Goal: Task Accomplishment & Management: Manage account settings

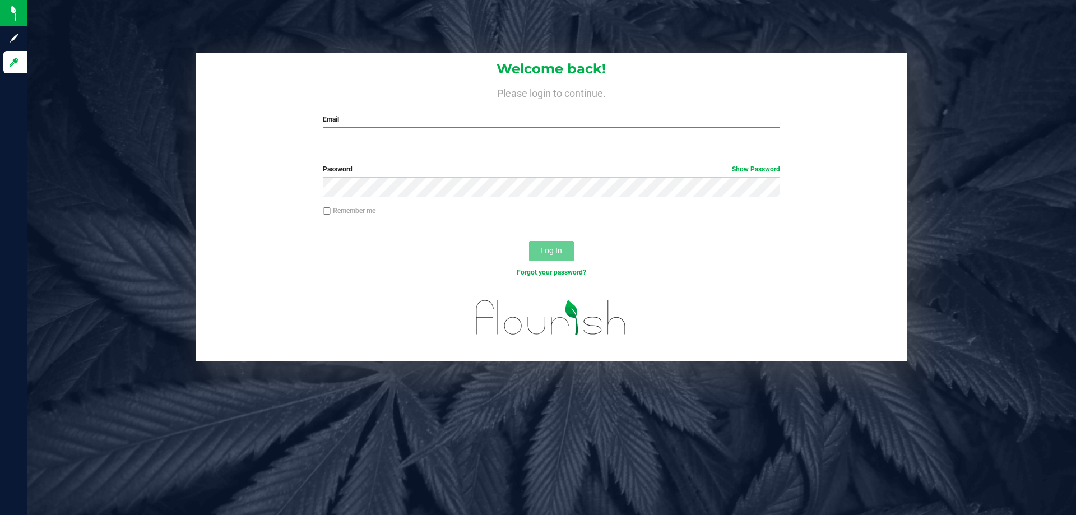
drag, startPoint x: 390, startPoint y: 141, endPoint x: 396, endPoint y: 133, distance: 9.5
click at [391, 140] on input "Email" at bounding box center [551, 137] width 457 height 20
type input "[EMAIL_ADDRESS][DOMAIN_NAME]"
click at [529, 241] on button "Log In" at bounding box center [551, 251] width 45 height 20
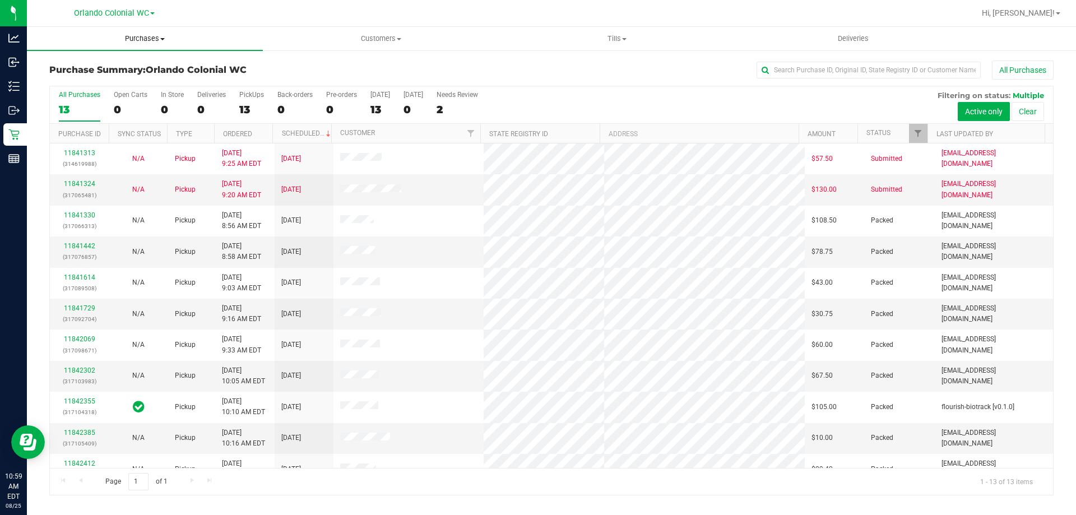
click at [148, 39] on span "Purchases" at bounding box center [145, 39] width 236 height 10
click at [68, 85] on span "Fulfillment" at bounding box center [61, 81] width 69 height 10
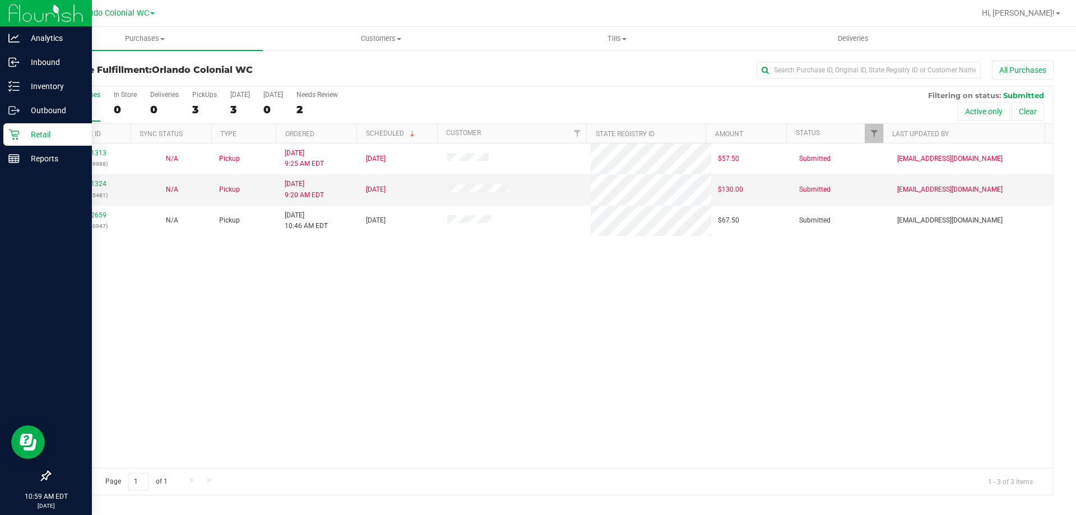
click at [52, 133] on p "Retail" at bounding box center [53, 134] width 67 height 13
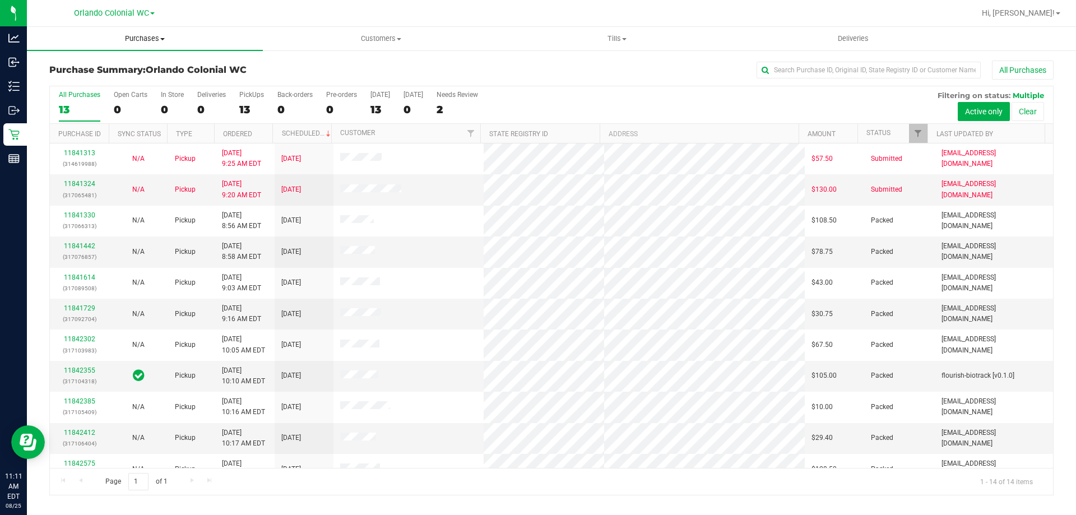
click at [151, 40] on span "Purchases" at bounding box center [145, 39] width 236 height 10
click at [126, 85] on li "Fulfillment" at bounding box center [145, 81] width 236 height 13
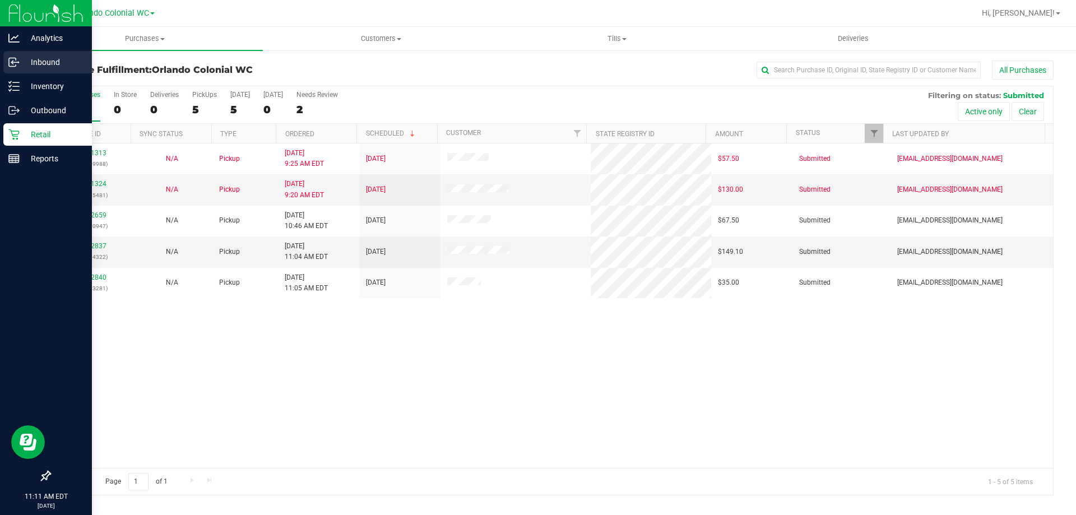
click at [48, 61] on p "Inbound" at bounding box center [53, 61] width 67 height 13
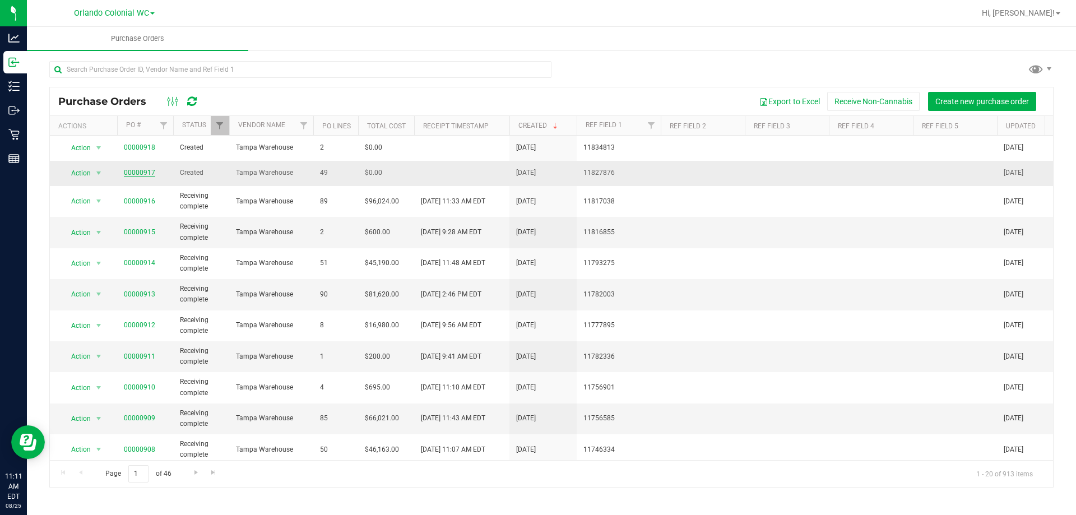
click at [141, 171] on link "00000917" at bounding box center [139, 173] width 31 height 8
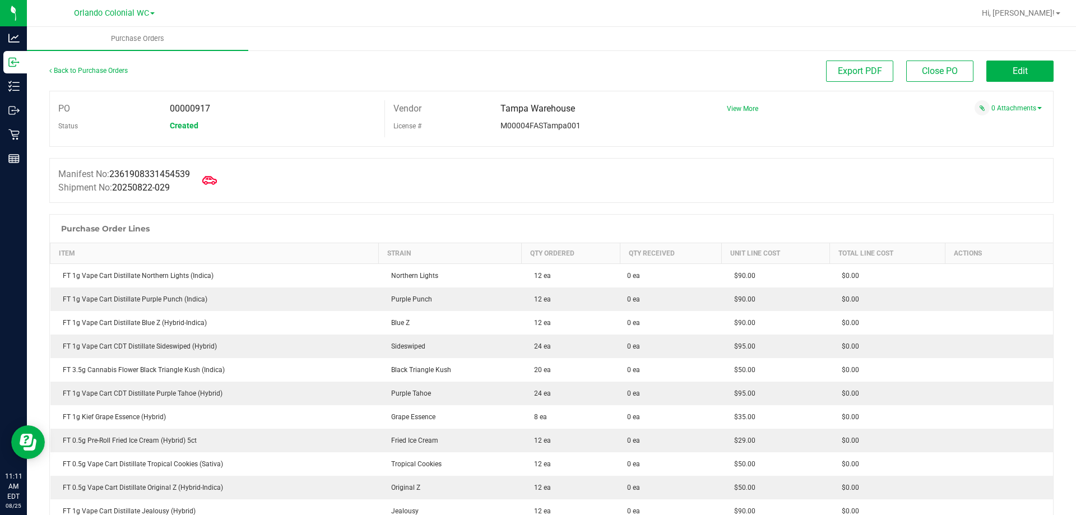
click at [215, 185] on icon at bounding box center [209, 180] width 15 height 15
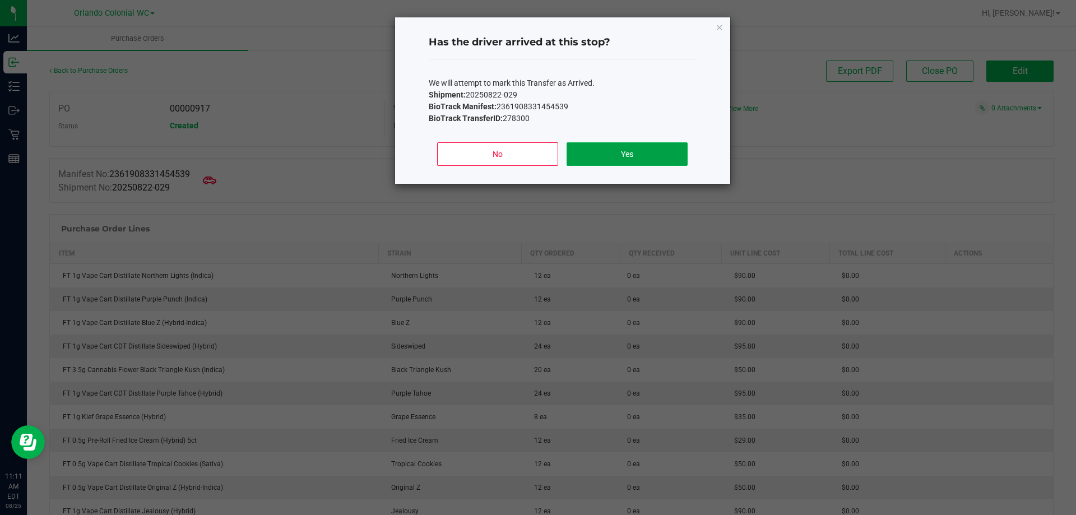
click at [638, 162] on button "Yes" at bounding box center [627, 154] width 120 height 24
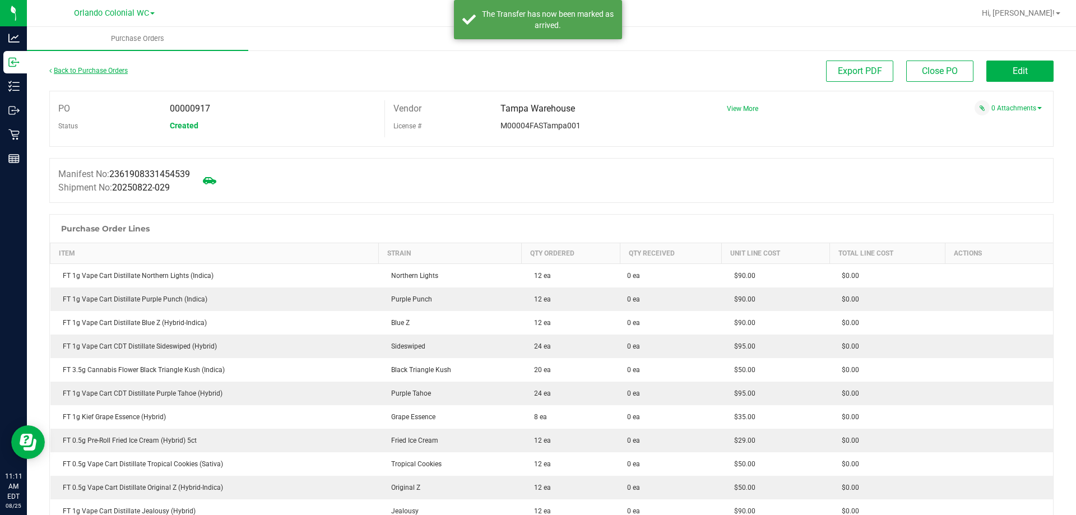
click at [76, 68] on link "Back to Purchase Orders" at bounding box center [88, 71] width 78 height 8
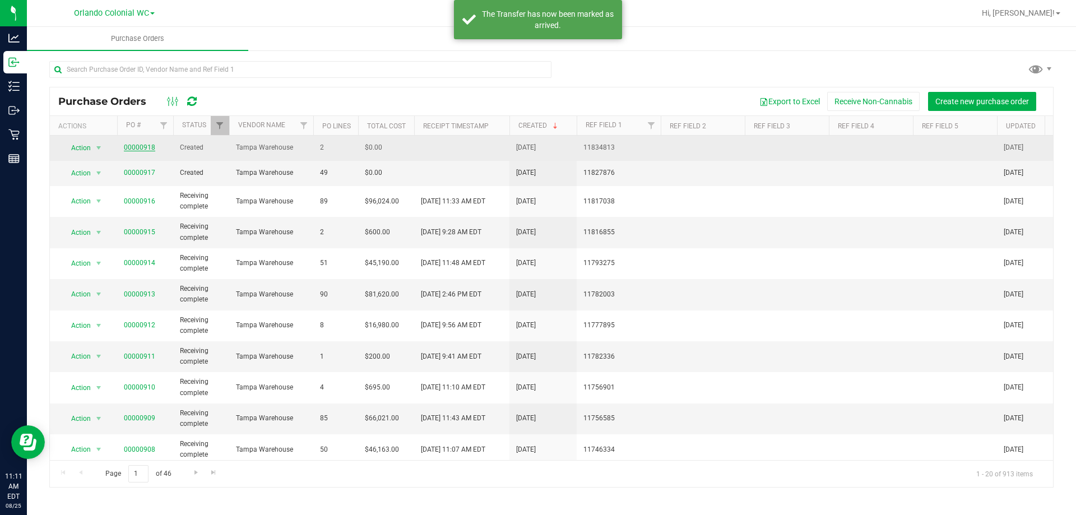
click at [135, 145] on link "00000918" at bounding box center [139, 147] width 31 height 8
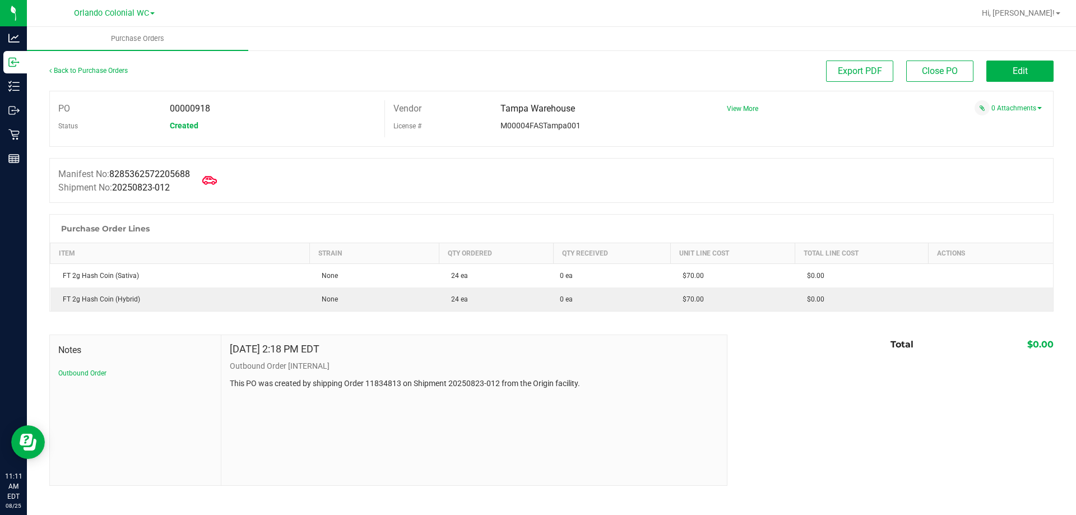
click at [215, 179] on icon at bounding box center [209, 180] width 15 height 15
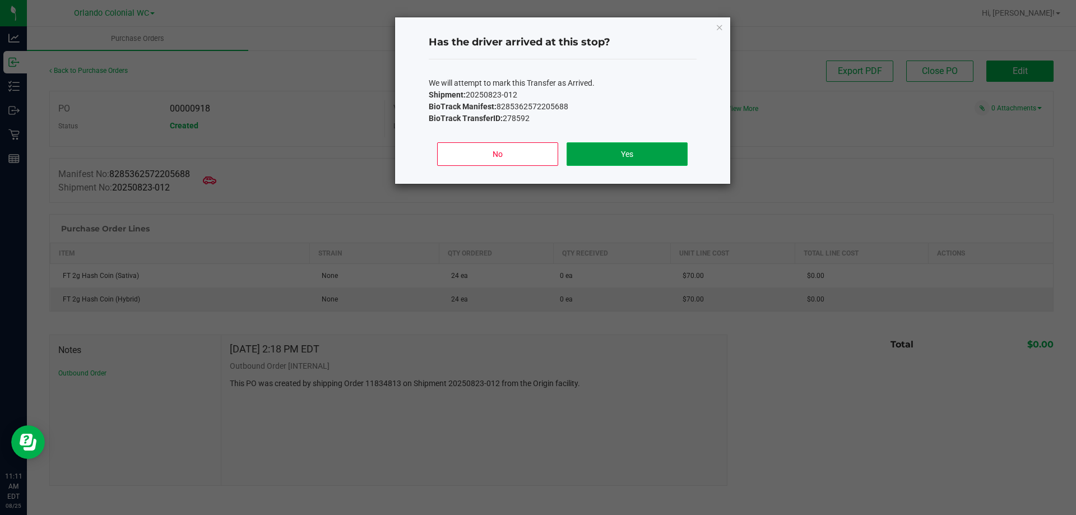
click at [639, 156] on button "Yes" at bounding box center [627, 154] width 120 height 24
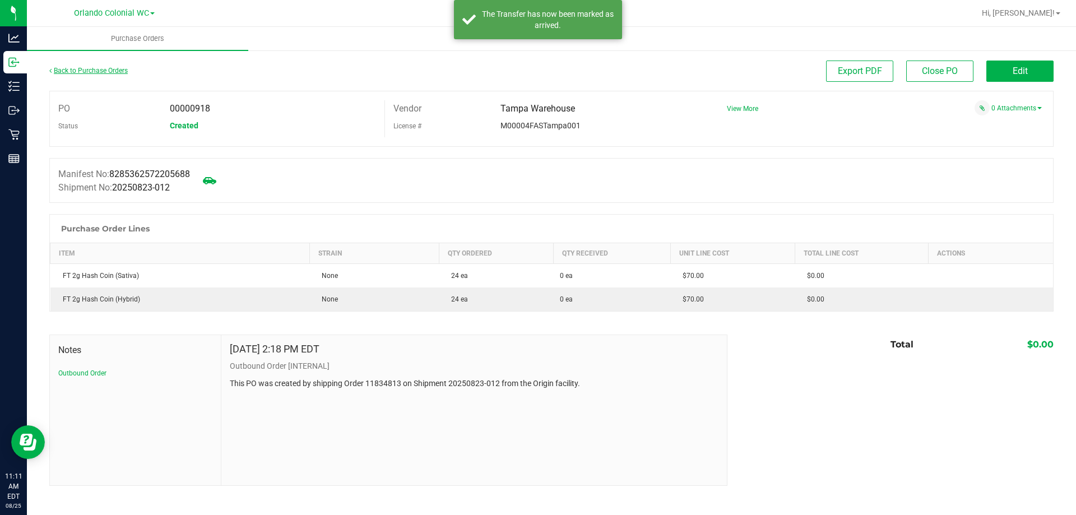
click at [110, 68] on link "Back to Purchase Orders" at bounding box center [88, 71] width 78 height 8
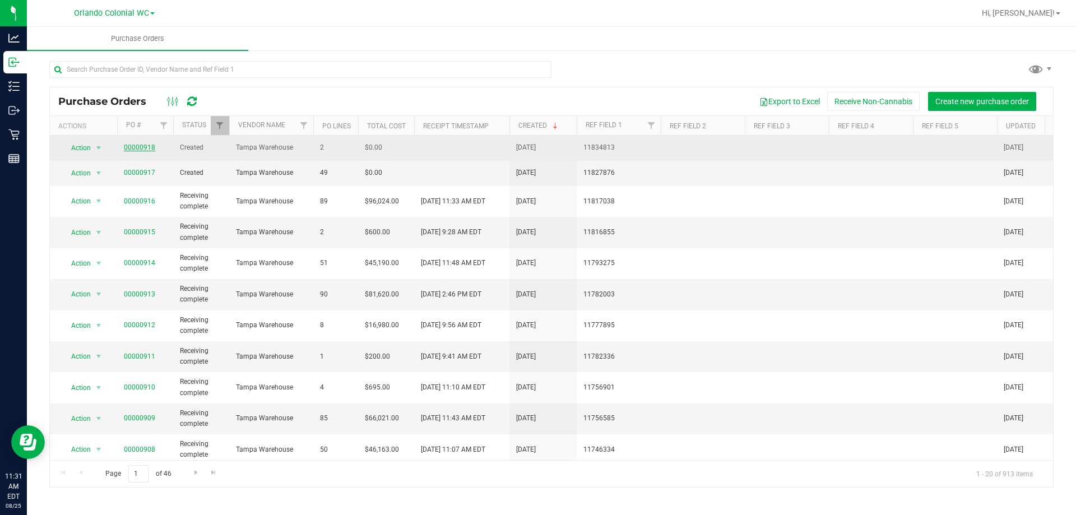
click at [147, 151] on link "00000918" at bounding box center [139, 147] width 31 height 8
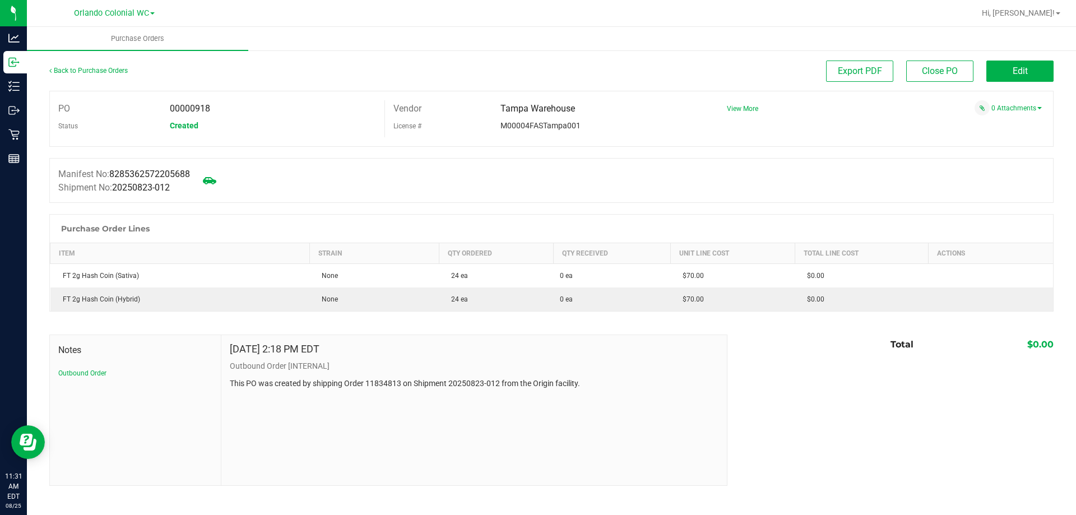
click at [601, 227] on div "Purchase Order Lines" at bounding box center [551, 229] width 1003 height 28
click at [1033, 68] on button "Edit" at bounding box center [1019, 71] width 67 height 21
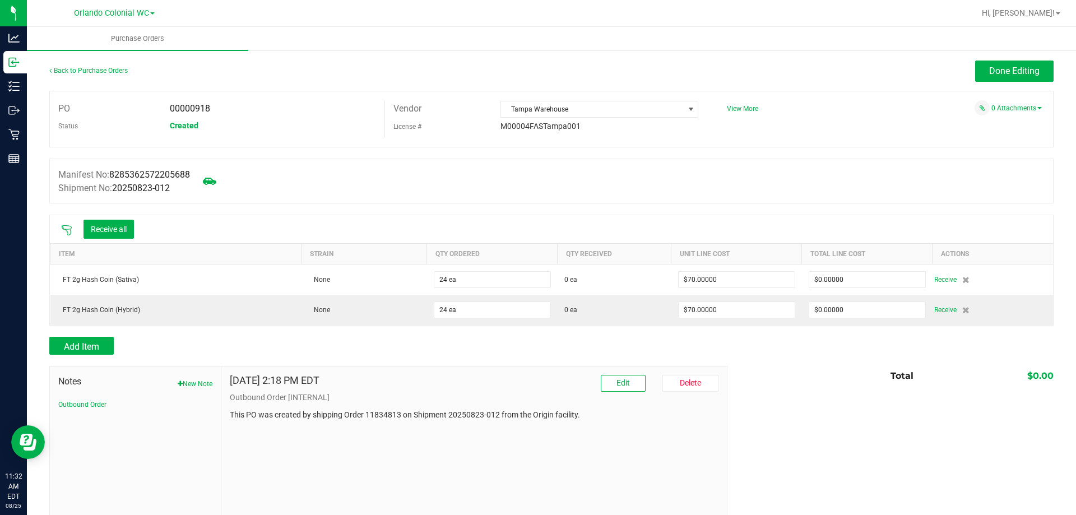
click at [57, 231] on div at bounding box center [66, 229] width 22 height 11
click at [71, 228] on icon at bounding box center [66, 230] width 11 height 11
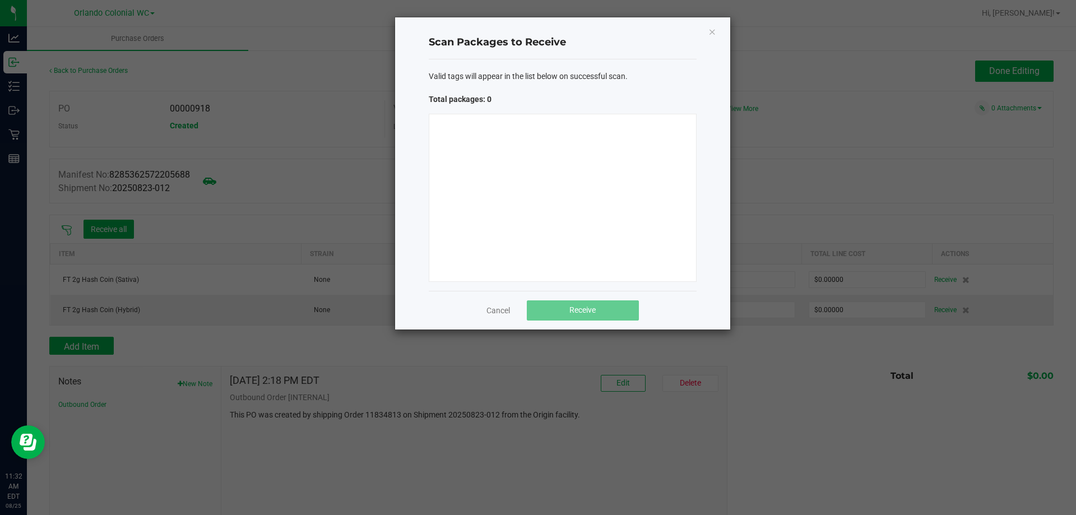
click at [507, 169] on div at bounding box center [563, 198] width 268 height 168
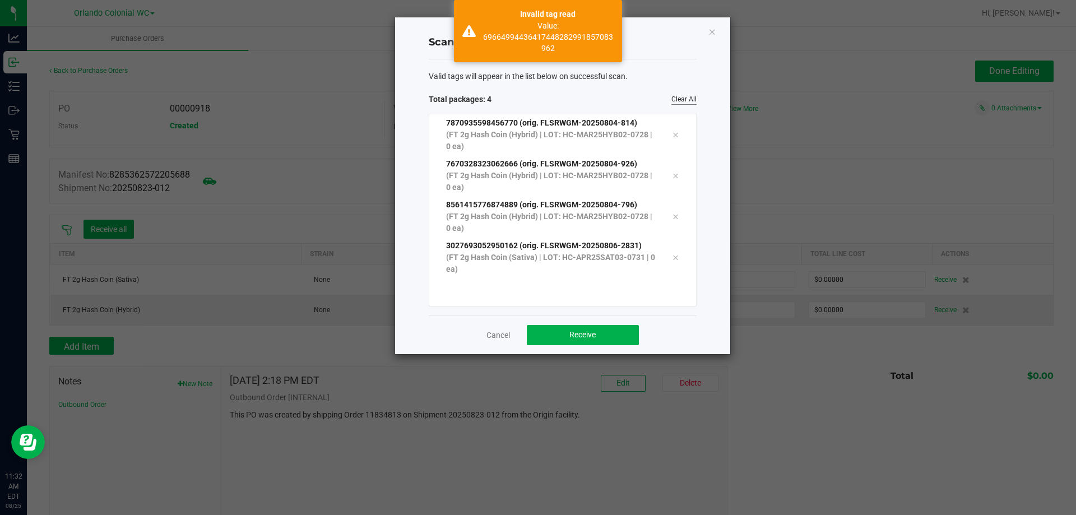
click at [681, 101] on link "Clear All" at bounding box center [683, 100] width 25 height 10
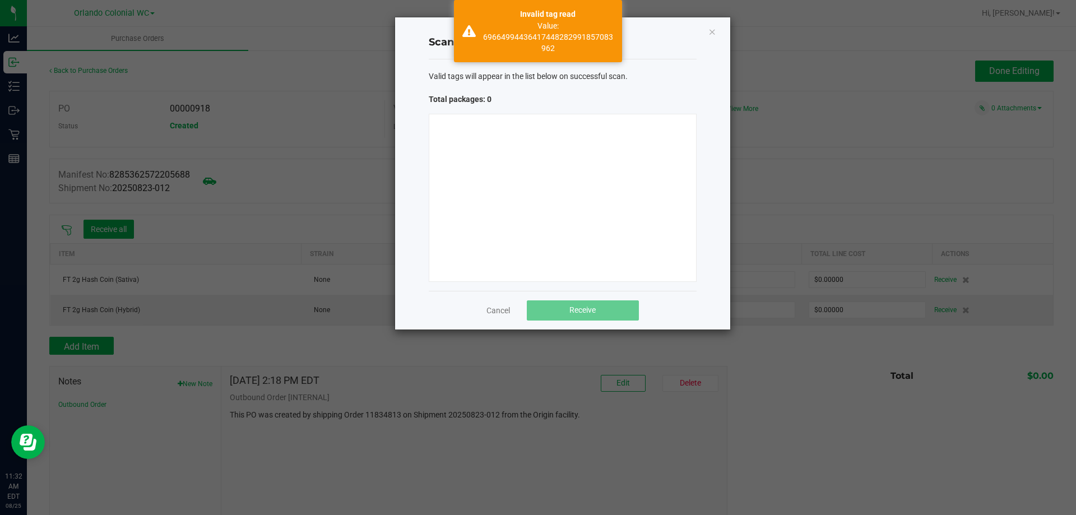
click at [579, 193] on div at bounding box center [563, 198] width 268 height 168
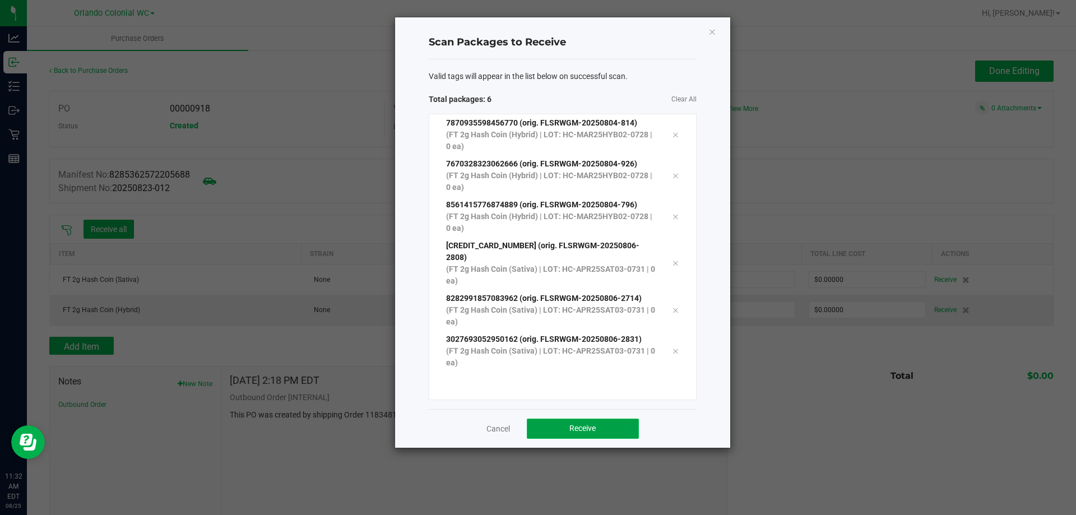
click at [623, 419] on button "Receive" at bounding box center [583, 429] width 112 height 20
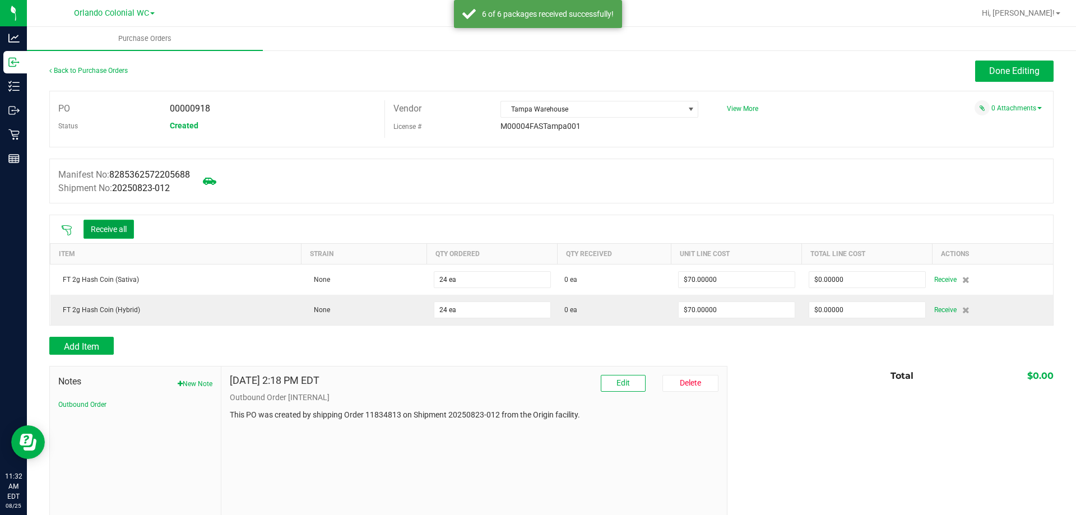
click at [105, 224] on button "Receive all" at bounding box center [108, 229] width 50 height 19
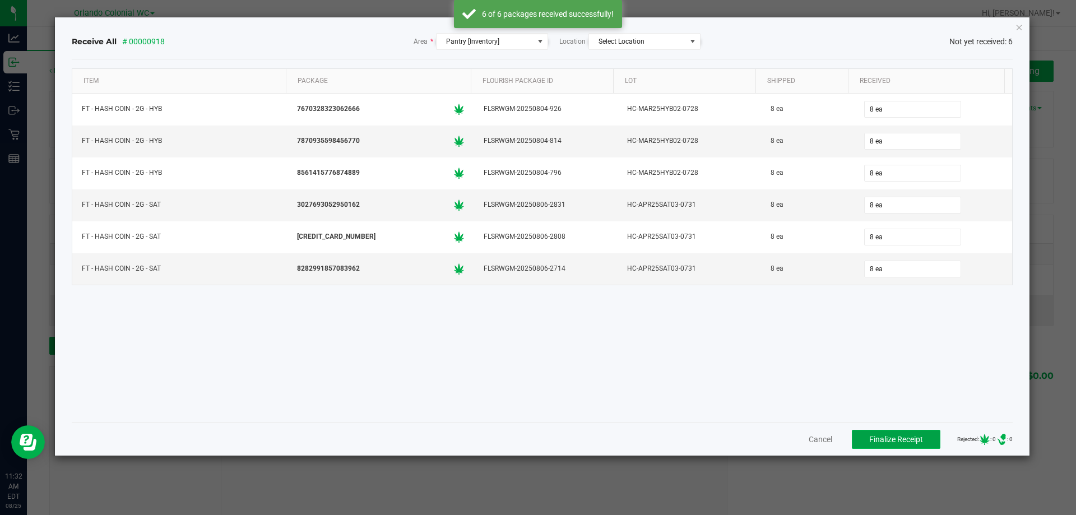
click at [899, 437] on span "Finalize Receipt" at bounding box center [896, 439] width 54 height 9
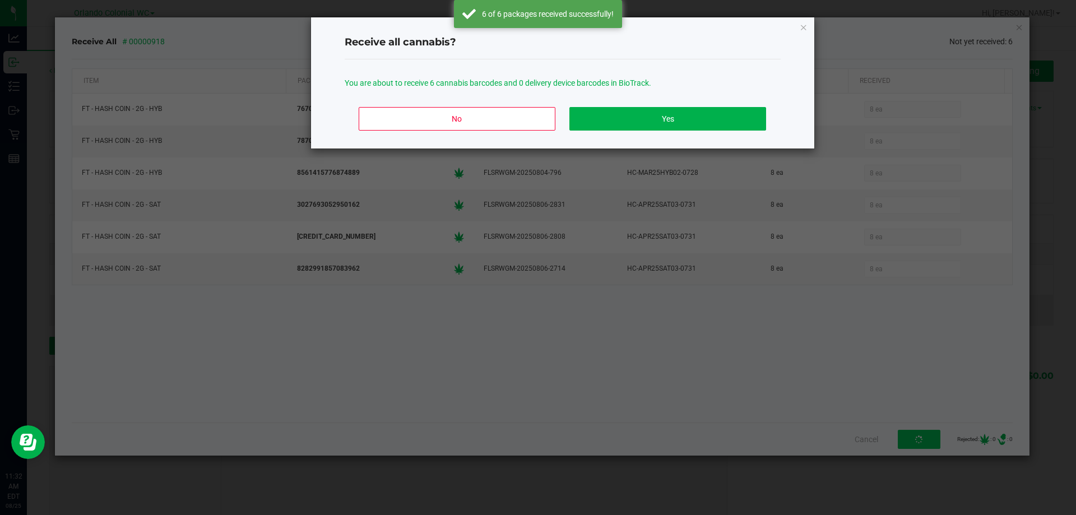
click at [630, 131] on div "No Yes" at bounding box center [563, 123] width 436 height 50
click at [628, 126] on button "Yes" at bounding box center [667, 119] width 196 height 24
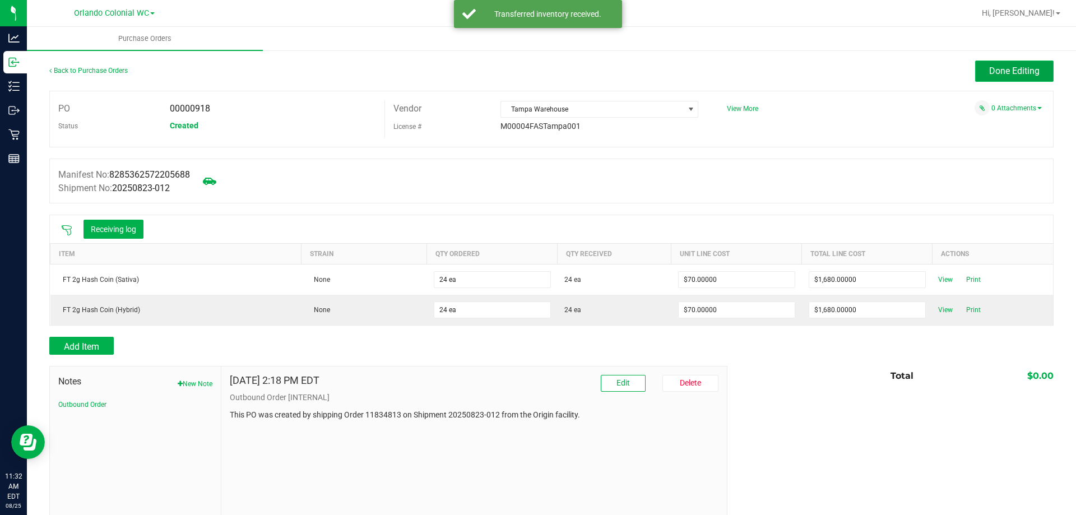
click at [1005, 80] on button "Done Editing" at bounding box center [1014, 71] width 78 height 21
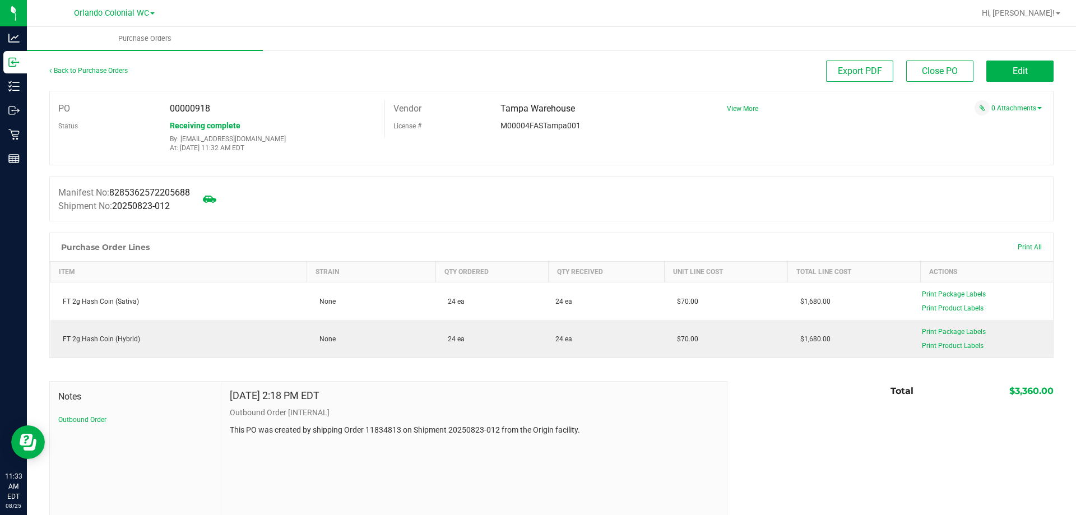
click at [82, 66] on div "Back to Purchase Orders" at bounding box center [174, 71] width 251 height 20
click at [98, 69] on link "Back to Purchase Orders" at bounding box center [88, 71] width 78 height 8
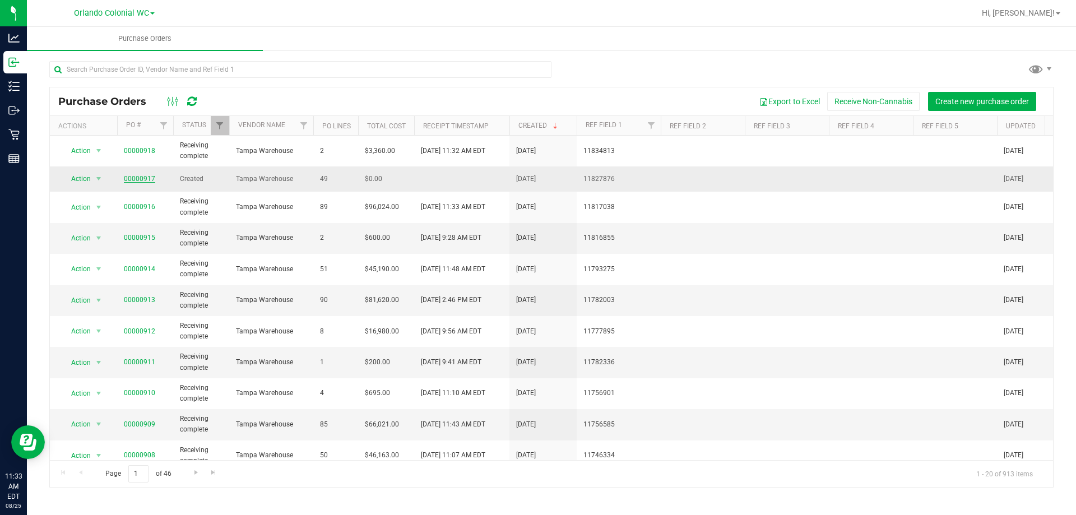
click at [137, 178] on link "00000917" at bounding box center [139, 179] width 31 height 8
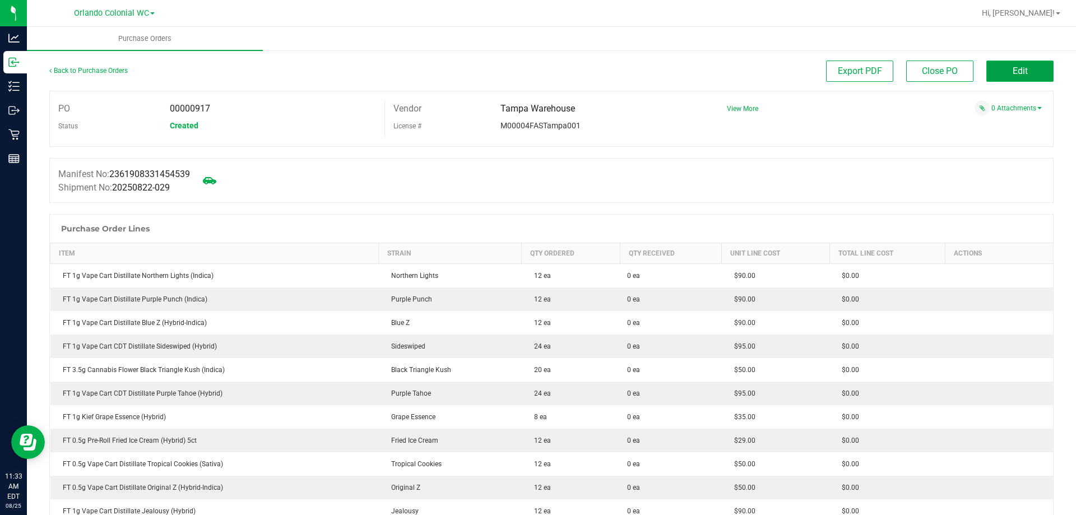
click at [1013, 73] on span "Edit" at bounding box center [1020, 71] width 15 height 11
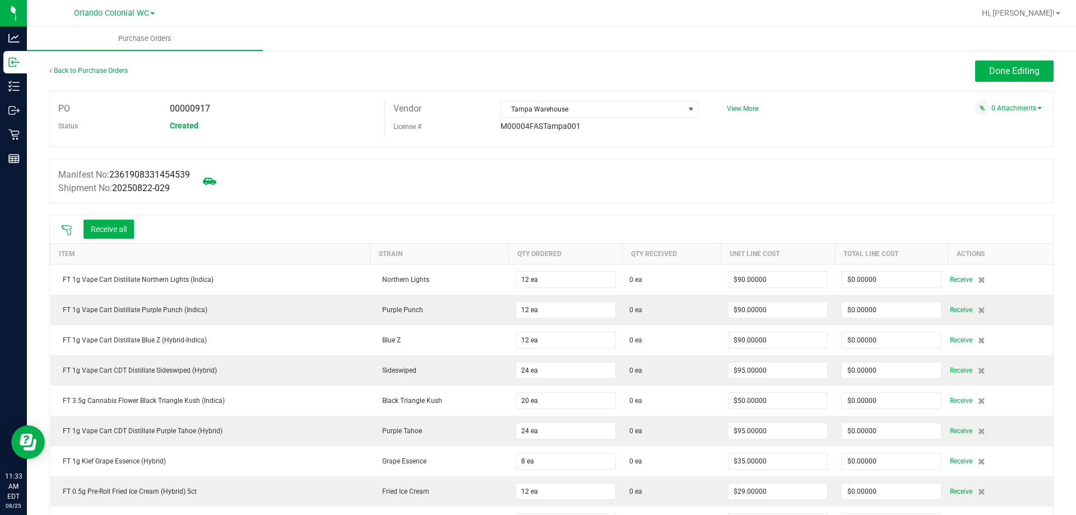
click at [65, 222] on div "Receive all" at bounding box center [97, 229] width 84 height 24
click at [71, 230] on icon at bounding box center [67, 230] width 10 height 10
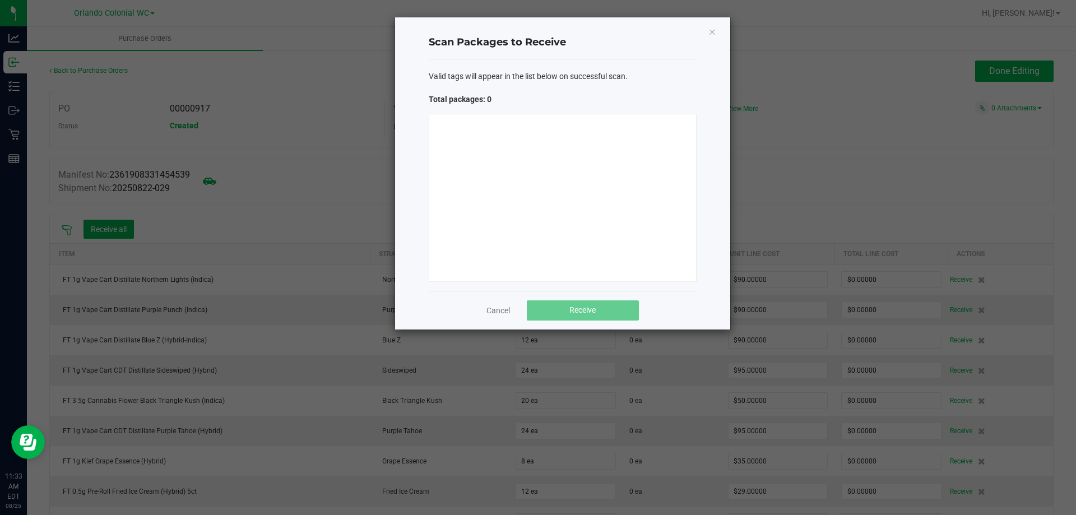
drag, startPoint x: 557, startPoint y: 160, endPoint x: 559, endPoint y: 152, distance: 8.0
click at [559, 160] on div at bounding box center [563, 198] width 268 height 168
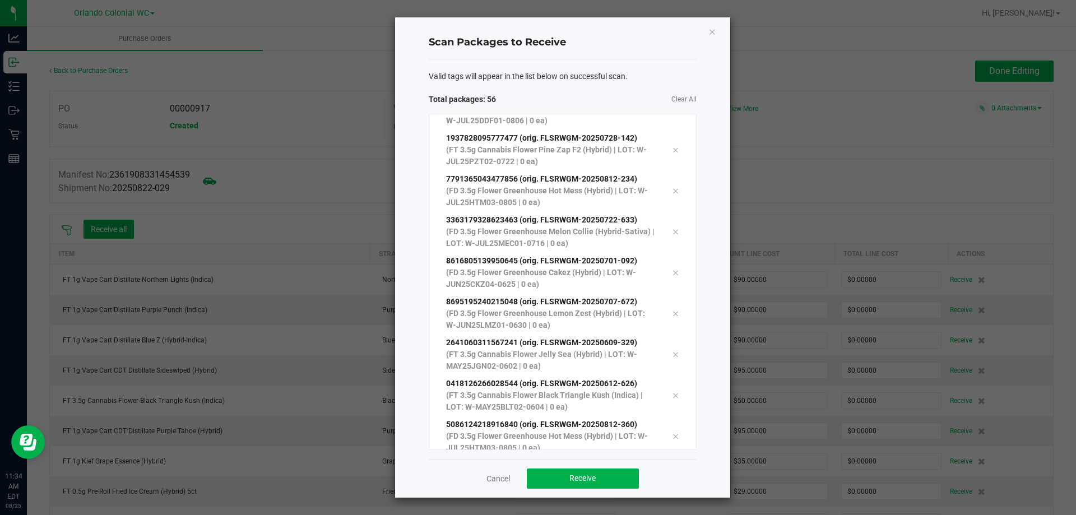
scroll to position [1943, 0]
click at [619, 472] on button "Receive" at bounding box center [583, 478] width 112 height 20
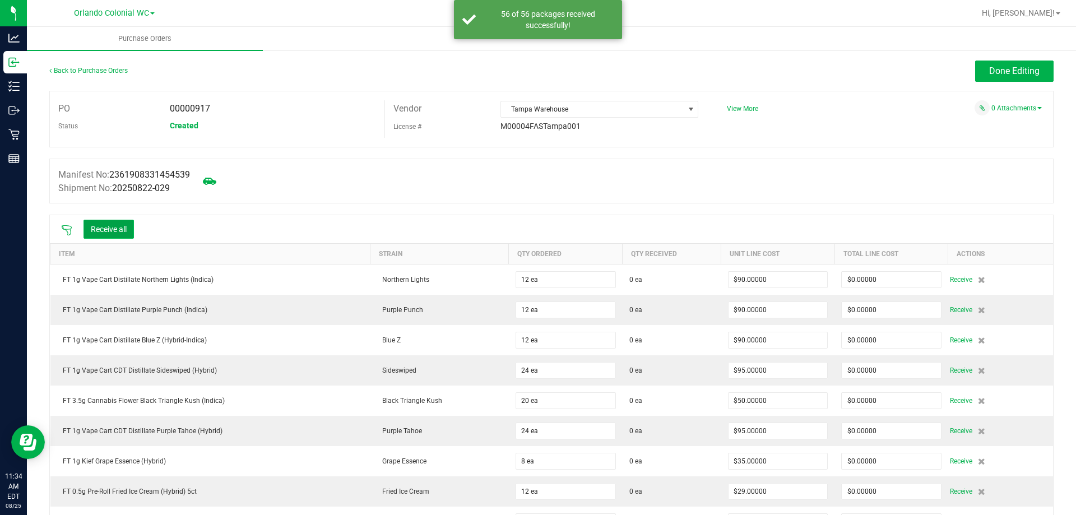
click at [123, 224] on button "Receive all" at bounding box center [108, 229] width 50 height 19
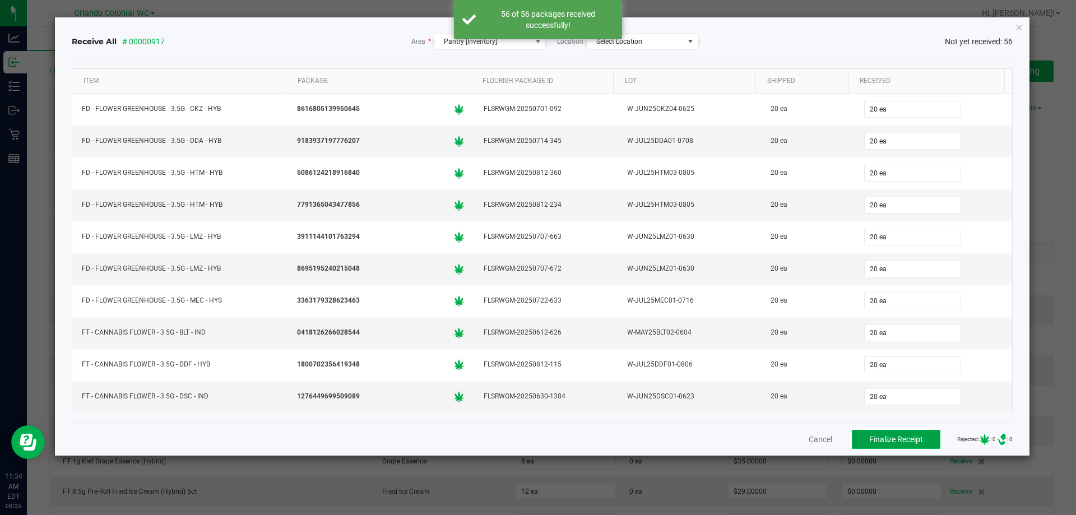
click at [880, 444] on button "Finalize Receipt" at bounding box center [896, 439] width 89 height 19
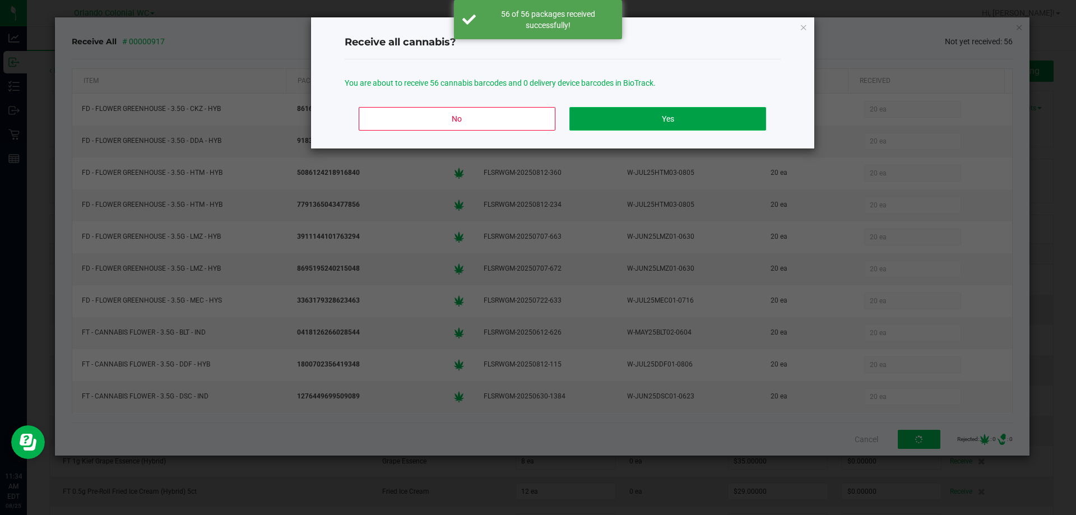
click at [629, 119] on button "Yes" at bounding box center [667, 119] width 196 height 24
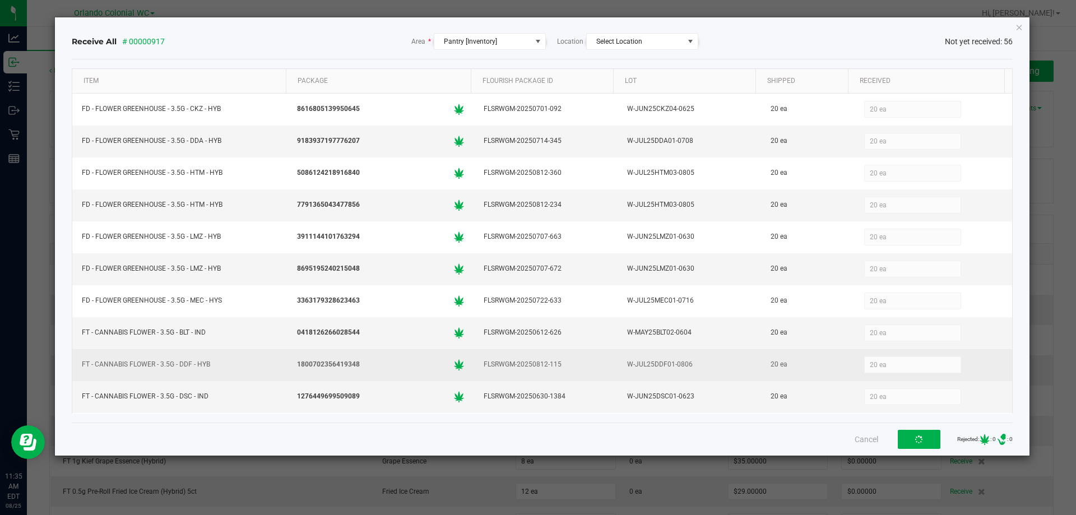
click at [108, 364] on div "FT - CANNABIS FLOWER - 3.5G - DDF - HYB" at bounding box center [180, 364] width 202 height 16
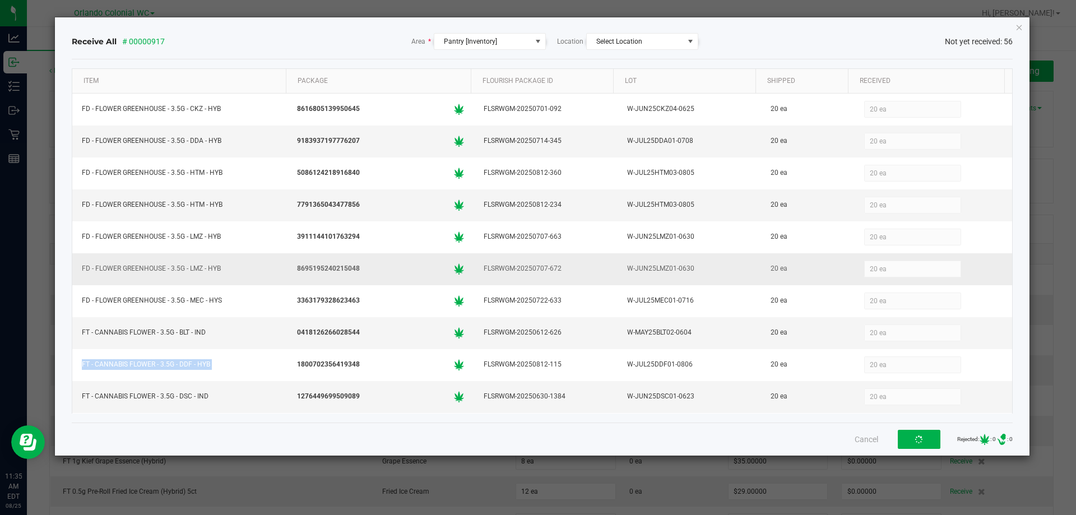
copy div "FT - CANNABIS FLOWER - 3.5G - DDF - HYB"
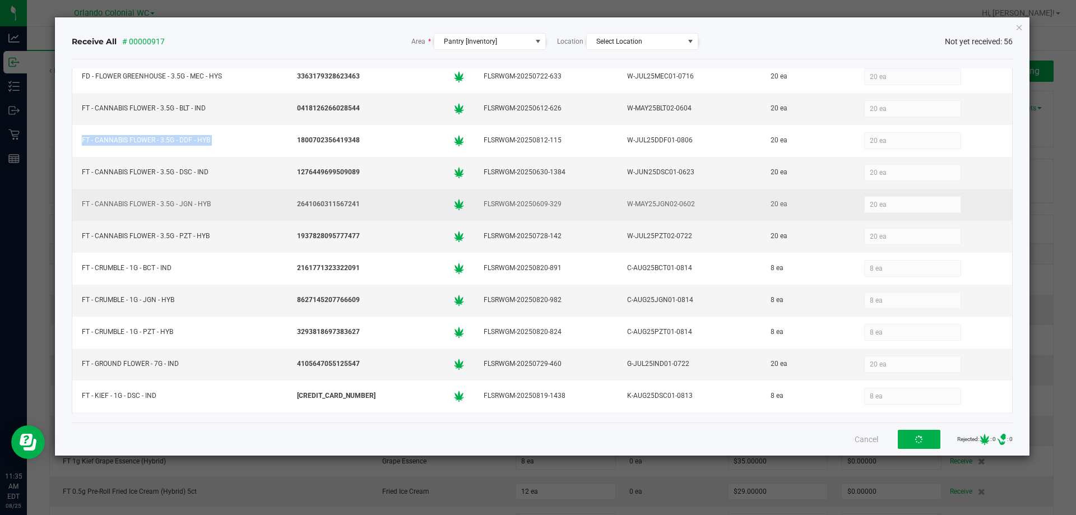
scroll to position [268, 0]
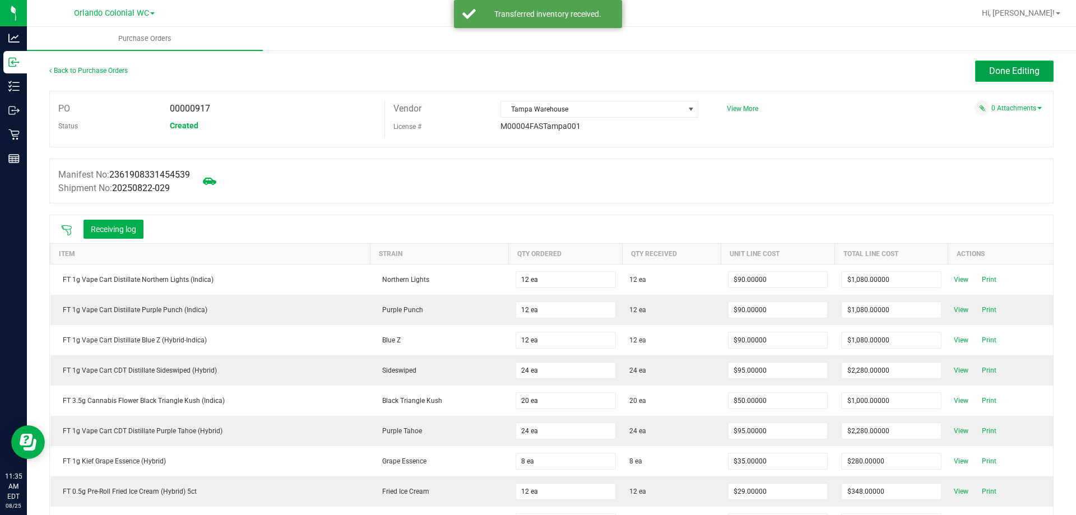
click at [989, 71] on span "Done Editing" at bounding box center [1014, 71] width 50 height 11
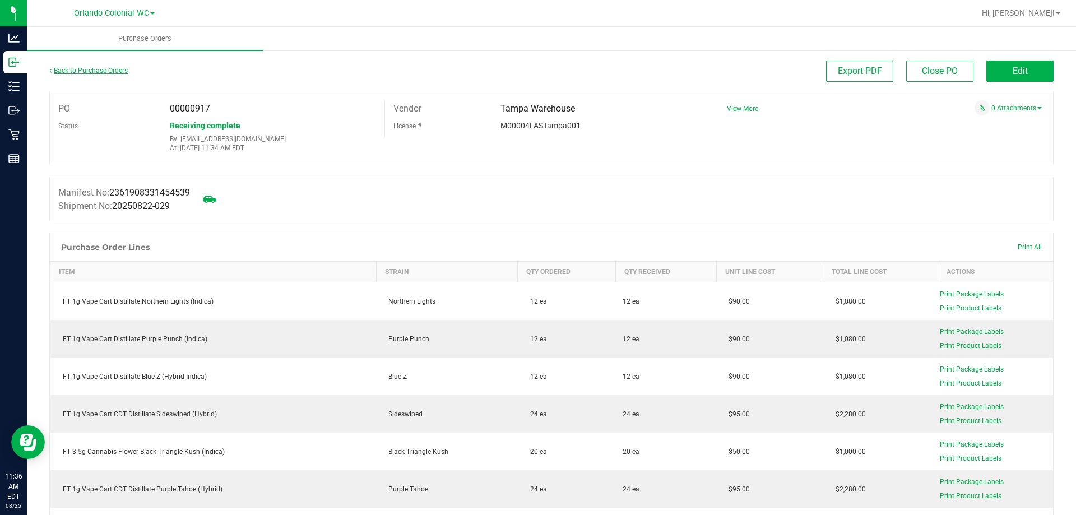
click at [101, 74] on link "Back to Purchase Orders" at bounding box center [88, 71] width 78 height 8
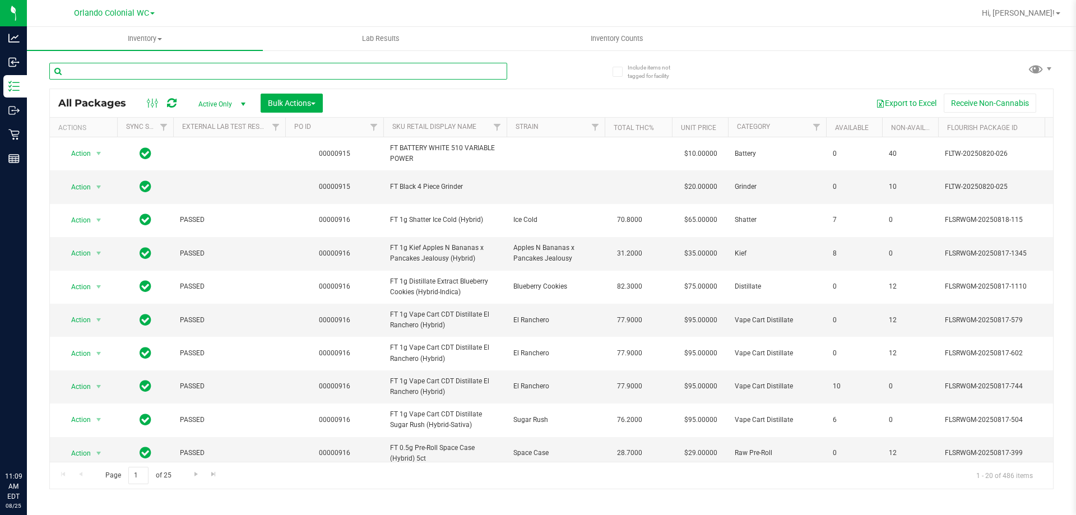
click at [187, 71] on input "text" at bounding box center [278, 71] width 458 height 17
type input "b"
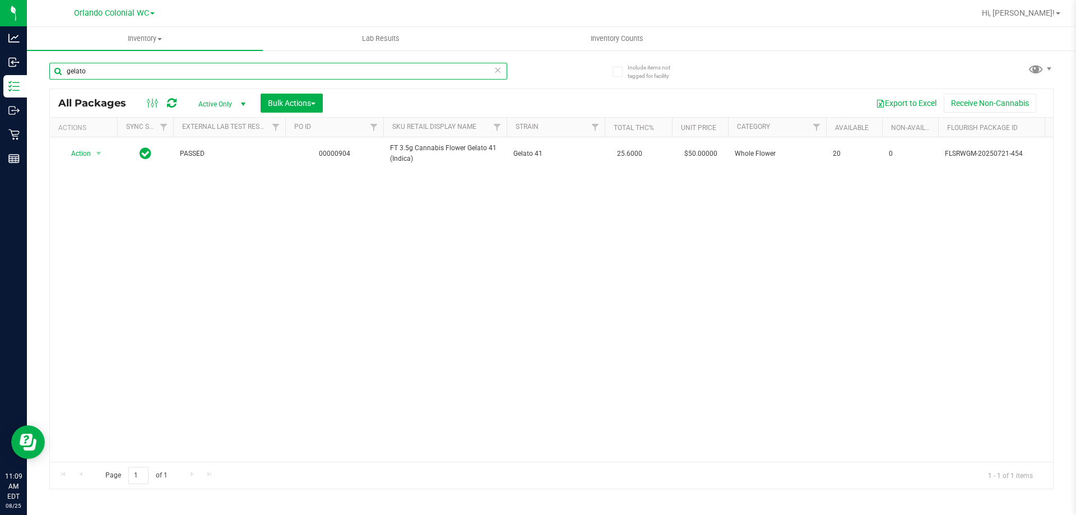
drag, startPoint x: 0, startPoint y: 68, endPoint x: 176, endPoint y: 13, distance: 184.5
click at [0, 62] on div "Analytics Inbound Inventory Outbound Retail Reports 11:09 AM EDT 08/25/2025 08/…" at bounding box center [538, 257] width 1076 height 515
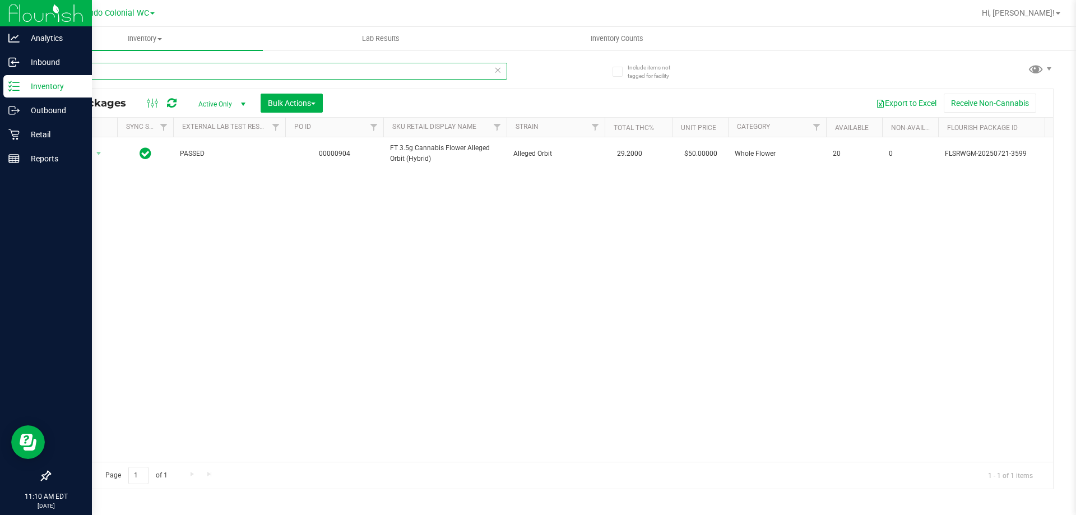
drag, startPoint x: 222, startPoint y: 71, endPoint x: 0, endPoint y: 16, distance: 228.7
click at [0, 57] on div "Analytics Inbound Inventory Outbound Retail Reports 11:10 AM EDT 08/25/2025 08/…" at bounding box center [538, 257] width 1076 height 515
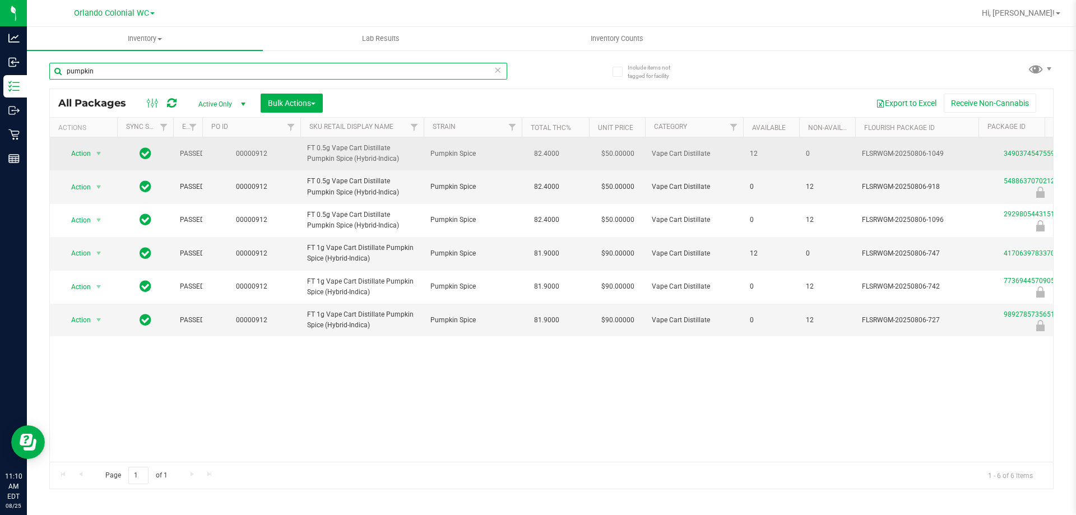
drag, startPoint x: 285, startPoint y: 129, endPoint x: 198, endPoint y: 146, distance: 88.9
click at [198, 146] on div "All Packages Active Only Active Only Lab Samples Locked All External Internal B…" at bounding box center [551, 289] width 1004 height 401
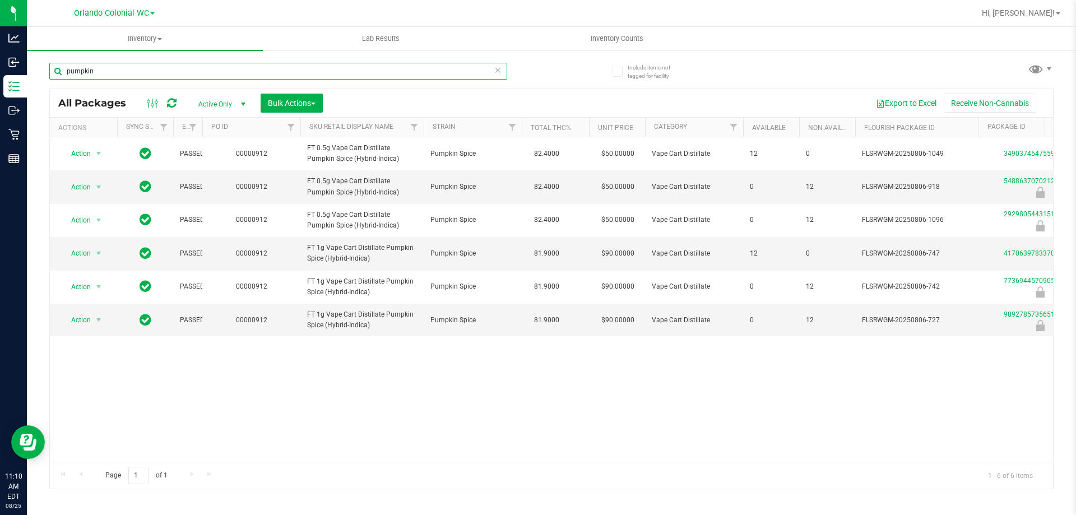
type input "pumpkin"
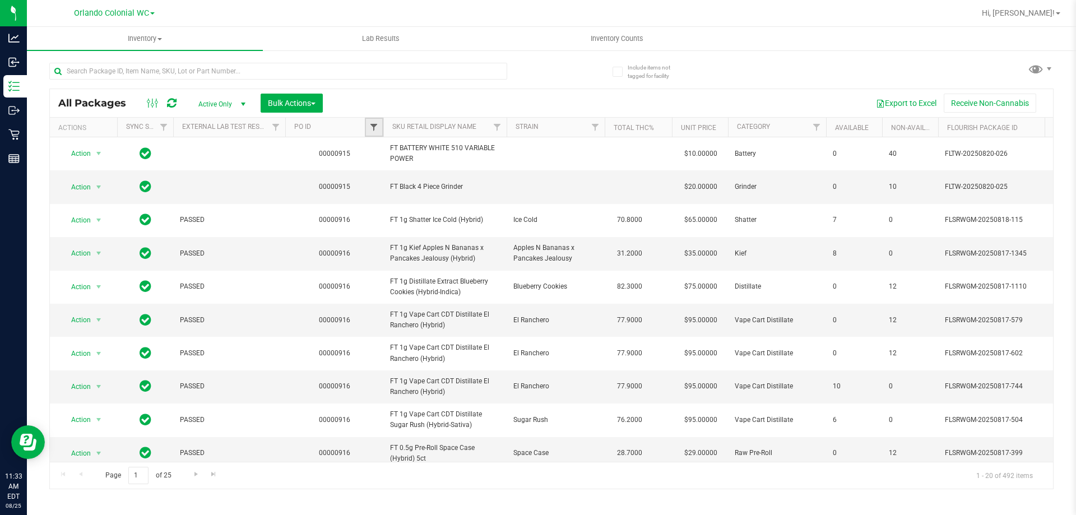
click at [374, 129] on span "Filter" at bounding box center [373, 127] width 9 height 9
type input "918"
click at [372, 169] on button "Filter" at bounding box center [399, 181] width 54 height 25
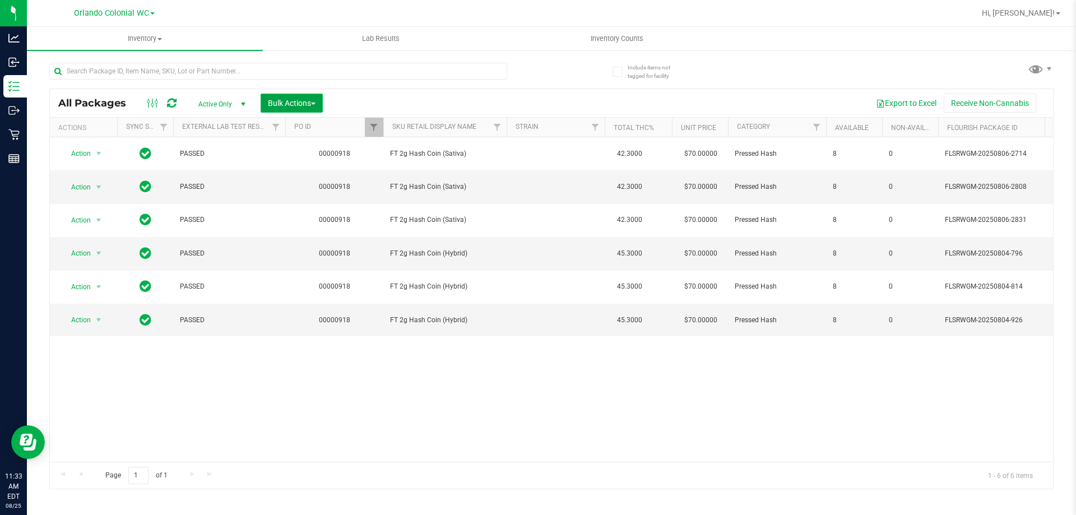
click at [304, 103] on span "Bulk Actions" at bounding box center [292, 103] width 48 height 9
click at [336, 206] on span "Lock/Unlock packages" at bounding box center [305, 210] width 77 height 9
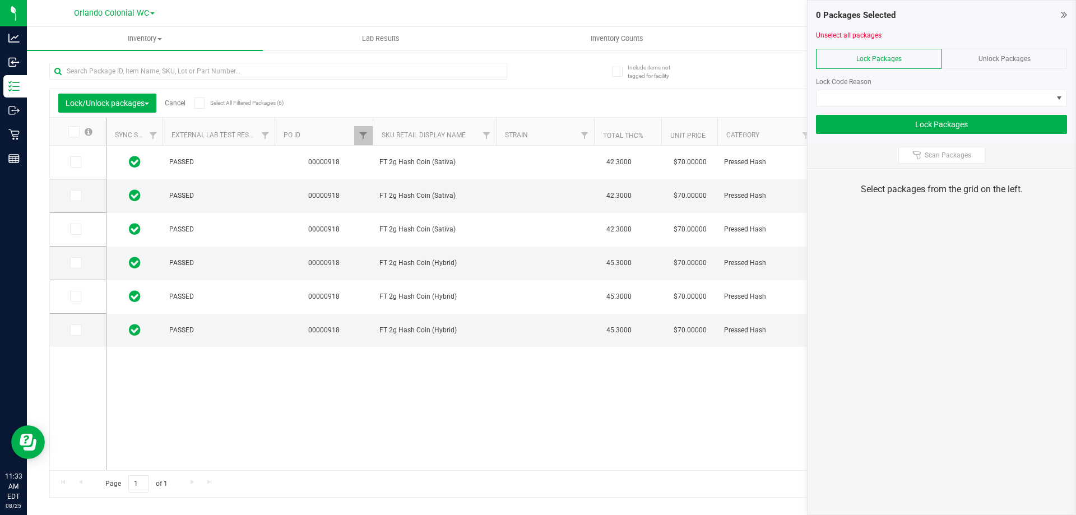
drag, startPoint x: 199, startPoint y: 107, endPoint x: 219, endPoint y: 113, distance: 19.9
click at [200, 106] on span at bounding box center [199, 103] width 11 height 11
click at [203, 103] on icon at bounding box center [199, 103] width 7 height 0
click at [0, 0] on input "Select All Filtered Packages (6)" at bounding box center [0, 0] width 0 height 0
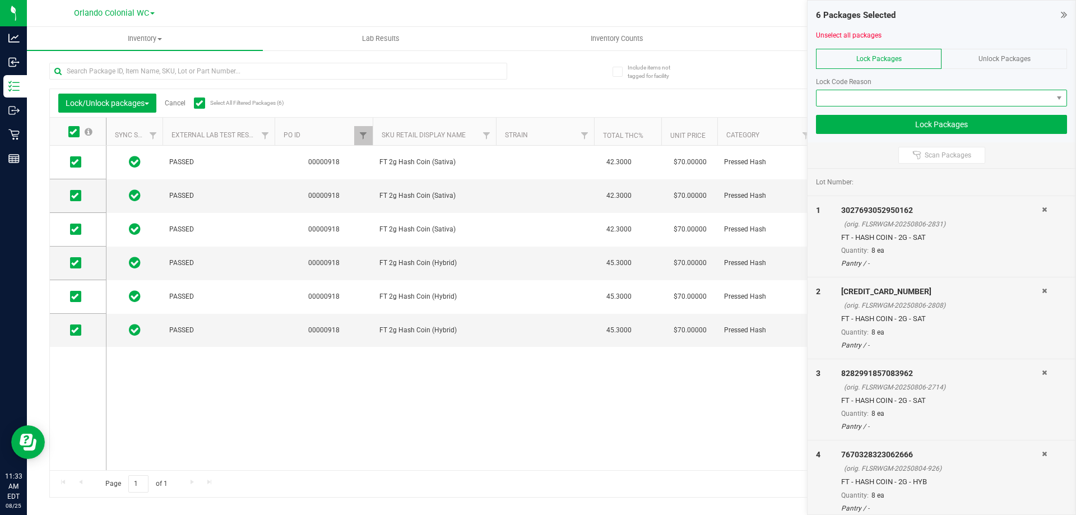
click at [917, 99] on span at bounding box center [934, 98] width 236 height 16
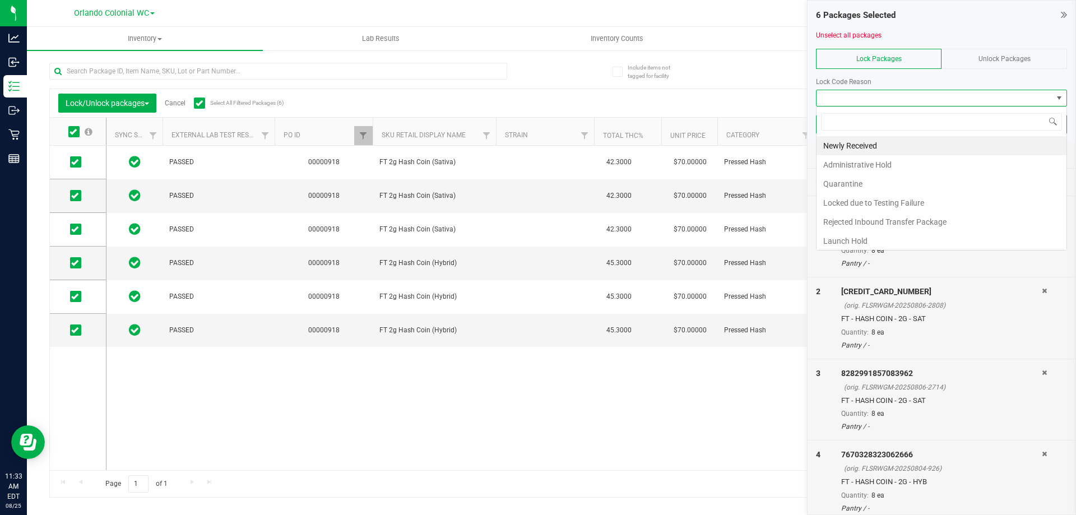
scroll to position [17, 251]
click at [904, 238] on li "Launch Hold" at bounding box center [941, 240] width 250 height 19
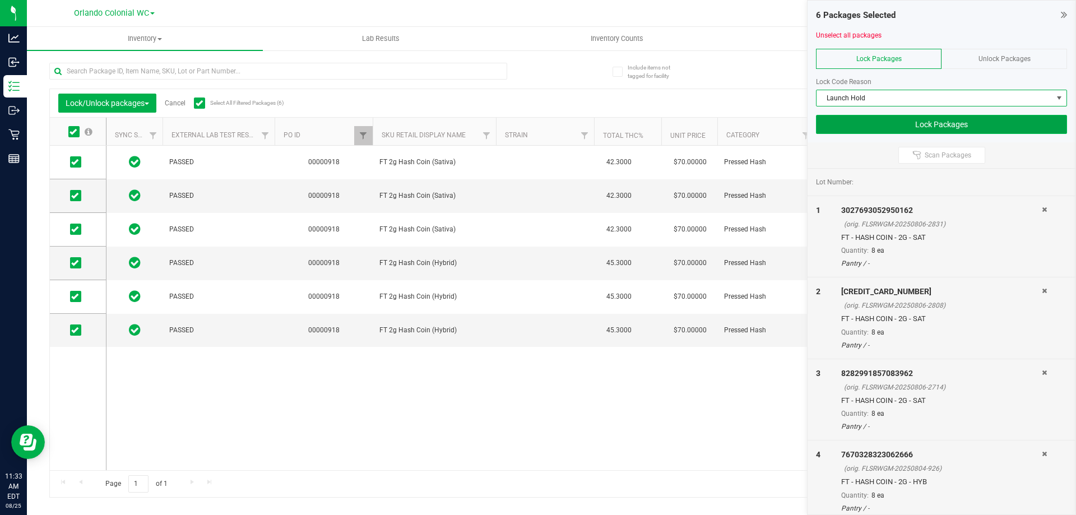
click at [904, 116] on button "Lock Packages" at bounding box center [941, 124] width 251 height 19
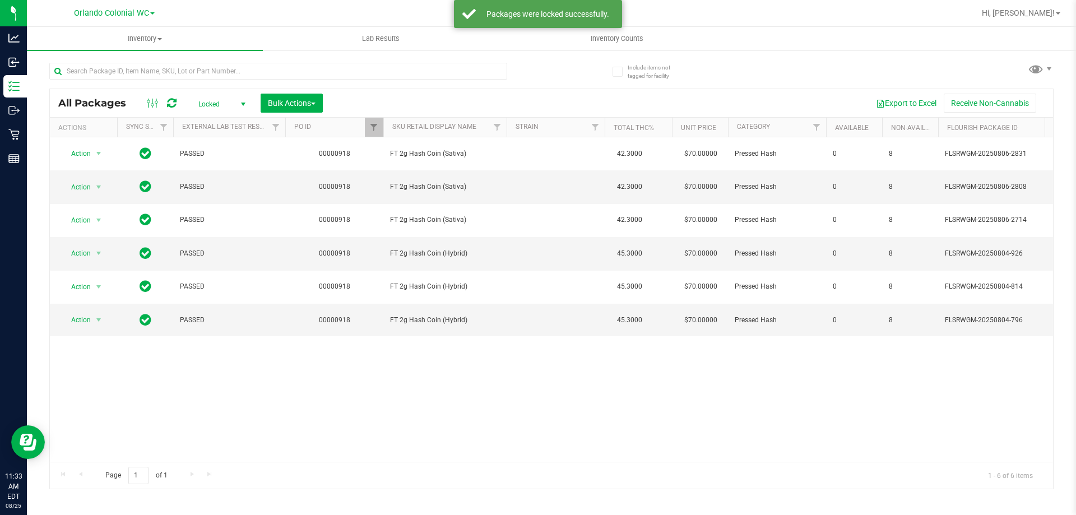
click at [234, 102] on span "Locked" at bounding box center [220, 104] width 62 height 16
click at [224, 120] on li "Active Only" at bounding box center [219, 122] width 61 height 17
click at [374, 126] on span "Filter" at bounding box center [373, 127] width 9 height 9
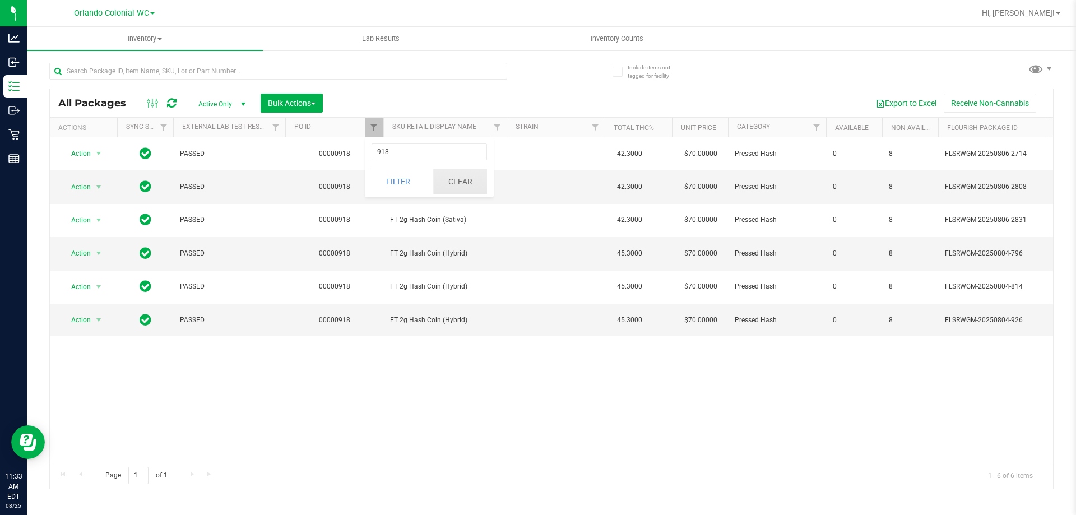
click at [467, 188] on button "Clear" at bounding box center [460, 181] width 54 height 25
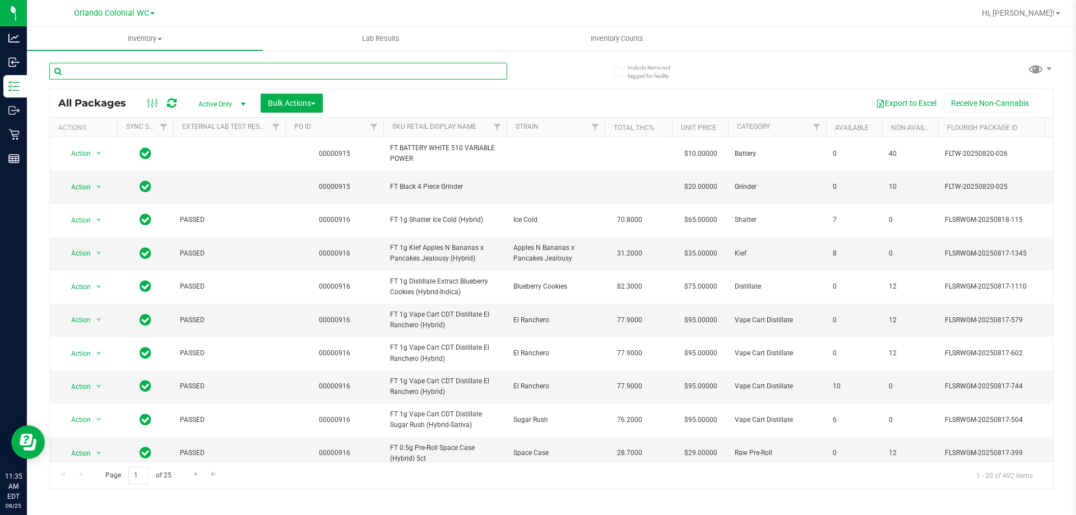
click at [257, 75] on input "text" at bounding box center [278, 71] width 458 height 17
paste input "FT - CANNABIS FLOWER - 3.5G - DDF - HYB"
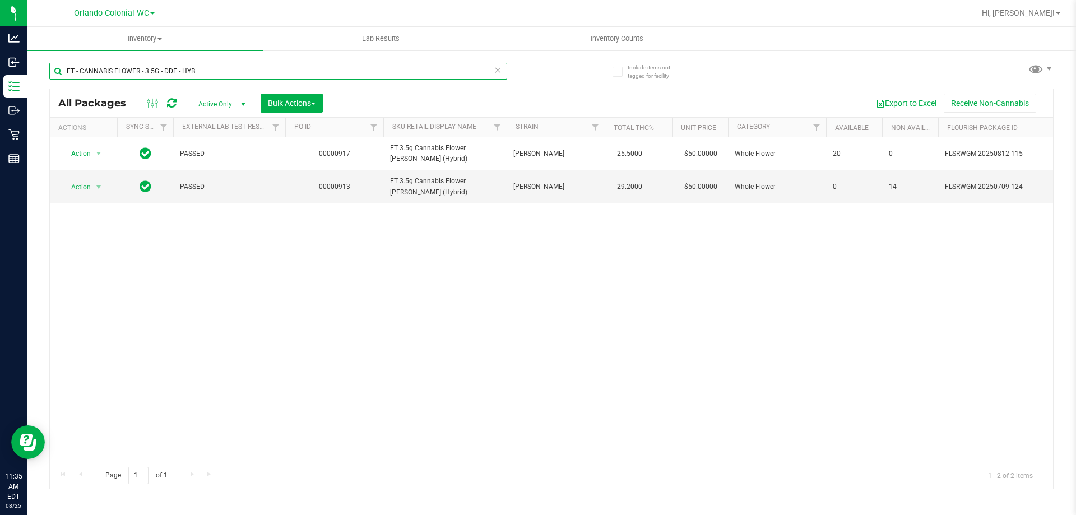
type input "FT - CANNABIS FLOWER - 3.5G - DDF - HYB"
drag, startPoint x: 516, startPoint y: 462, endPoint x: 527, endPoint y: 462, distance: 10.6
click at [527, 462] on div "Page 1 of 1 1 - 2 of 2 items" at bounding box center [551, 475] width 1003 height 27
drag, startPoint x: 215, startPoint y: 68, endPoint x: 0, endPoint y: -68, distance: 254.2
click at [0, 0] on html "Analytics Inbound Inventory Outbound Retail Reports 11:35 AM EDT 08/25/2025 08/…" at bounding box center [538, 257] width 1076 height 515
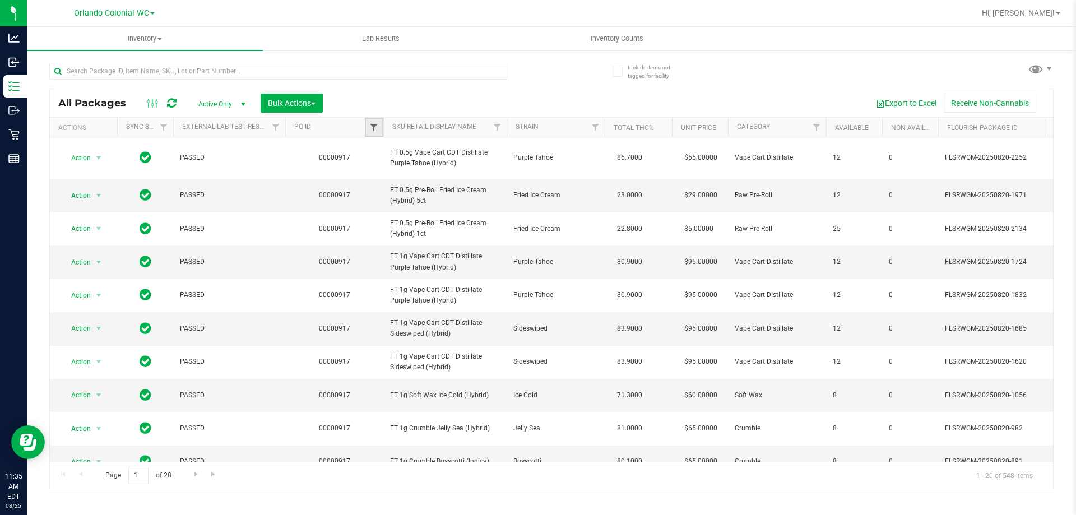
click at [378, 130] on span "Filter" at bounding box center [373, 127] width 9 height 9
type input "917"
click at [372, 169] on button "Filter" at bounding box center [399, 181] width 54 height 25
click at [286, 105] on span "Bulk Actions" at bounding box center [292, 103] width 48 height 9
click at [328, 219] on div "Lock/Unlock packages" at bounding box center [313, 212] width 92 height 18
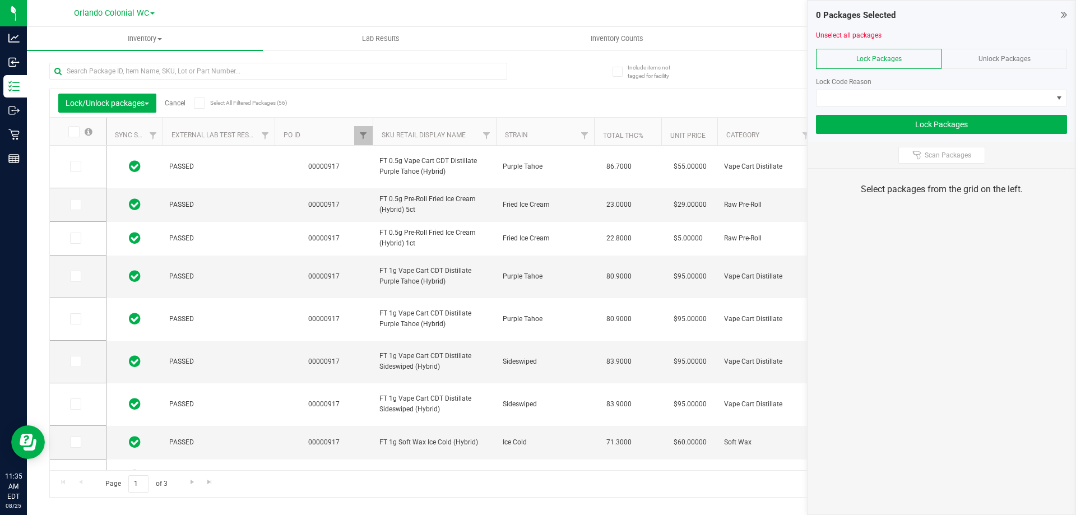
click at [197, 105] on span at bounding box center [199, 103] width 11 height 11
click at [0, 0] on input "Select All Filtered Packages (56)" at bounding box center [0, 0] width 0 height 0
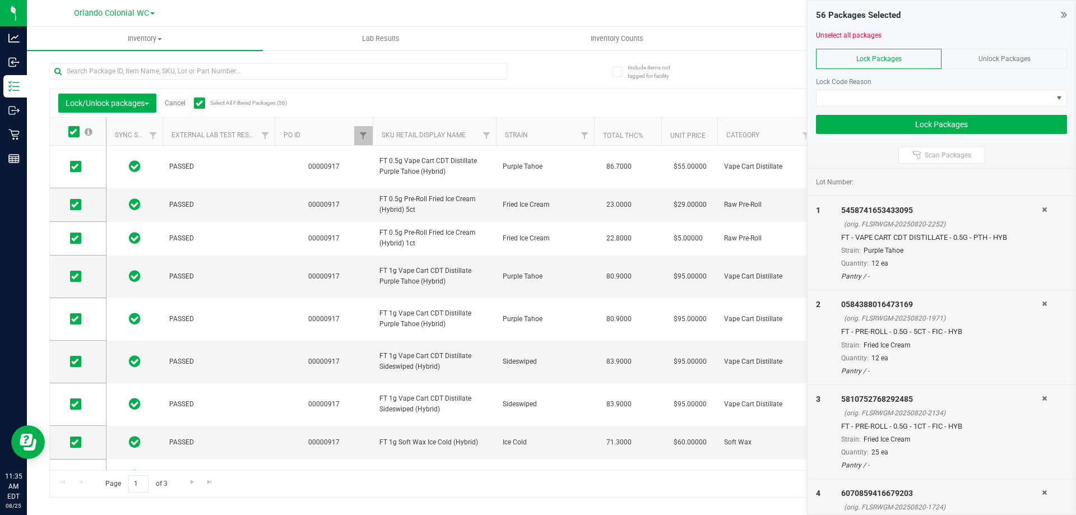
click at [962, 108] on div at bounding box center [941, 110] width 251 height 8
click at [951, 96] on span at bounding box center [934, 98] width 236 height 16
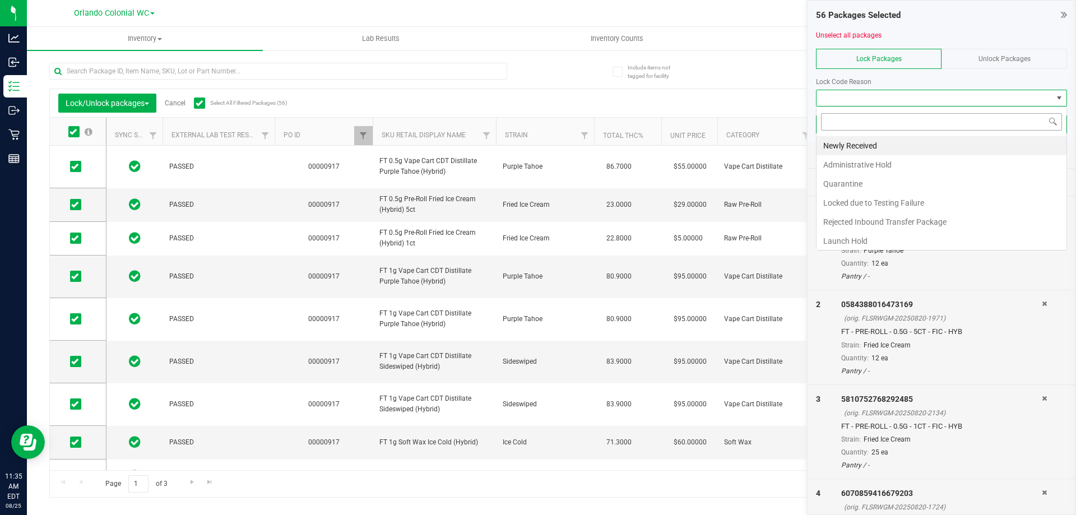
scroll to position [17, 251]
click at [910, 148] on li "Newly Received" at bounding box center [941, 145] width 250 height 19
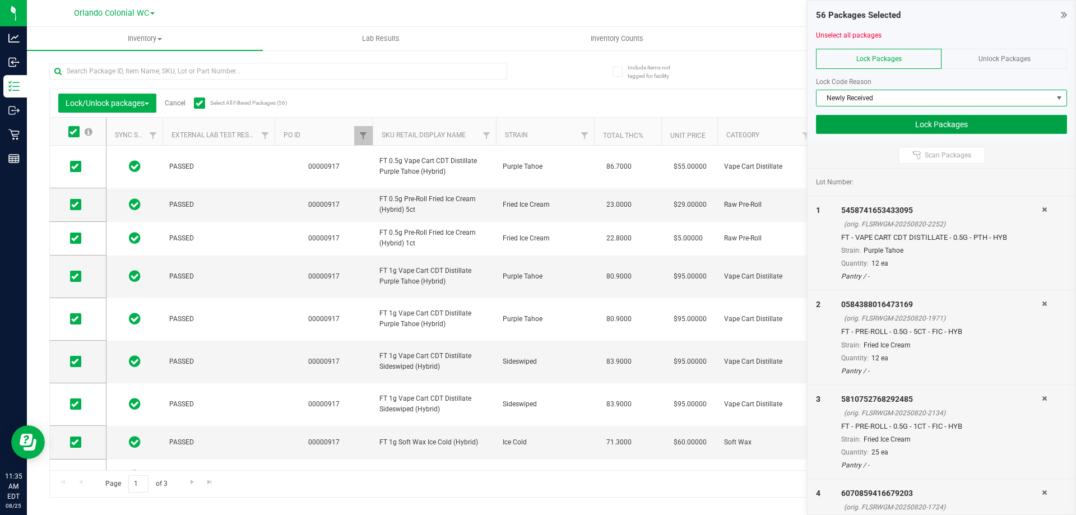
click at [928, 128] on button "Lock Packages" at bounding box center [941, 124] width 251 height 19
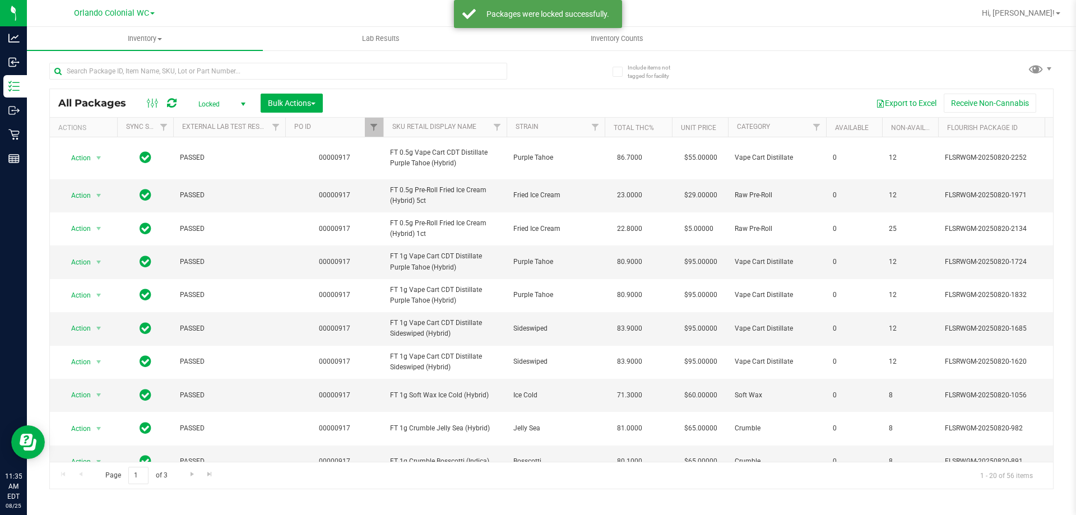
click at [234, 103] on span "Locked" at bounding box center [220, 104] width 62 height 16
click at [220, 120] on li "Active Only" at bounding box center [219, 122] width 61 height 17
click at [375, 123] on span "Filter" at bounding box center [373, 127] width 9 height 9
click at [465, 194] on div "917 Filter Clear" at bounding box center [429, 167] width 129 height 61
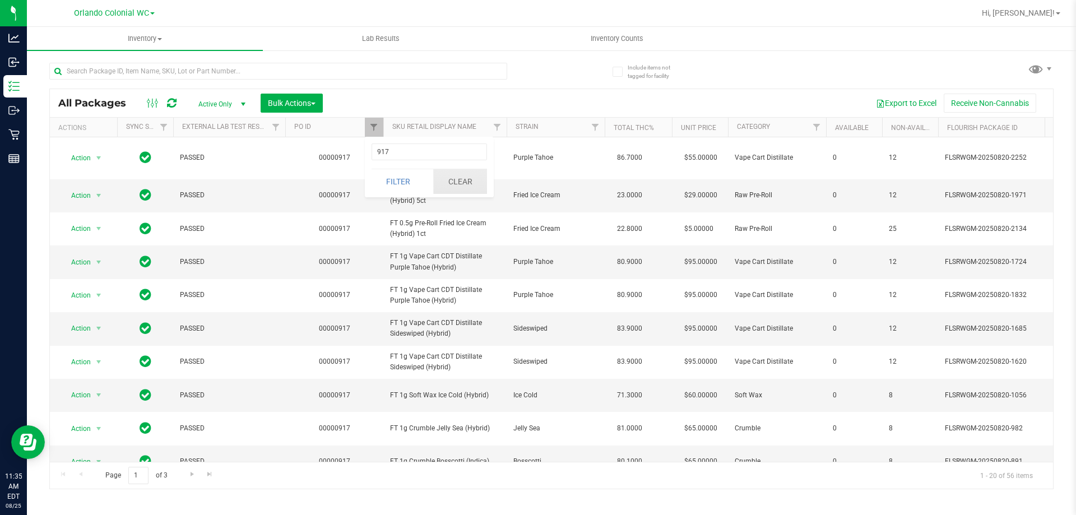
click at [467, 179] on button "Clear" at bounding box center [460, 181] width 54 height 25
click at [468, 134] on th "SKU Retail Display Name" at bounding box center [444, 128] width 123 height 20
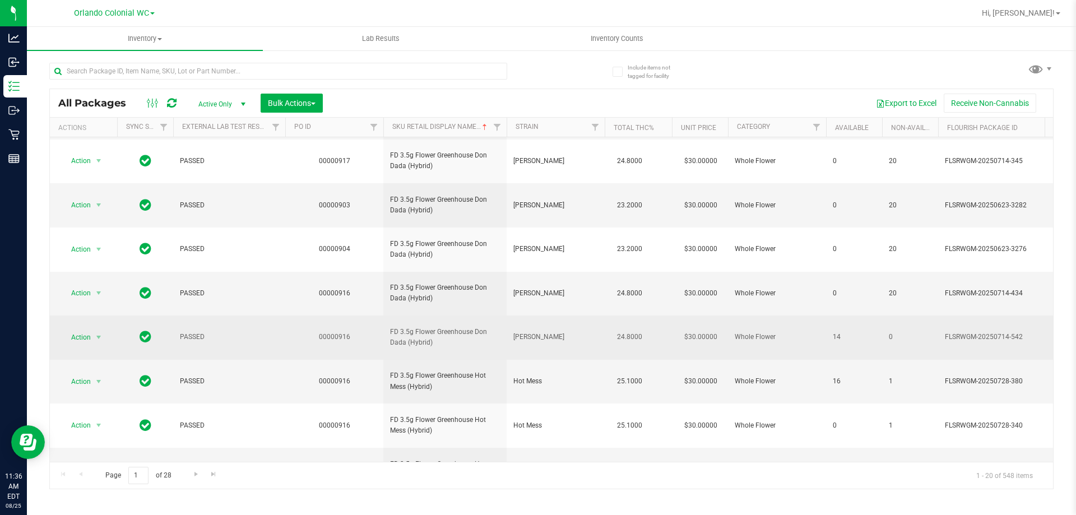
scroll to position [349, 0]
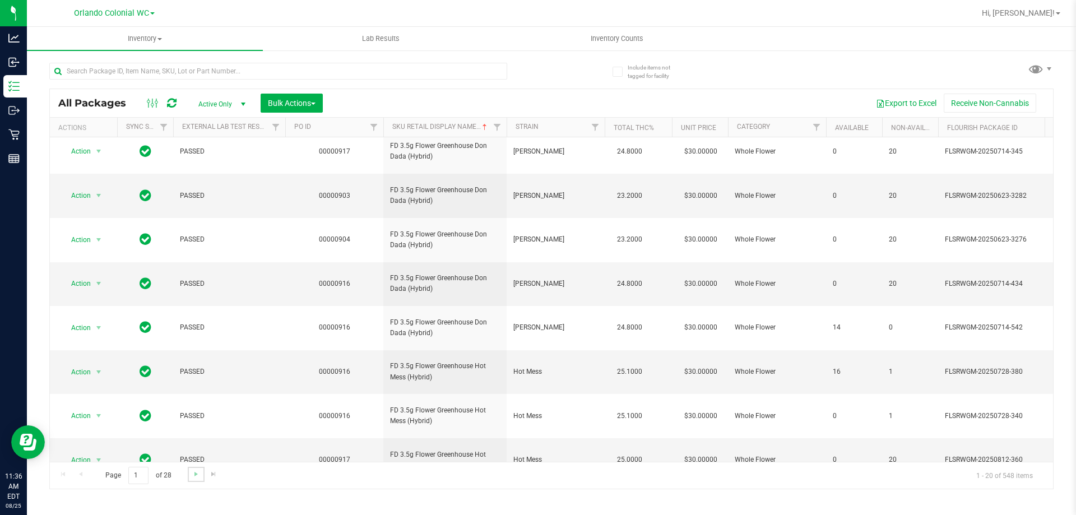
click at [193, 480] on link "Go to the next page" at bounding box center [196, 474] width 16 height 15
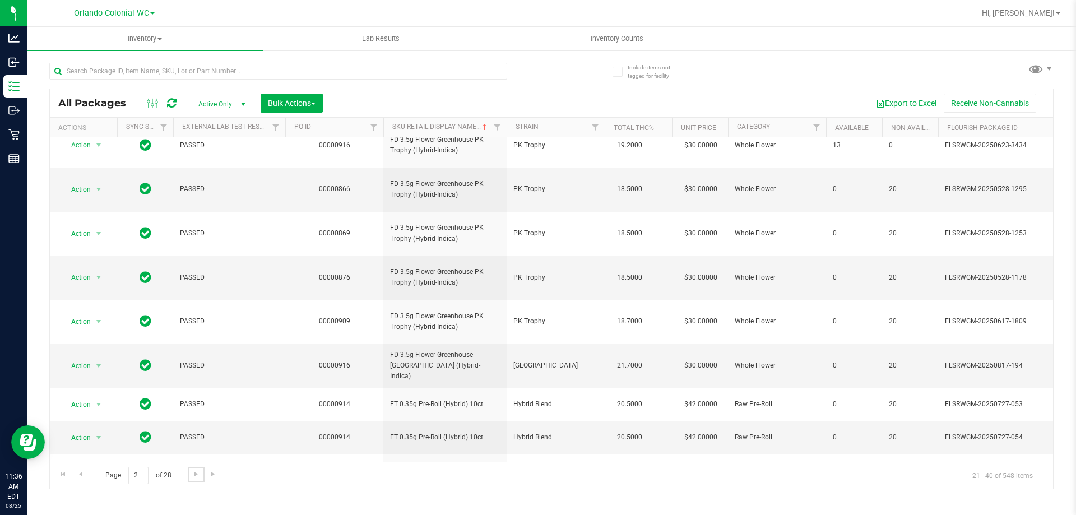
scroll to position [280, 0]
click at [450, 347] on span "FD 3.5g Flower Greenhouse Rainbow Harbor (Hybrid-Indica)" at bounding box center [445, 363] width 110 height 33
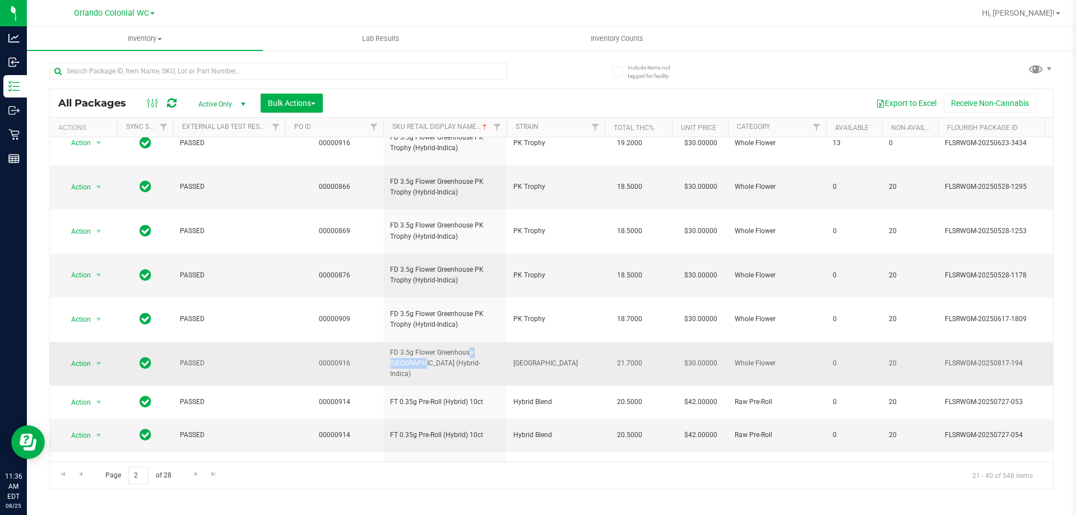
click at [450, 347] on span "FD 3.5g Flower Greenhouse Rainbow Harbor (Hybrid-Indica)" at bounding box center [445, 363] width 110 height 33
copy tr "FD 3.5g Flower Greenhouse Rainbow Harbor (Hybrid-Indica)"
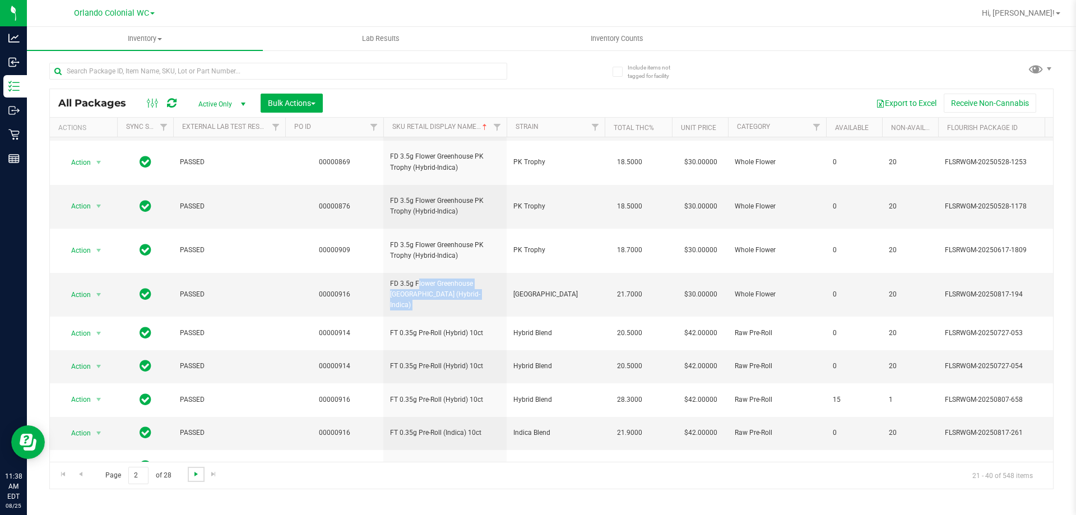
click at [195, 473] on span "Go to the next page" at bounding box center [196, 474] width 9 height 9
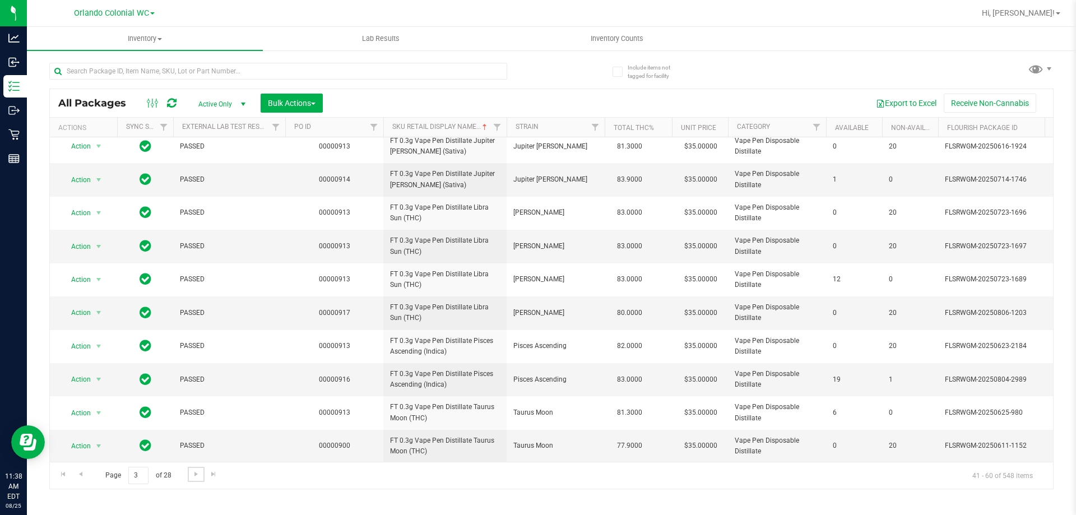
scroll to position [349, 0]
click at [193, 478] on span "Go to the next page" at bounding box center [196, 474] width 9 height 9
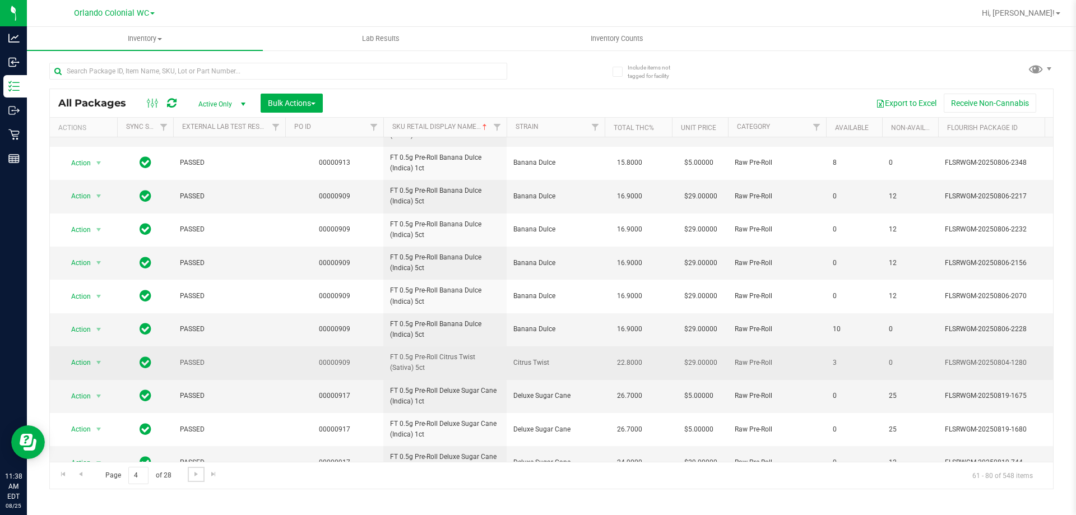
scroll to position [112, 0]
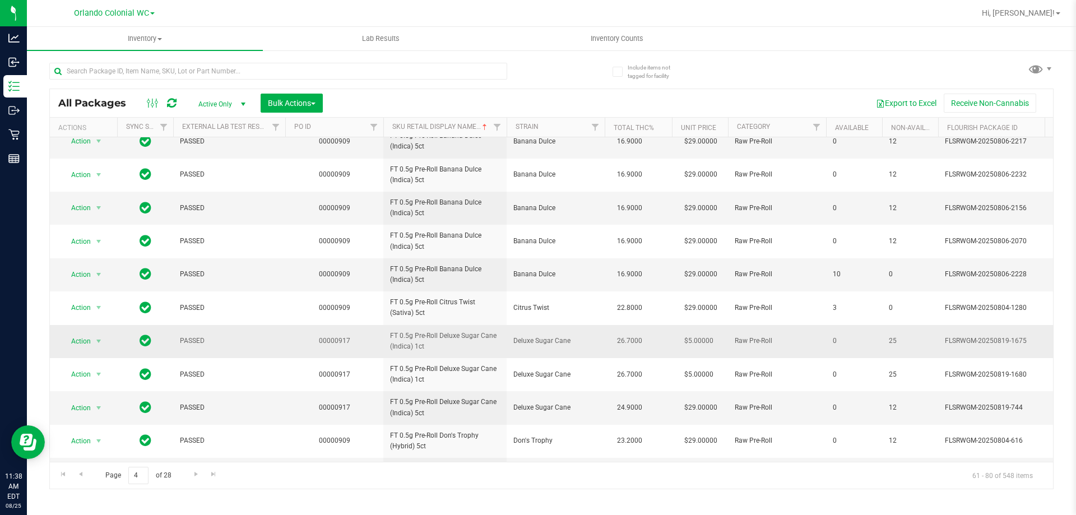
click at [445, 338] on span "FT 0.5g Pre-Roll Deluxe Sugar Cane (Indica) 1ct" at bounding box center [445, 341] width 110 height 21
copy tr "FT 0.5g Pre-Roll Deluxe Sugar Cane (Indica) 1ct"
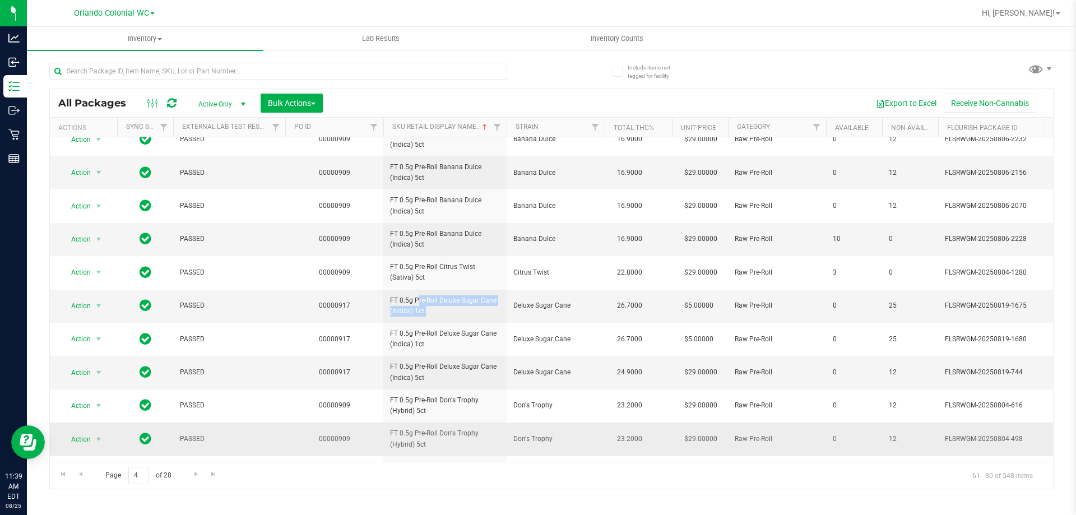
scroll to position [280, 0]
click at [422, 242] on span "FT 0.5g Pre-Roll Deluxe Sugar Cane (Indica) 5ct" at bounding box center [445, 239] width 110 height 21
click at [421, 242] on span "FT 0.5g Pre-Roll Deluxe Sugar Cane (Indica) 5ct" at bounding box center [445, 239] width 110 height 21
copy tr "FT 0.5g Pre-Roll Deluxe Sugar Cane (Indica) 5ct"
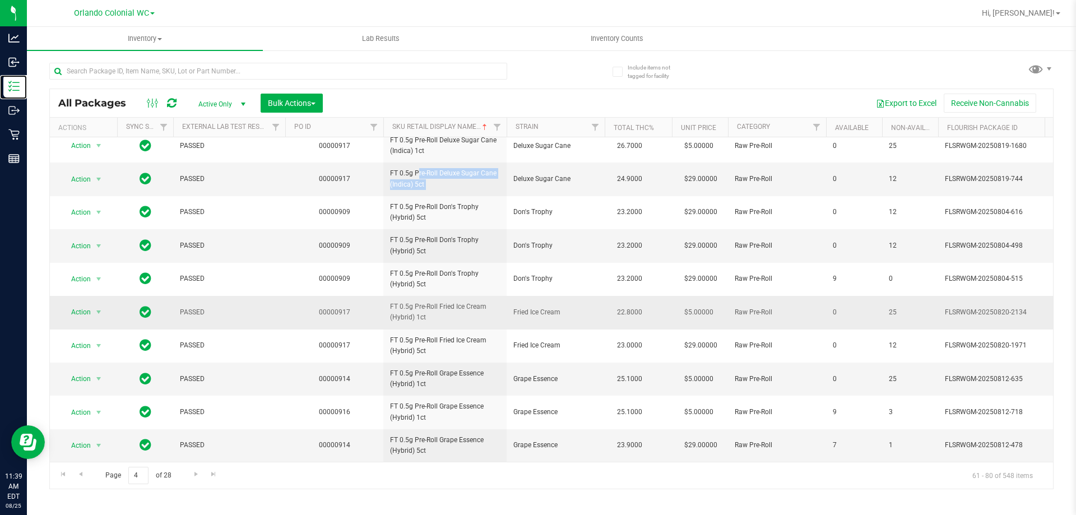
scroll to position [349, 0]
click at [451, 301] on span "FT 0.5g Pre-Roll Fried Ice Cream (Hybrid) 1ct" at bounding box center [445, 311] width 110 height 21
copy tr "FT 0.5g Pre-Roll Fried Ice Cream (Hybrid) 1ct"
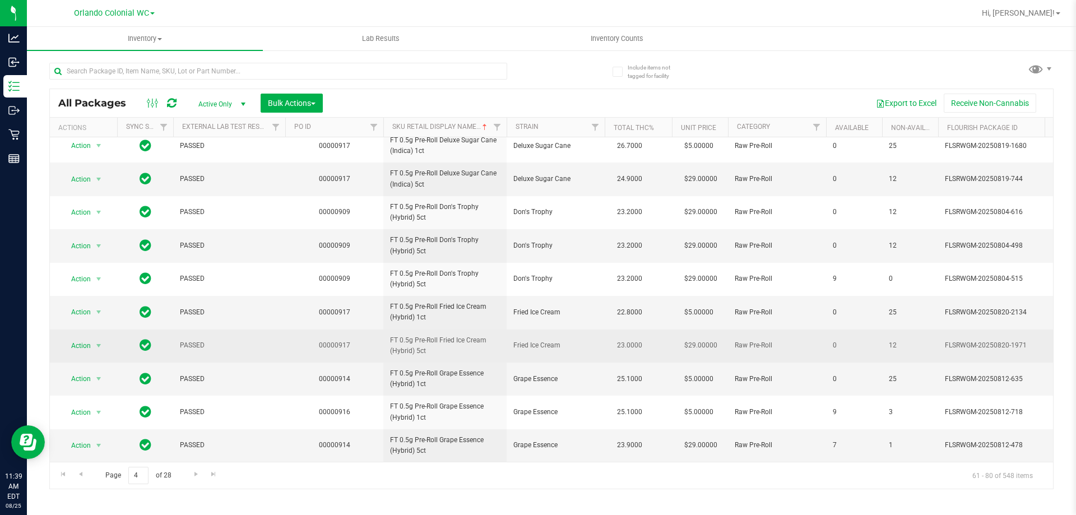
click at [443, 335] on span "FT 0.5g Pre-Roll Fried Ice Cream (Hybrid) 5ct" at bounding box center [445, 345] width 110 height 21
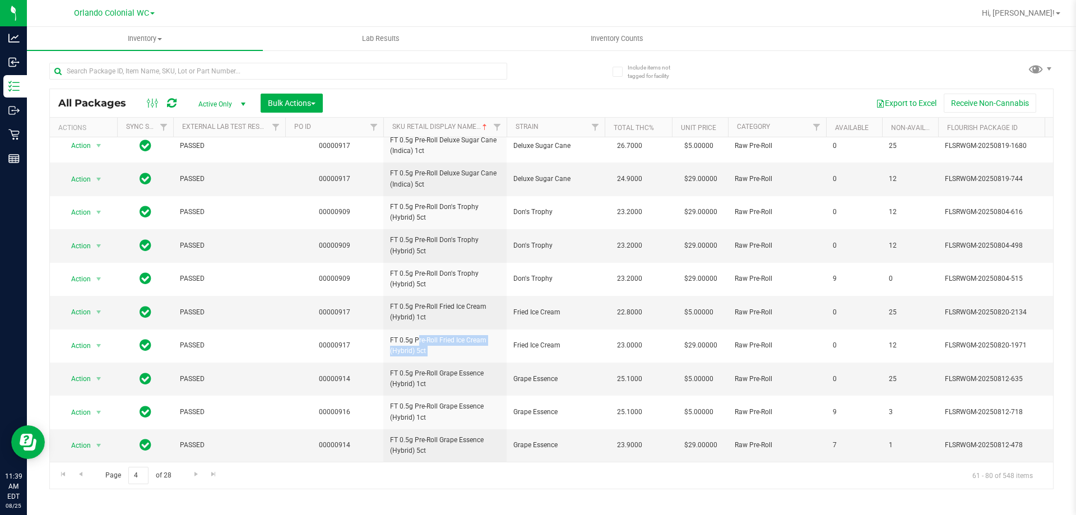
copy tr "FT 0.5g Pre-Roll Fried Ice Cream (Hybrid) 5ct"
click at [193, 479] on link "Go to the next page" at bounding box center [196, 474] width 16 height 15
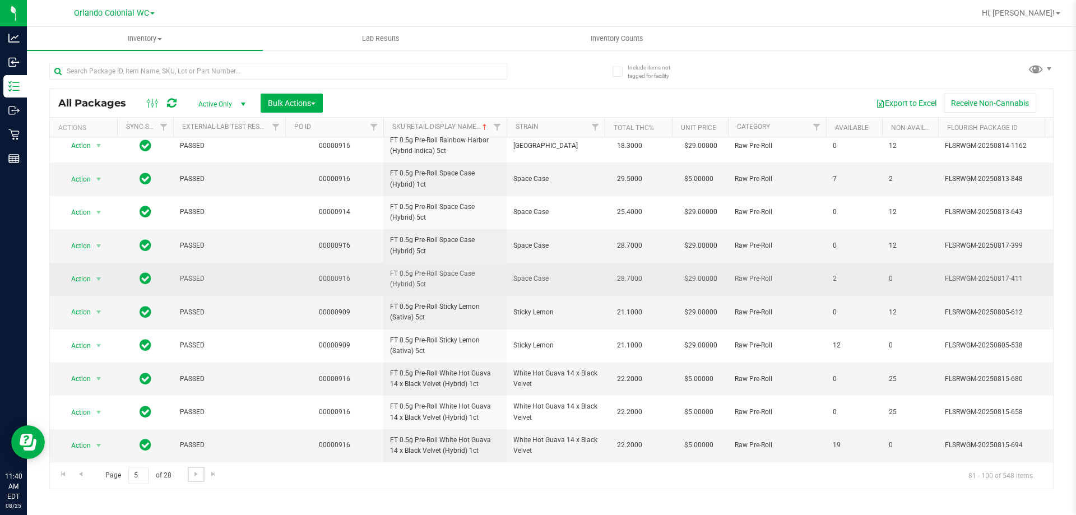
scroll to position [349, 0]
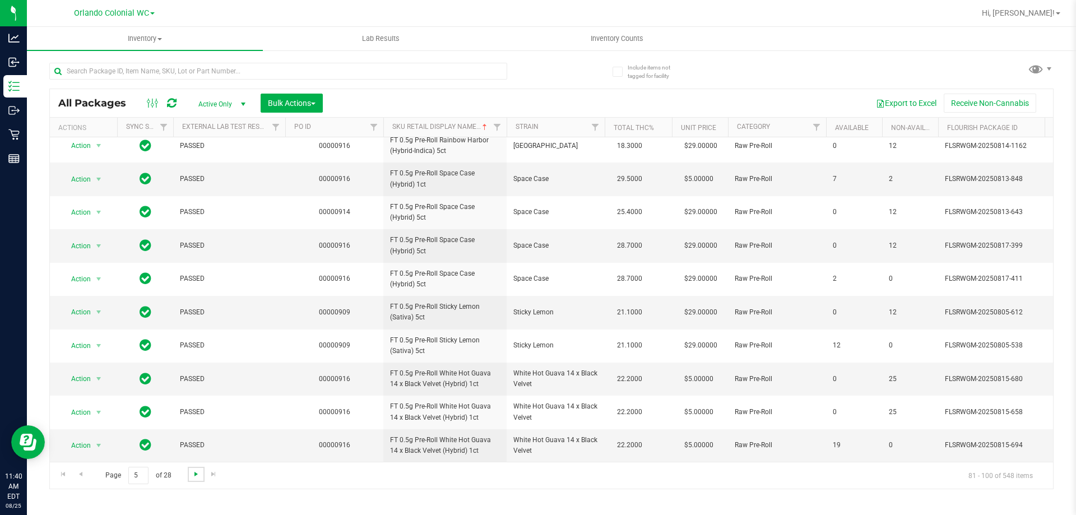
click at [198, 477] on span "Go to the next page" at bounding box center [196, 474] width 9 height 9
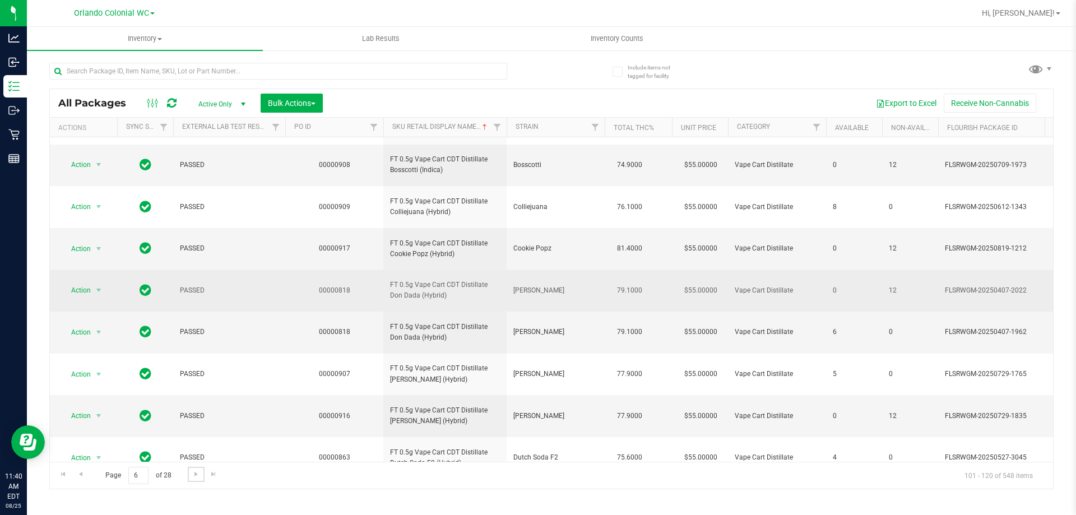
scroll to position [336, 0]
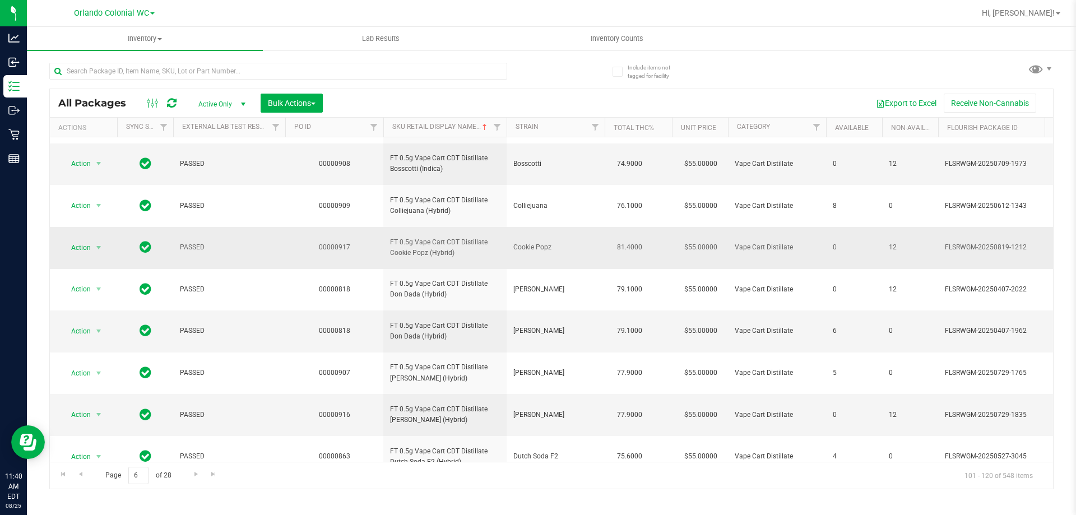
click at [426, 256] on span "FT 0.5g Vape Cart CDT Distillate Cookie Popz (Hybrid)" at bounding box center [445, 247] width 110 height 21
copy tr "FT 0.5g Vape Cart CDT Distillate Cookie Popz (Hybrid)"
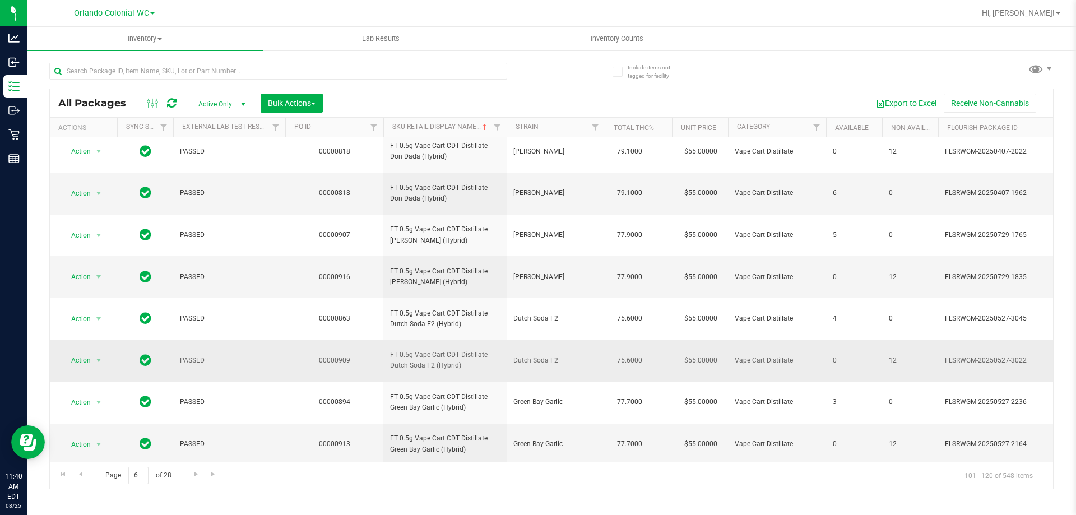
scroll to position [485, 0]
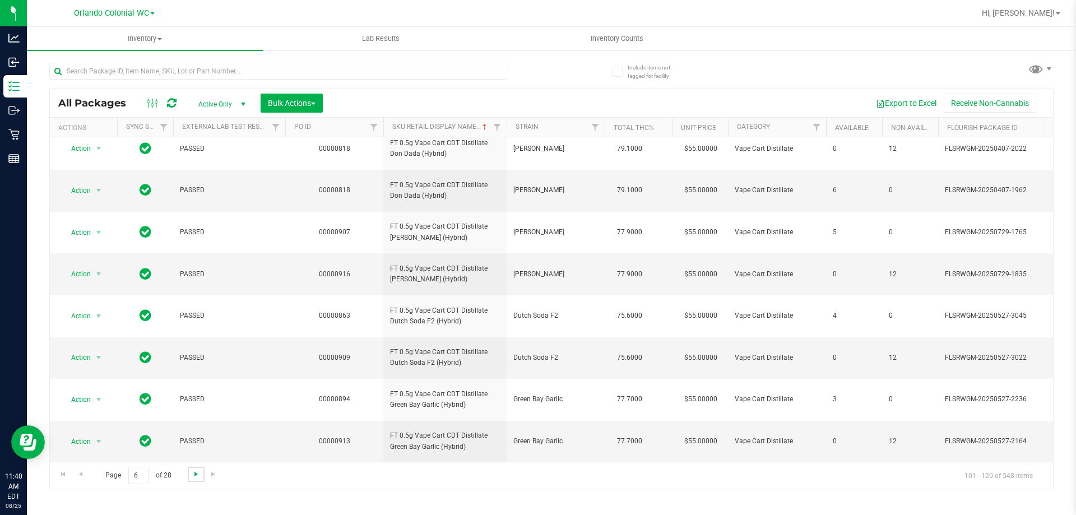
click at [194, 471] on span "Go to the next page" at bounding box center [196, 474] width 9 height 9
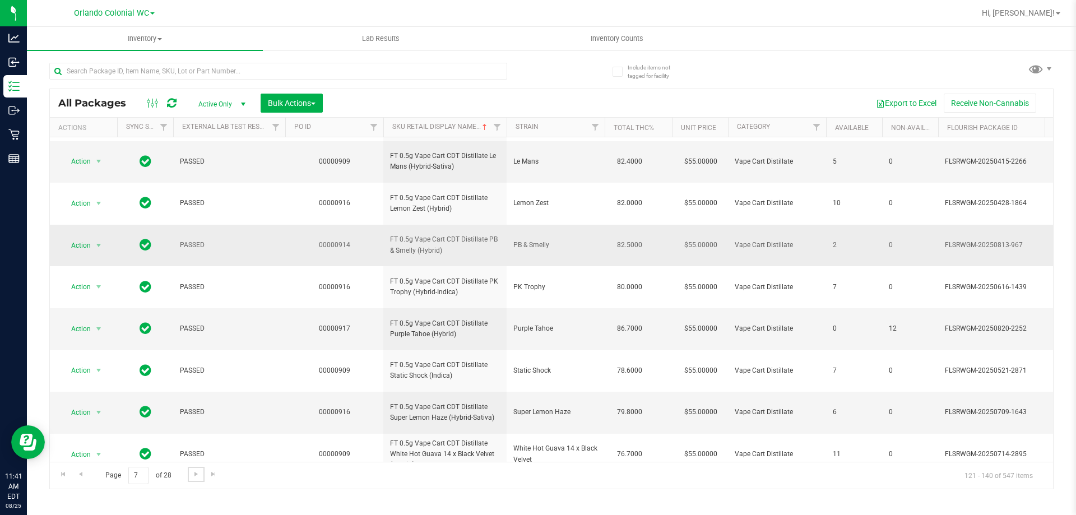
scroll to position [56, 0]
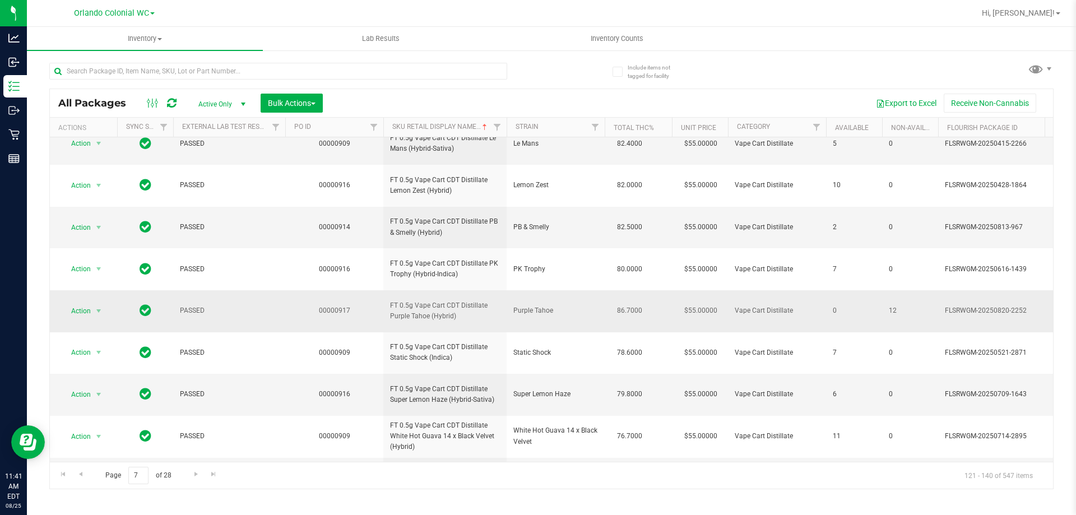
click at [451, 313] on span "FT 0.5g Vape Cart CDT Distillate Purple Tahoe (Hybrid)" at bounding box center [445, 310] width 110 height 21
copy tr "FT 0.5g Vape Cart CDT Distillate Purple Tahoe (Hybrid)"
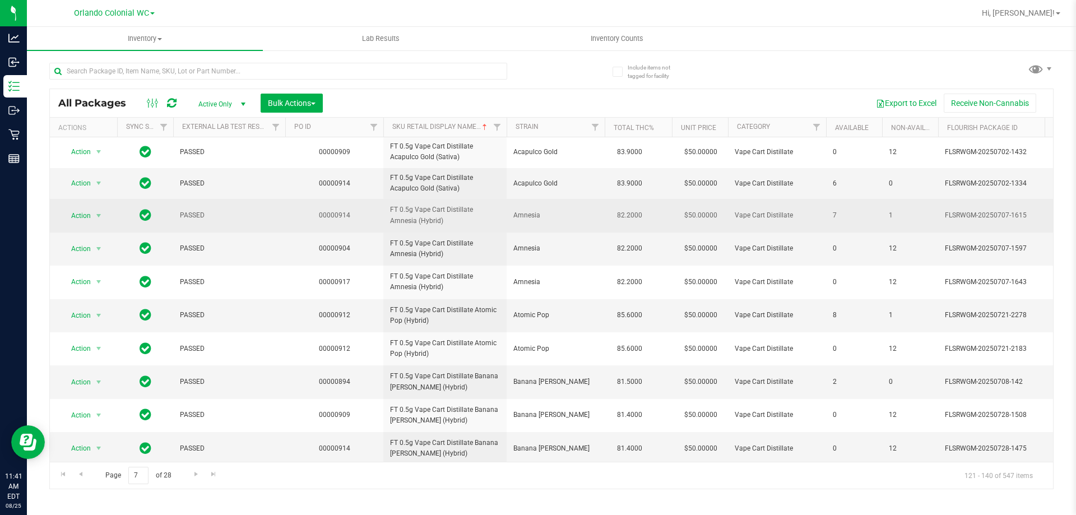
scroll to position [420, 0]
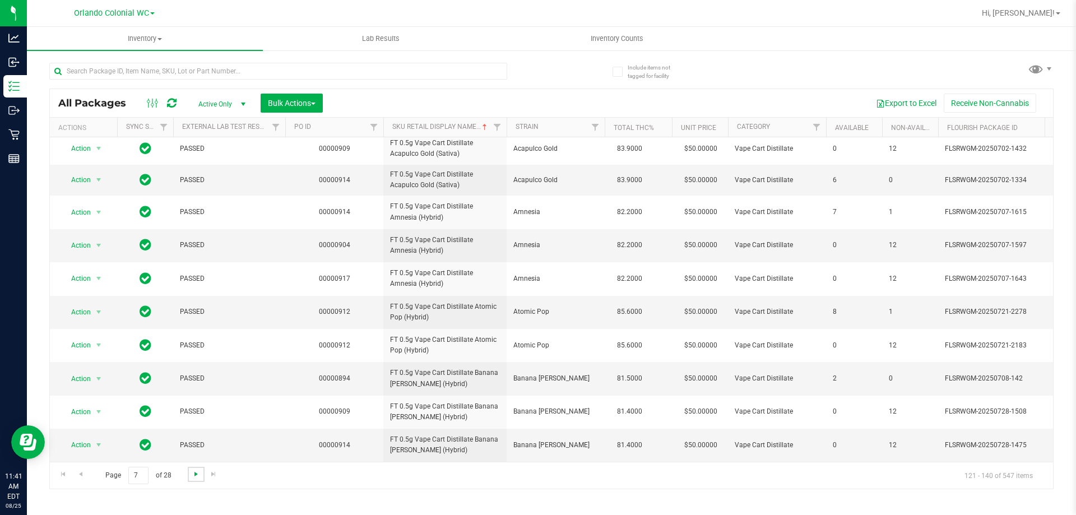
click at [197, 470] on span "Go to the next page" at bounding box center [196, 474] width 9 height 9
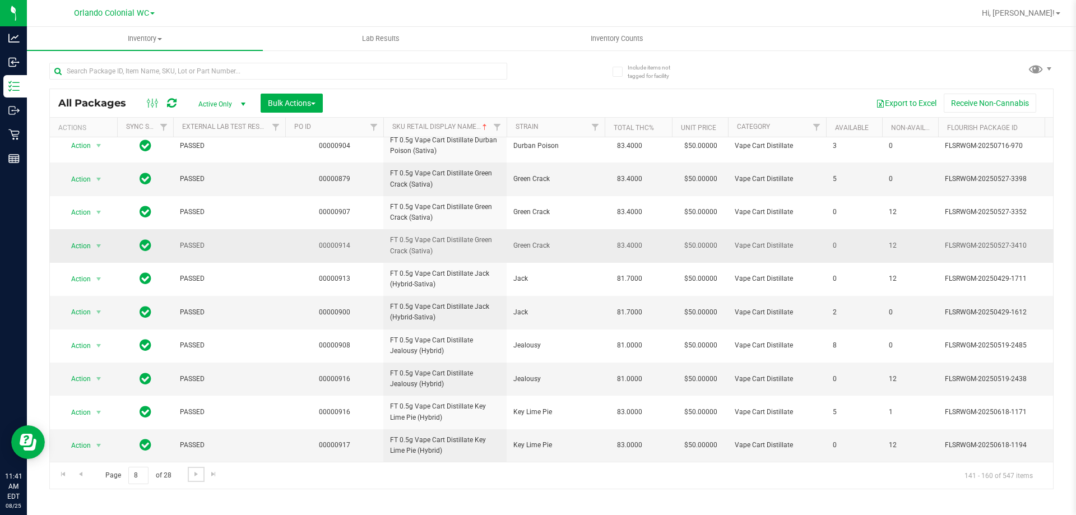
scroll to position [349, 0]
click at [194, 476] on span "Go to the next page" at bounding box center [196, 474] width 9 height 9
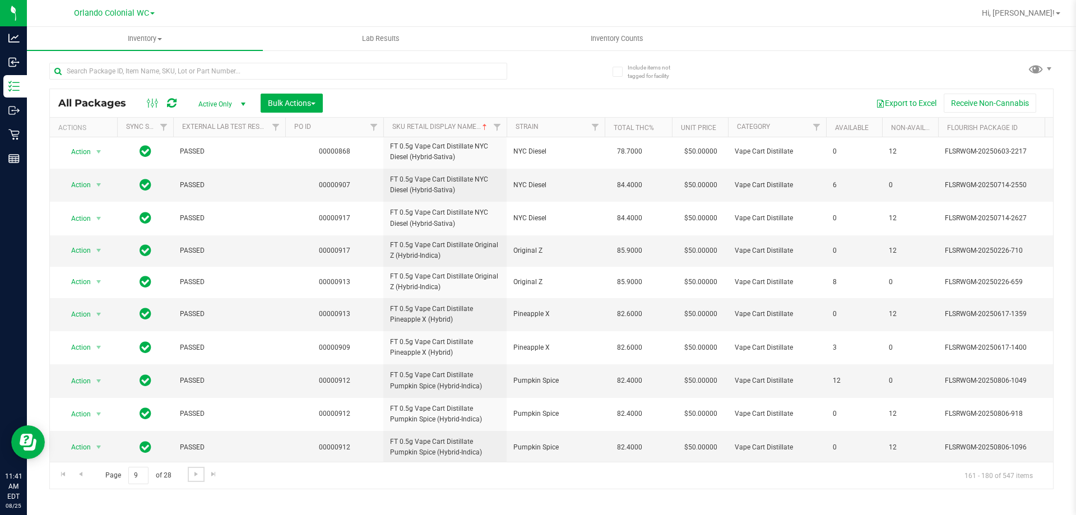
scroll to position [340, 0]
click at [195, 473] on span "Go to the next page" at bounding box center [196, 474] width 9 height 9
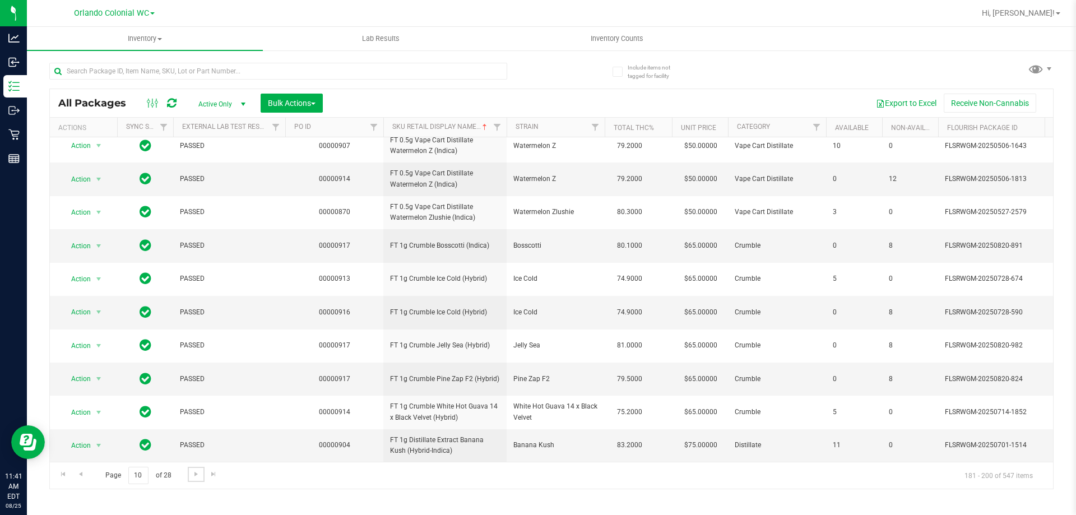
scroll to position [349, 0]
click at [410, 230] on td "FT 1g Crumble Bosscotti (Indica)" at bounding box center [444, 245] width 123 height 33
copy tr "FT 1g Crumble Bosscotti (Indica)"
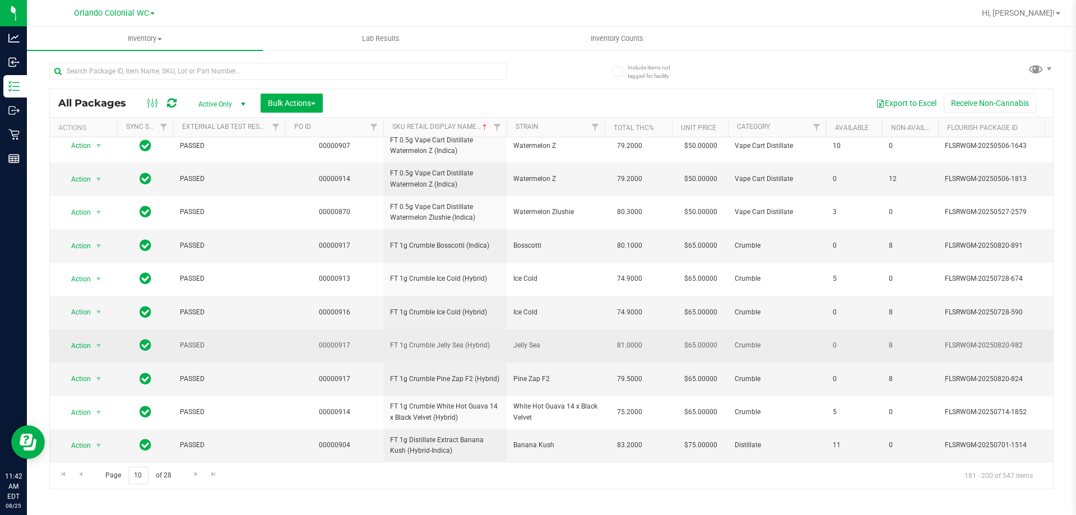
click at [447, 340] on span "FT 1g Crumble Jelly Sea (Hybrid)" at bounding box center [445, 345] width 110 height 11
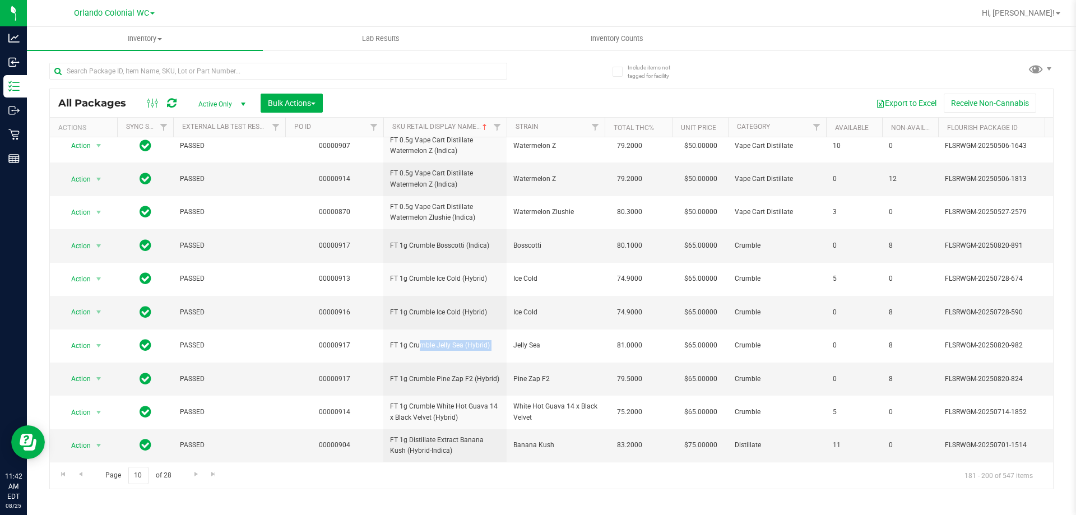
copy tr "FT 1g Crumble Jelly Sea (Hybrid)"
click at [435, 374] on span "FT 1g Crumble Pine Zap F2 (Hybrid)" at bounding box center [445, 379] width 110 height 11
copy tr "FT 1g Crumble Pine Zap F2 (Hybrid)"
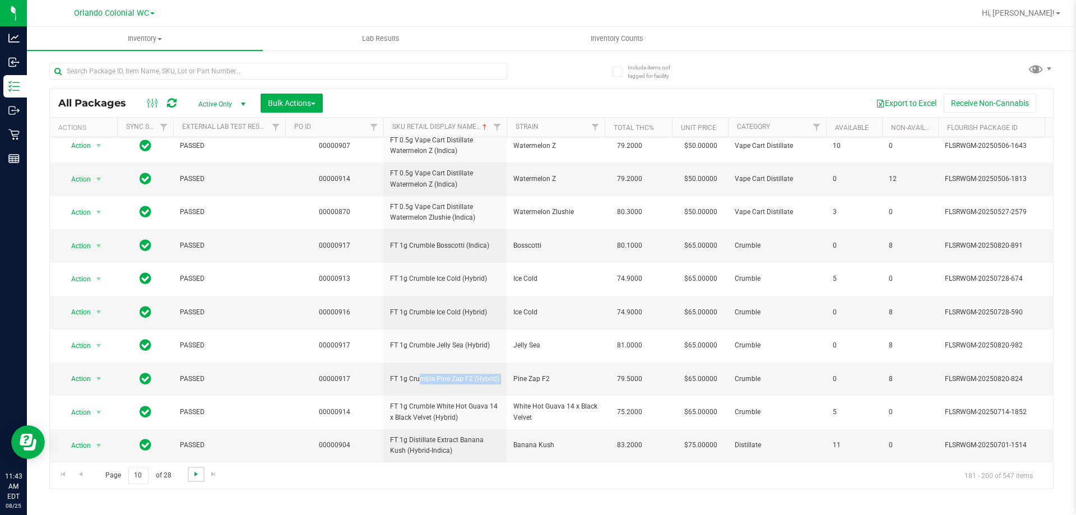
click at [196, 477] on span "Go to the next page" at bounding box center [196, 474] width 9 height 9
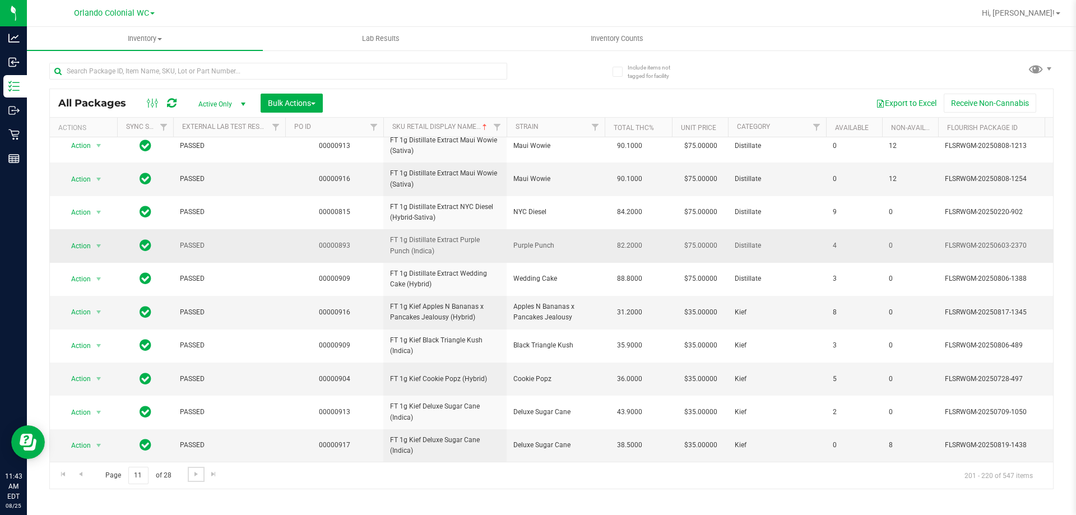
scroll to position [349, 0]
click at [194, 476] on span "Go to the next page" at bounding box center [196, 474] width 9 height 9
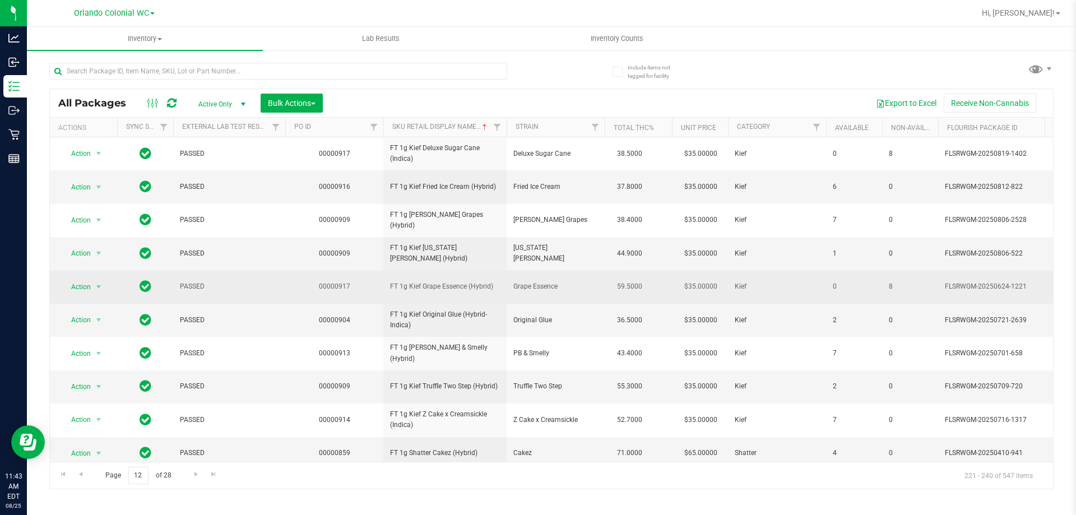
click at [443, 290] on span "FT 1g Kief Grape Essence (Hybrid)" at bounding box center [445, 286] width 110 height 11
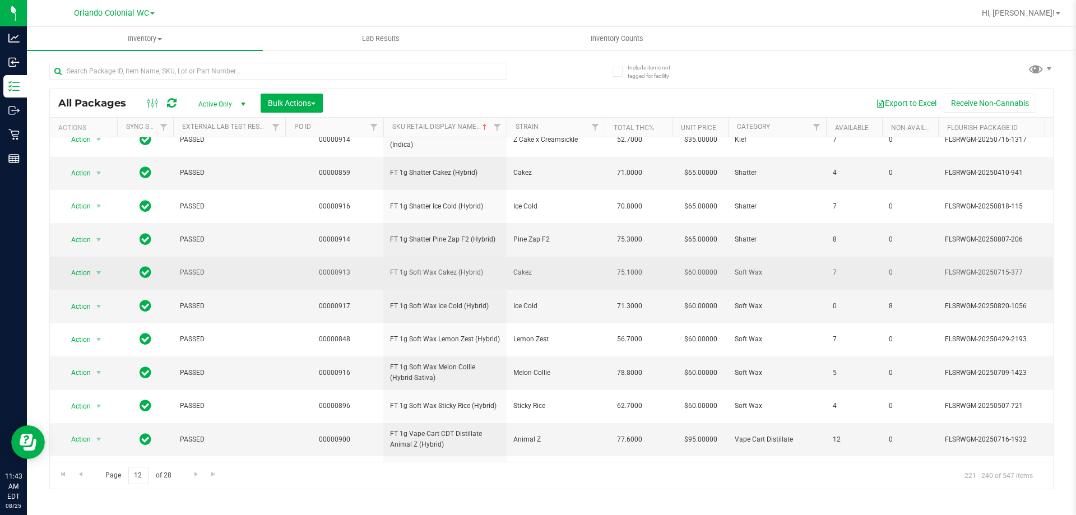
scroll to position [336, 0]
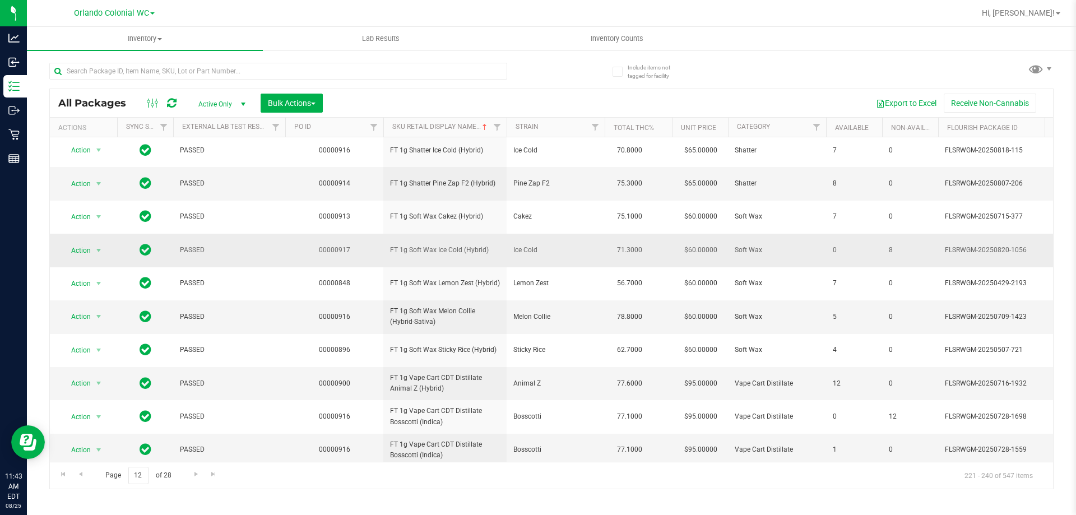
click at [463, 249] on span "FT 1g Soft Wax Ice Cold (Hybrid)" at bounding box center [445, 250] width 110 height 11
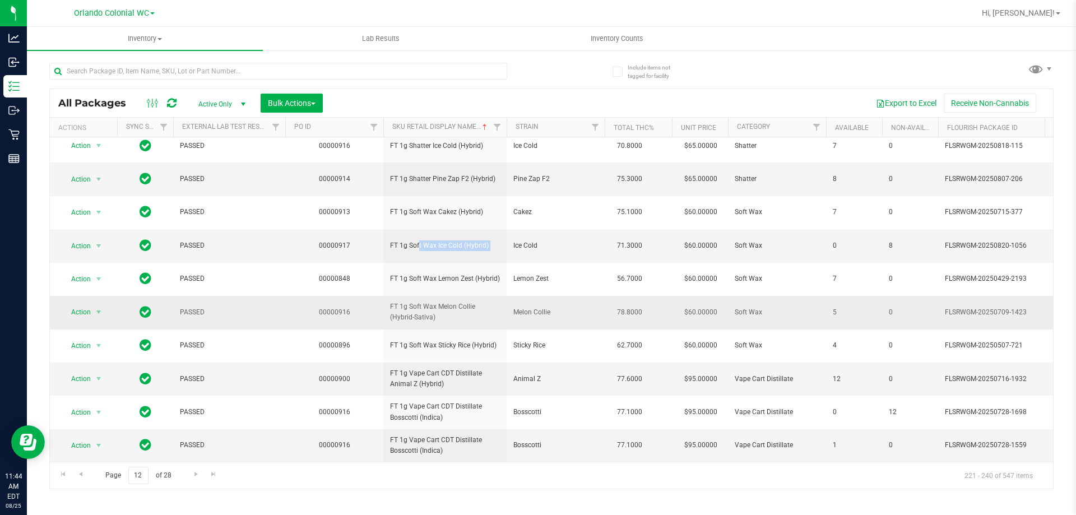
scroll to position [358, 0]
click at [194, 479] on link "Go to the next page" at bounding box center [196, 474] width 16 height 15
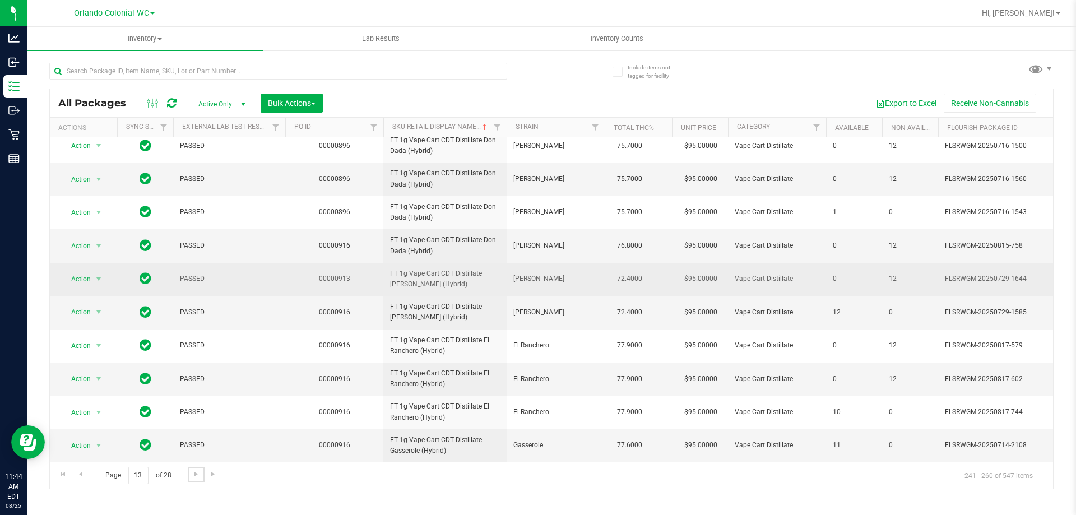
scroll to position [400, 0]
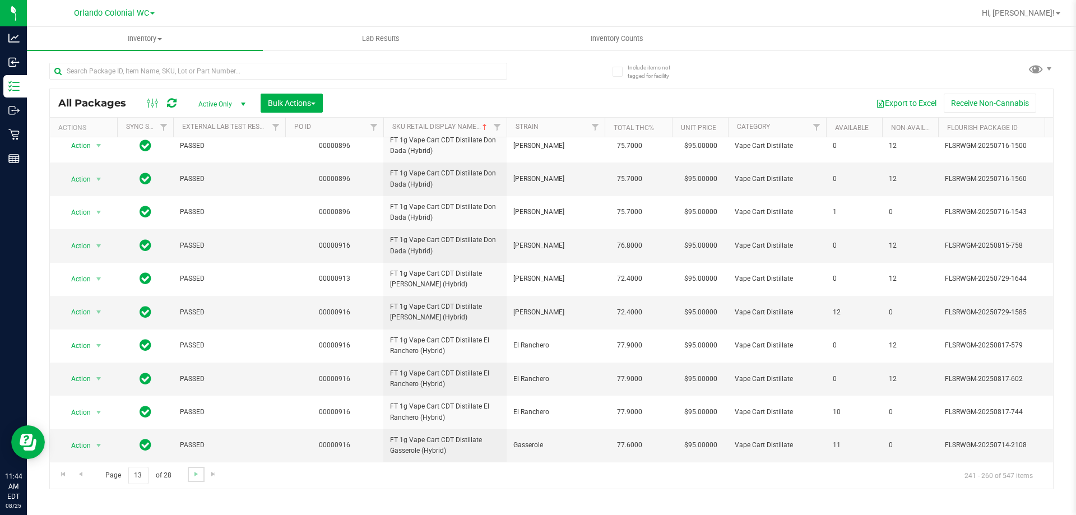
click at [195, 480] on link "Go to the next page" at bounding box center [196, 474] width 16 height 15
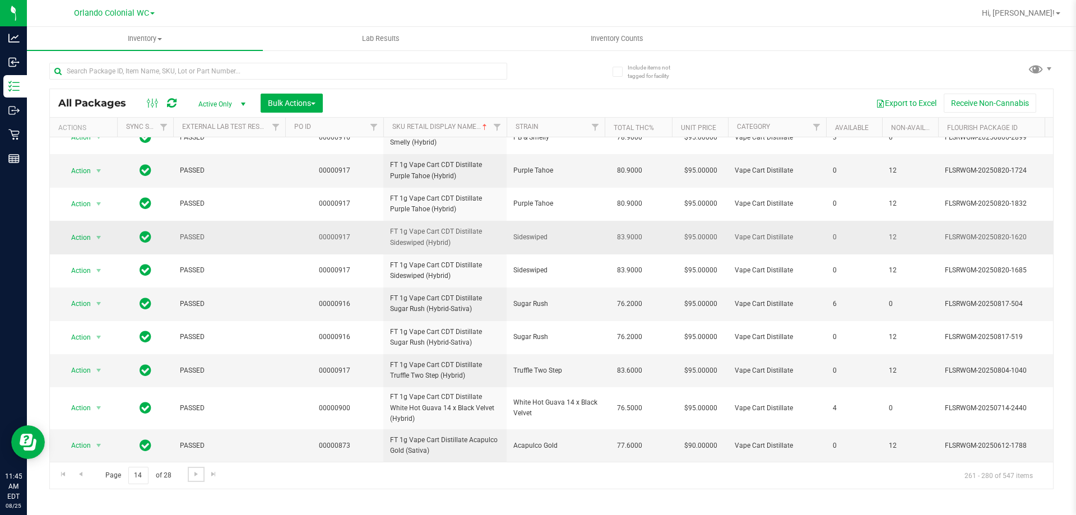
scroll to position [336, 0]
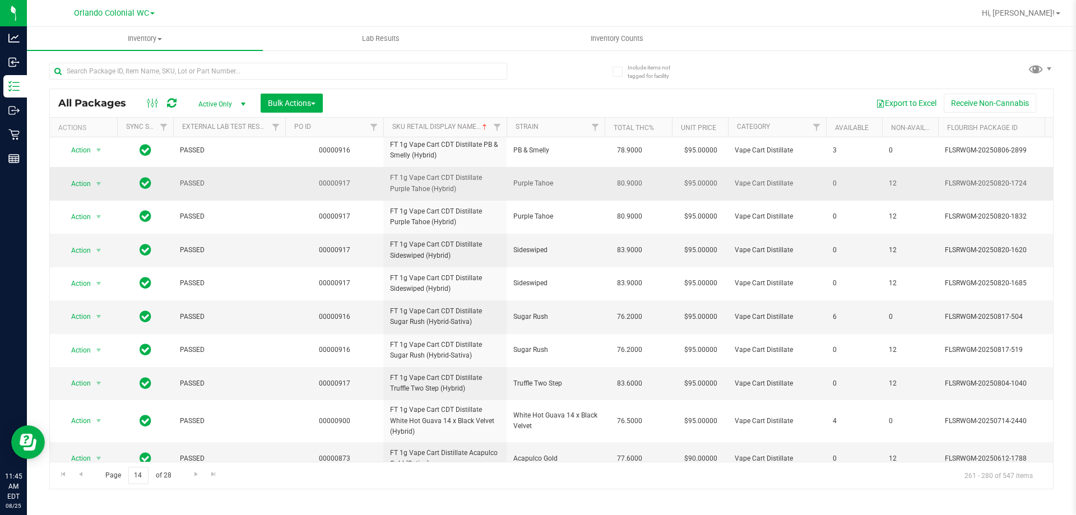
click at [441, 194] on span "FT 1g Vape Cart CDT Distillate Purple Tahoe (Hybrid)" at bounding box center [445, 183] width 110 height 21
click at [442, 194] on span "FT 1g Vape Cart CDT Distillate Purple Tahoe (Hybrid)" at bounding box center [445, 183] width 110 height 21
click at [420, 261] on span "FT 1g Vape Cart CDT Distillate Sideswiped (Hybrid)" at bounding box center [445, 249] width 110 height 21
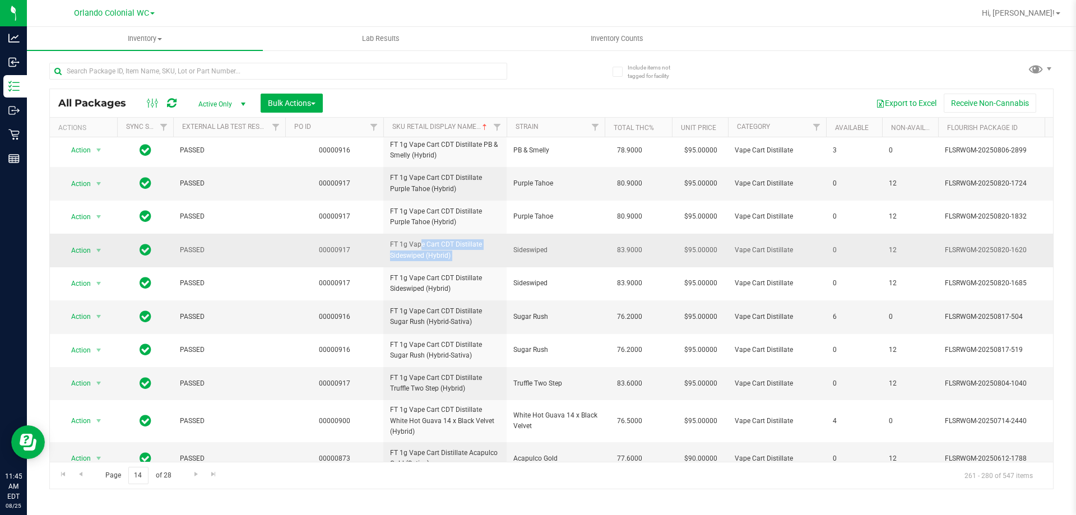
click at [420, 261] on span "FT 1g Vape Cart CDT Distillate Sideswiped (Hybrid)" at bounding box center [445, 249] width 110 height 21
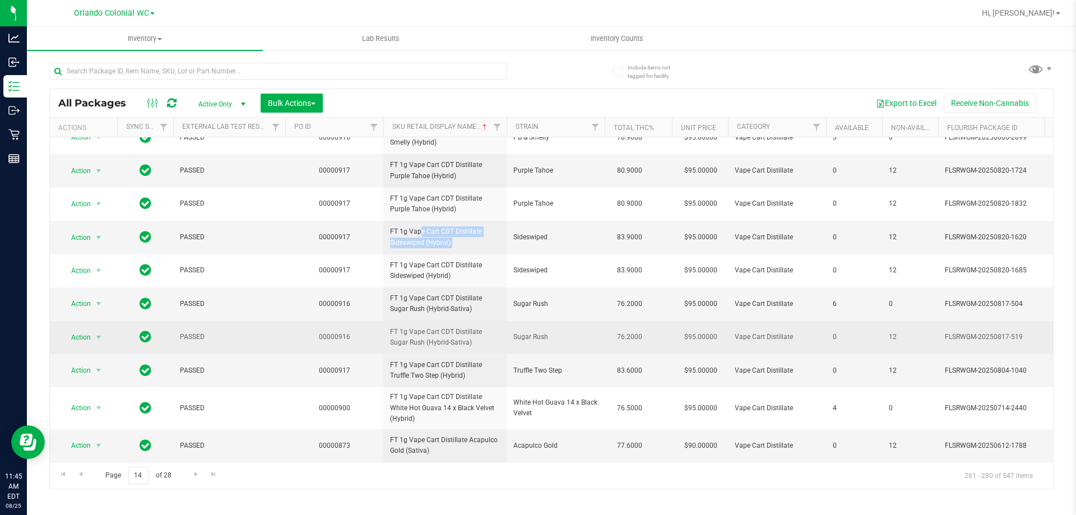
scroll to position [452, 0]
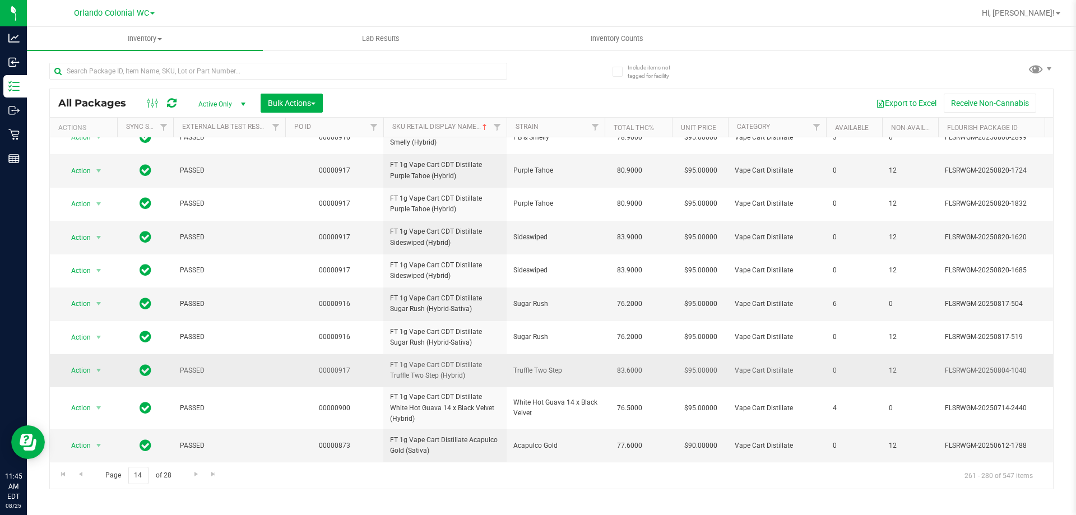
click at [411, 360] on span "FT 1g Vape Cart CDT Distillate Truffle Two Step (Hybrid)" at bounding box center [445, 370] width 110 height 21
click at [187, 480] on div "Page 14 of 28 261 - 280 of 547 items" at bounding box center [551, 475] width 1003 height 27
click at [193, 477] on span "Go to the next page" at bounding box center [196, 474] width 9 height 9
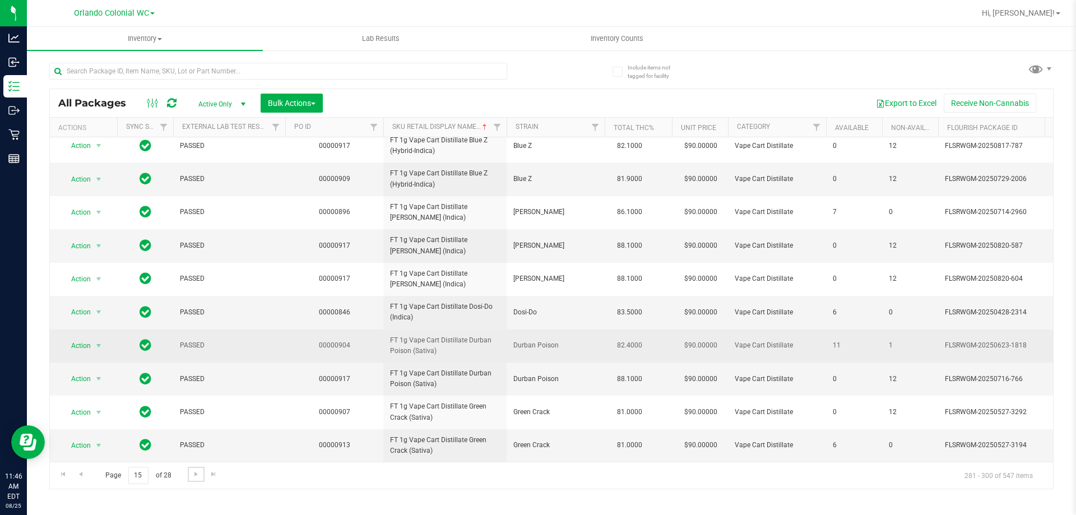
scroll to position [349, 0]
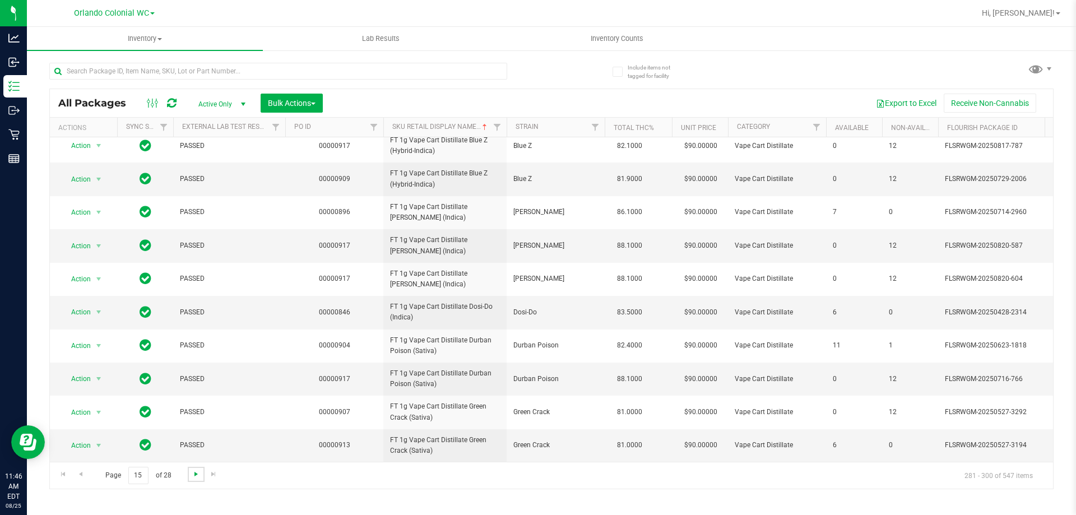
click at [193, 472] on span "Go to the next page" at bounding box center [196, 474] width 9 height 9
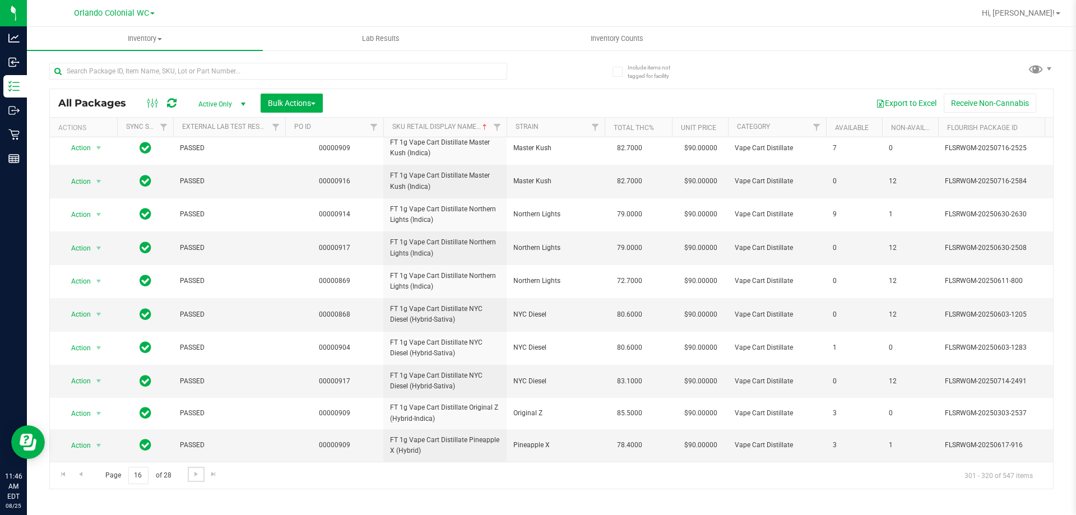
scroll to position [347, 0]
click at [198, 471] on span "Go to the next page" at bounding box center [196, 474] width 9 height 9
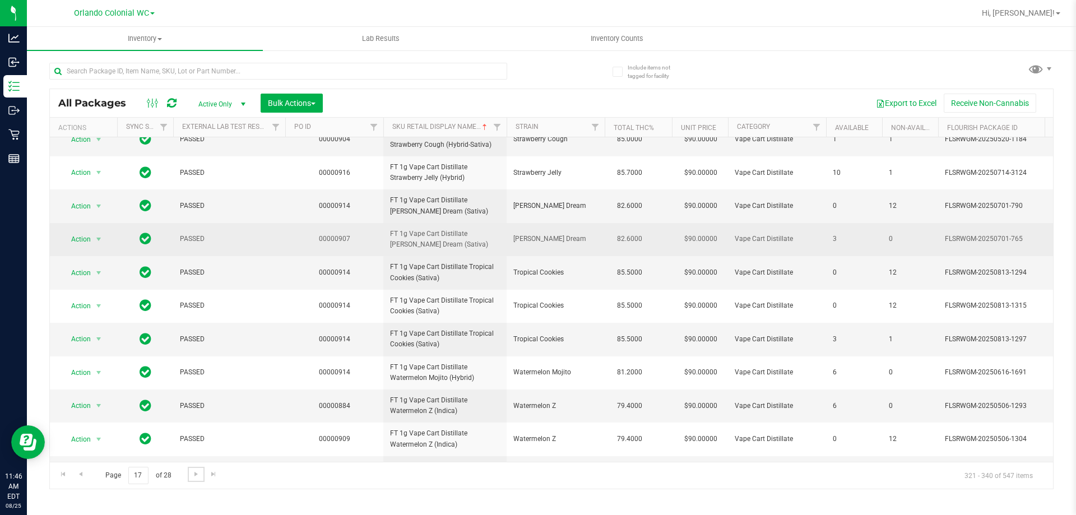
scroll to position [349, 0]
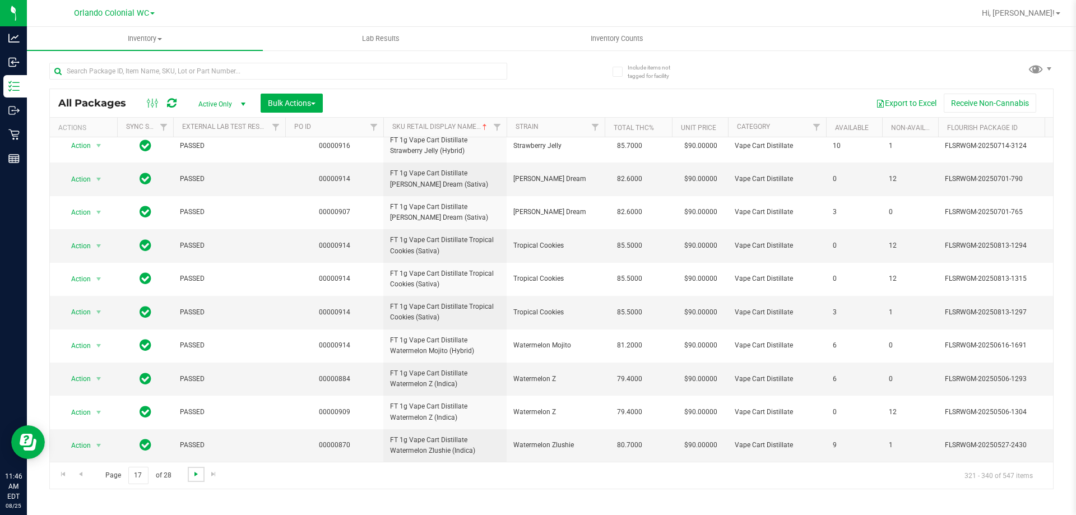
click at [193, 475] on span "Go to the next page" at bounding box center [196, 474] width 9 height 9
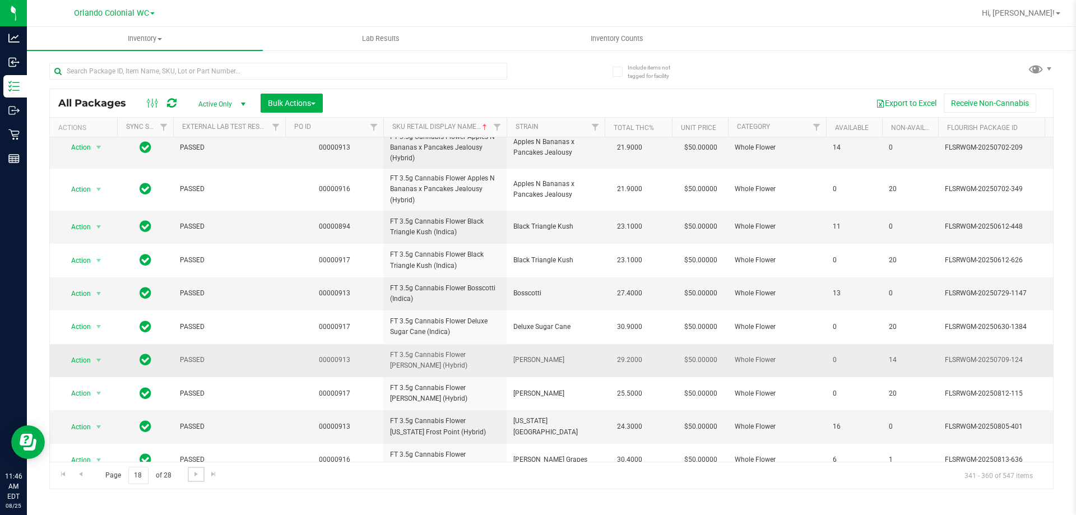
scroll to position [336, 0]
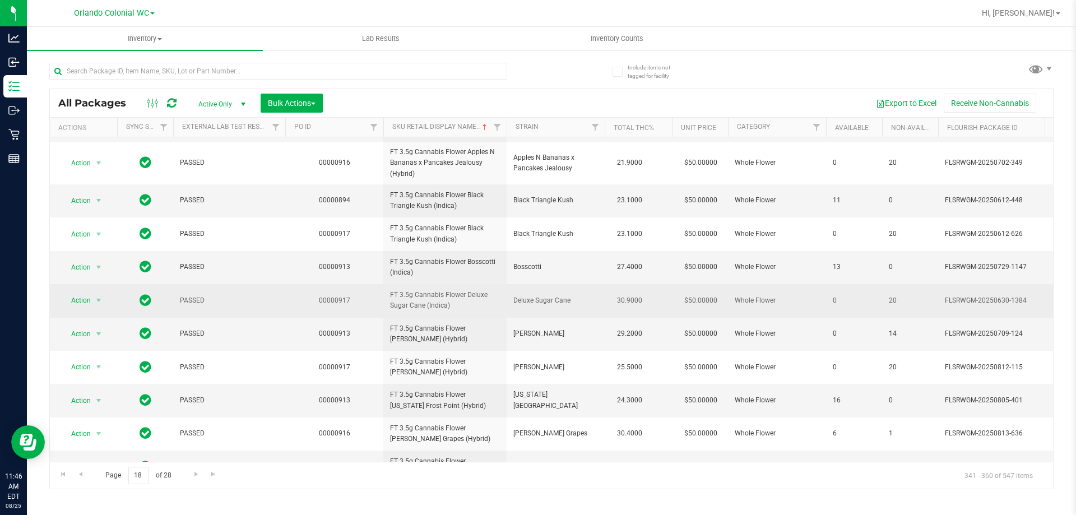
click at [438, 293] on span "FT 3.5g Cannabis Flower Deluxe Sugar Cane (Indica)" at bounding box center [445, 300] width 110 height 21
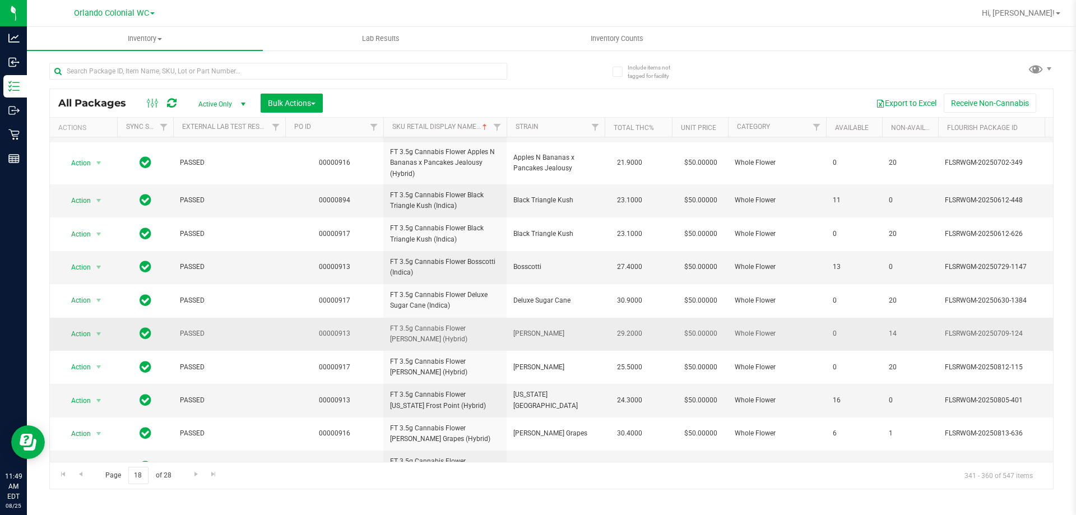
click at [425, 332] on span "FT 3.5g Cannabis Flower Dulce De Fresa (Hybrid)" at bounding box center [445, 333] width 110 height 21
click at [425, 333] on span "FT 3.5g Cannabis Flower Dulce De Fresa (Hybrid)" at bounding box center [445, 333] width 110 height 21
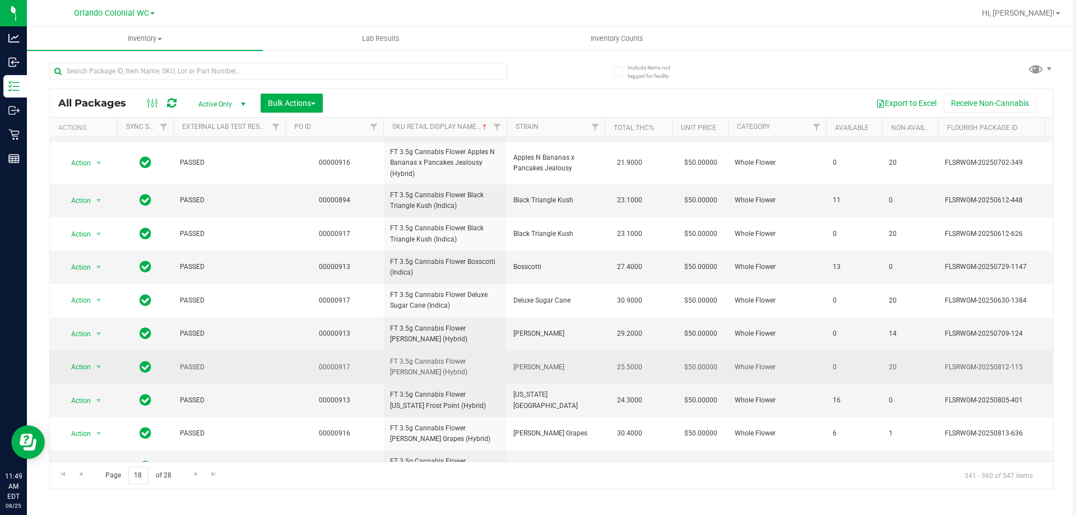
click at [422, 368] on span "FT 3.5g Cannabis Flower Dulce De Fresa (Hybrid)" at bounding box center [445, 366] width 110 height 21
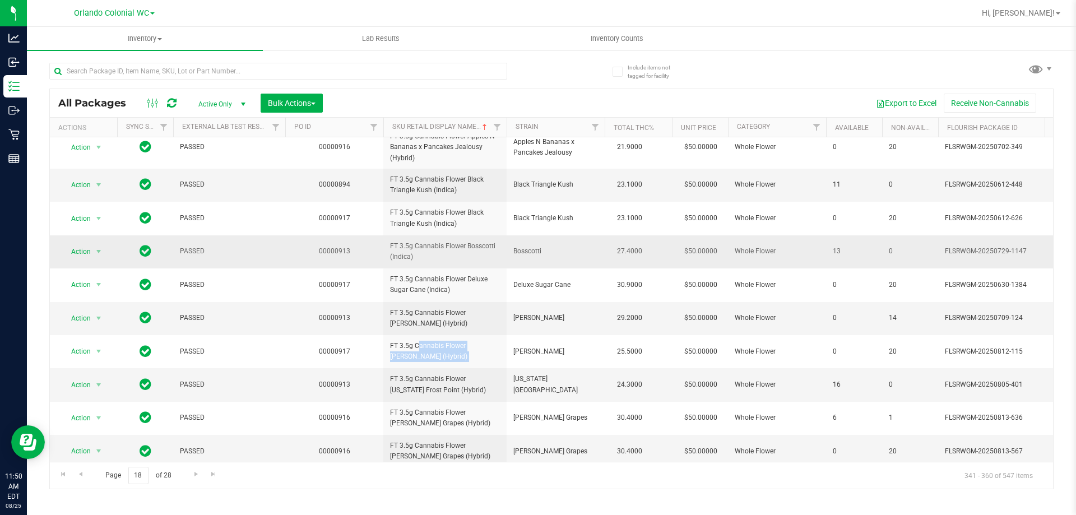
scroll to position [366, 0]
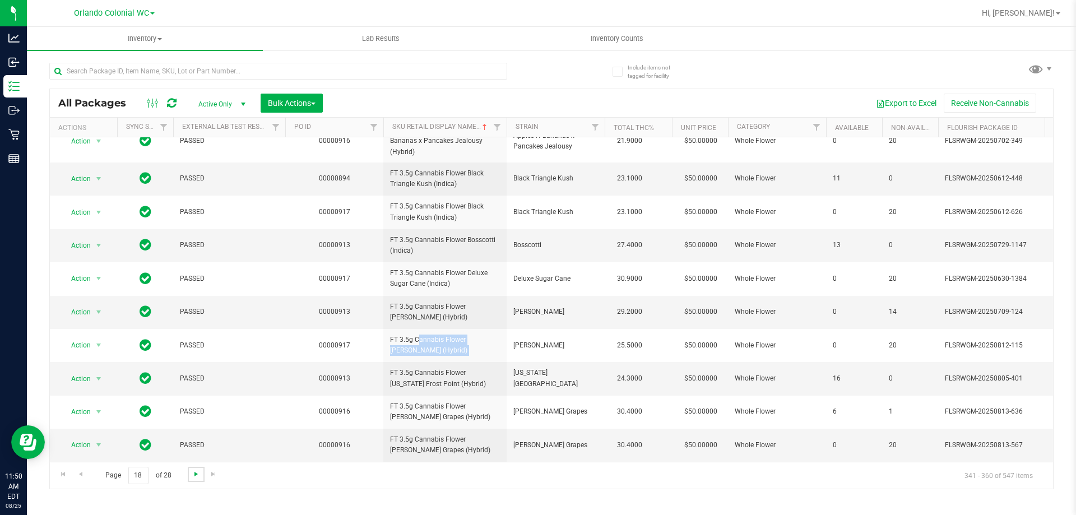
click at [196, 471] on span "Go to the next page" at bounding box center [196, 474] width 9 height 9
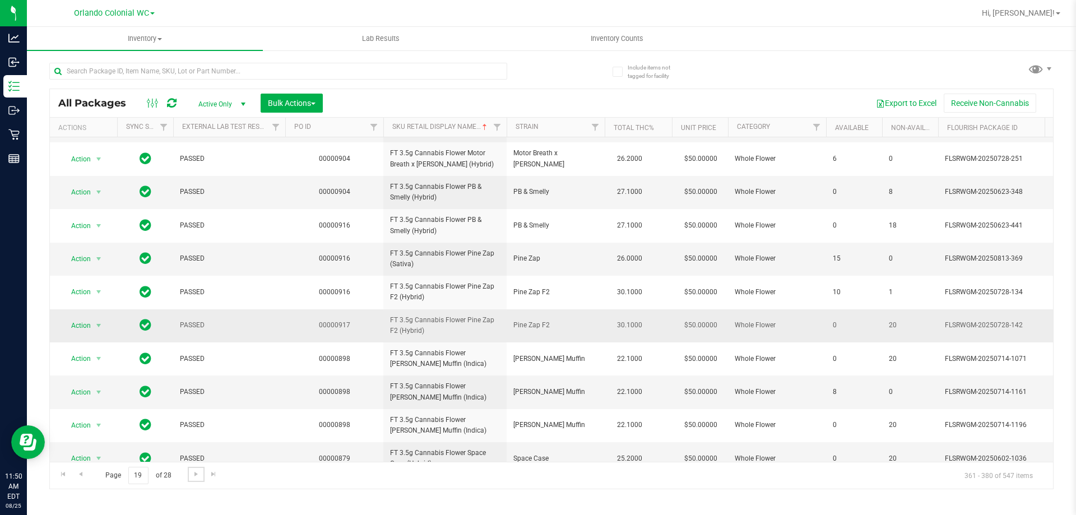
scroll to position [349, 0]
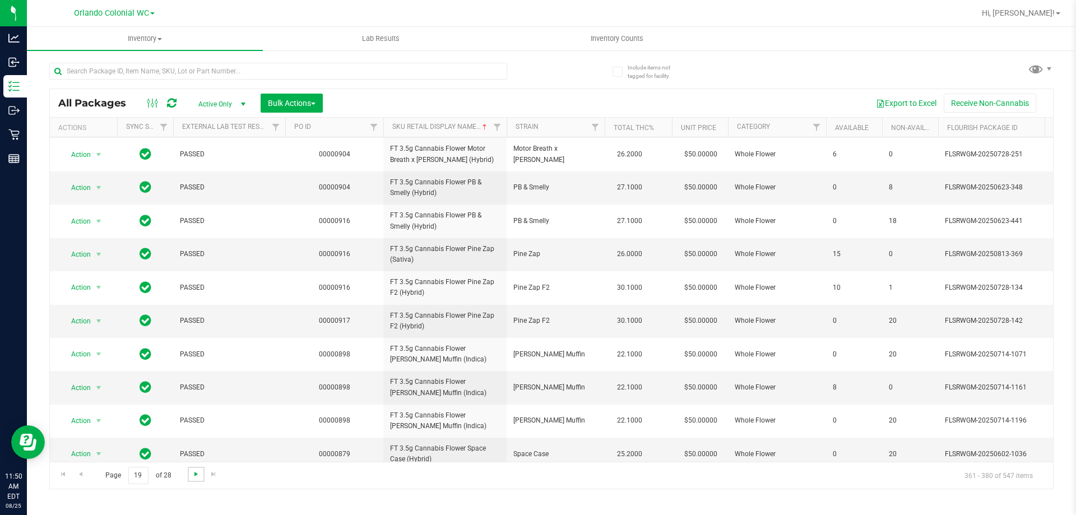
click at [199, 473] on span "Go to the next page" at bounding box center [196, 474] width 9 height 9
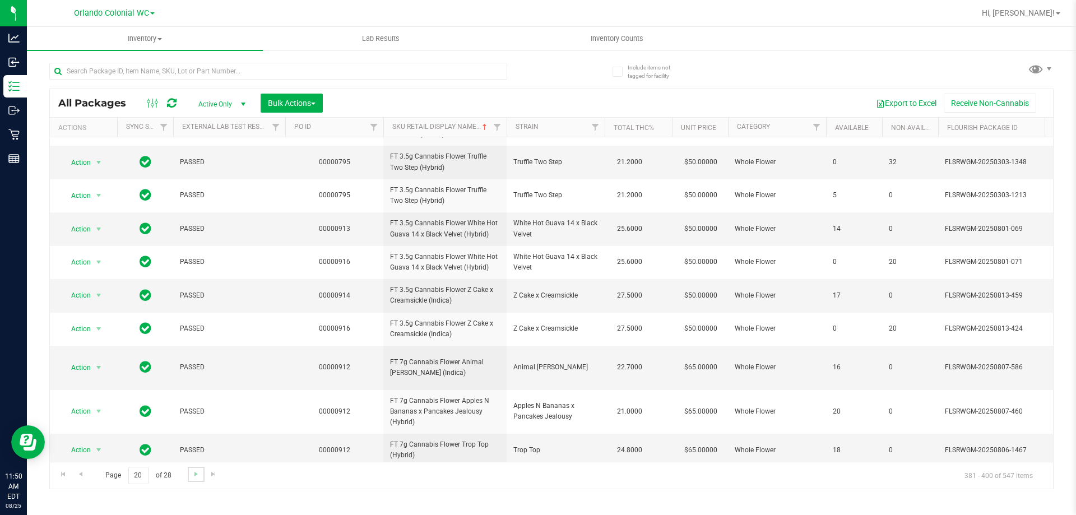
click at [188, 473] on link "Go to the next page" at bounding box center [196, 474] width 16 height 15
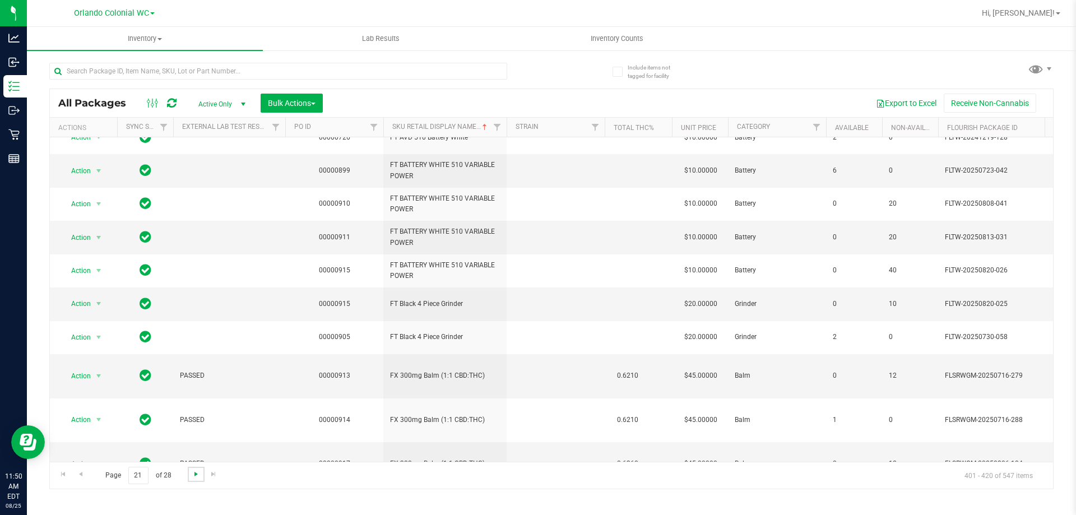
click at [195, 476] on span "Go to the next page" at bounding box center [196, 474] width 9 height 9
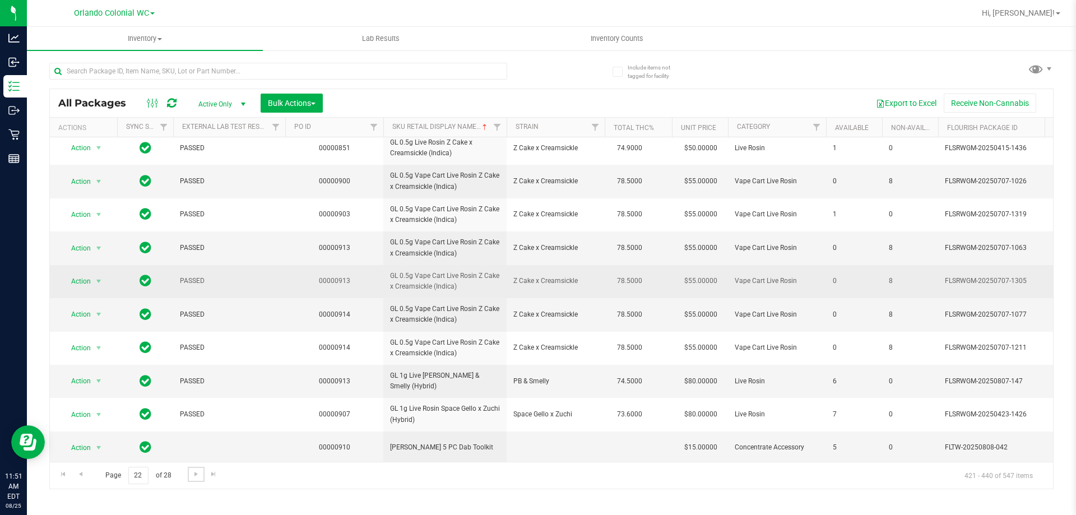
scroll to position [349, 0]
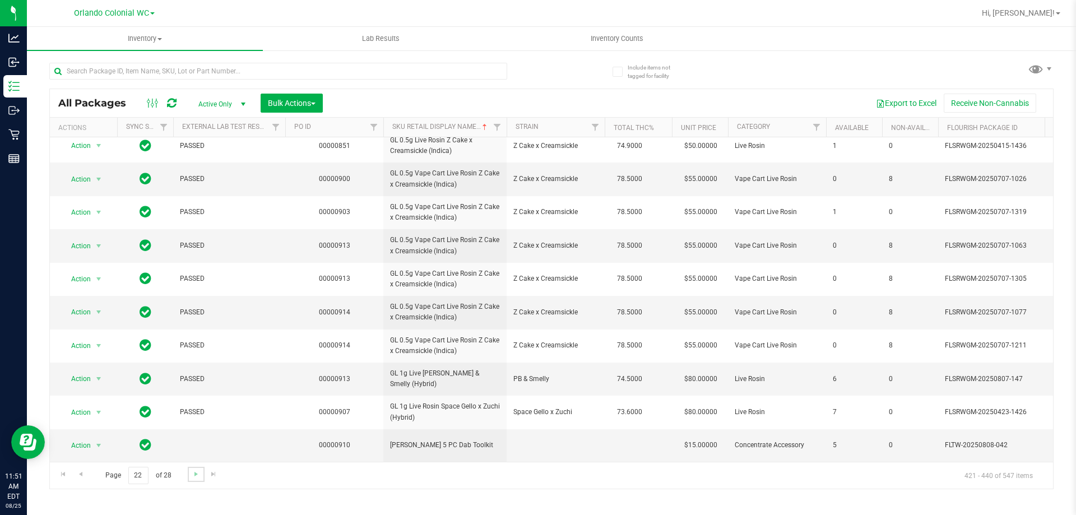
click at [200, 478] on link "Go to the next page" at bounding box center [196, 474] width 16 height 15
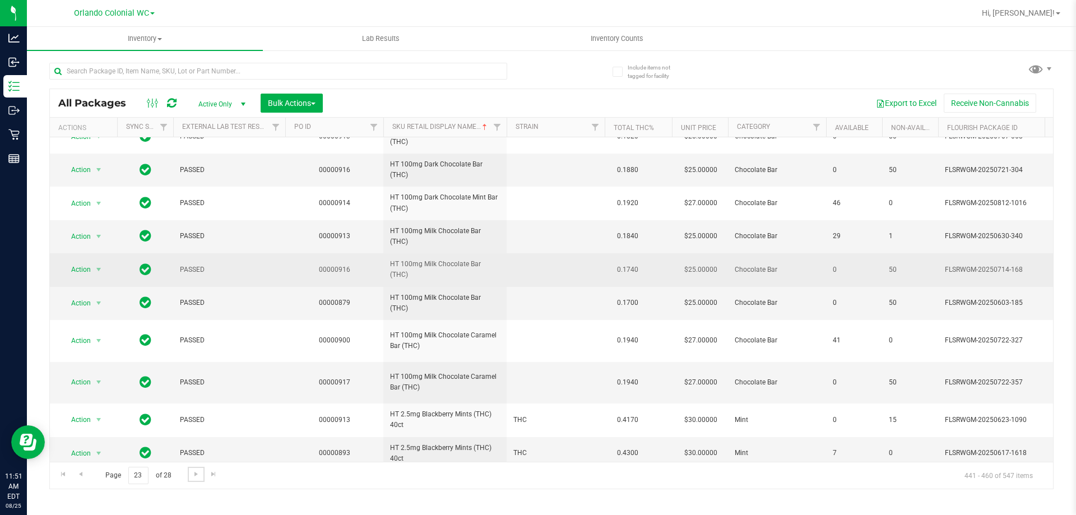
scroll to position [444, 0]
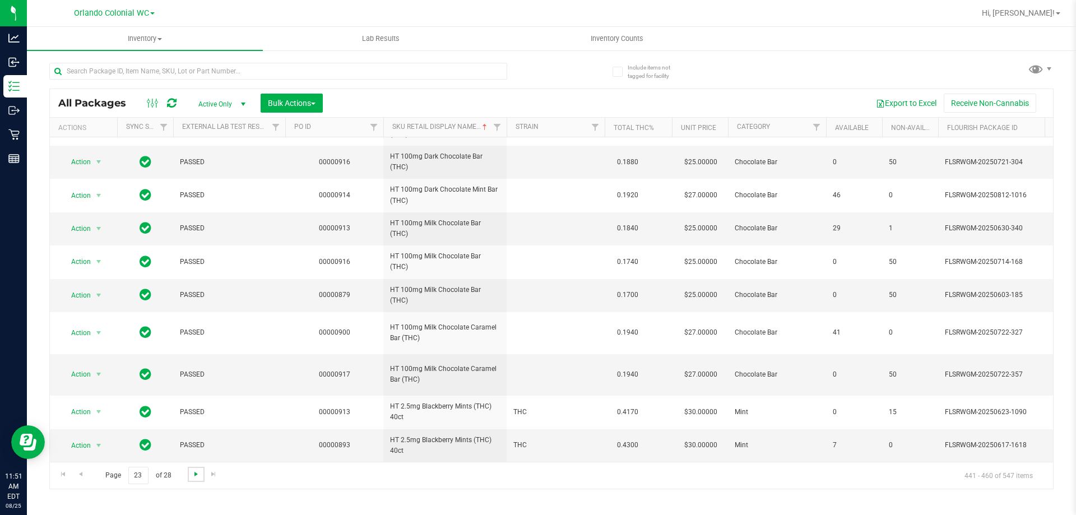
click at [195, 477] on span "Go to the next page" at bounding box center [196, 474] width 9 height 9
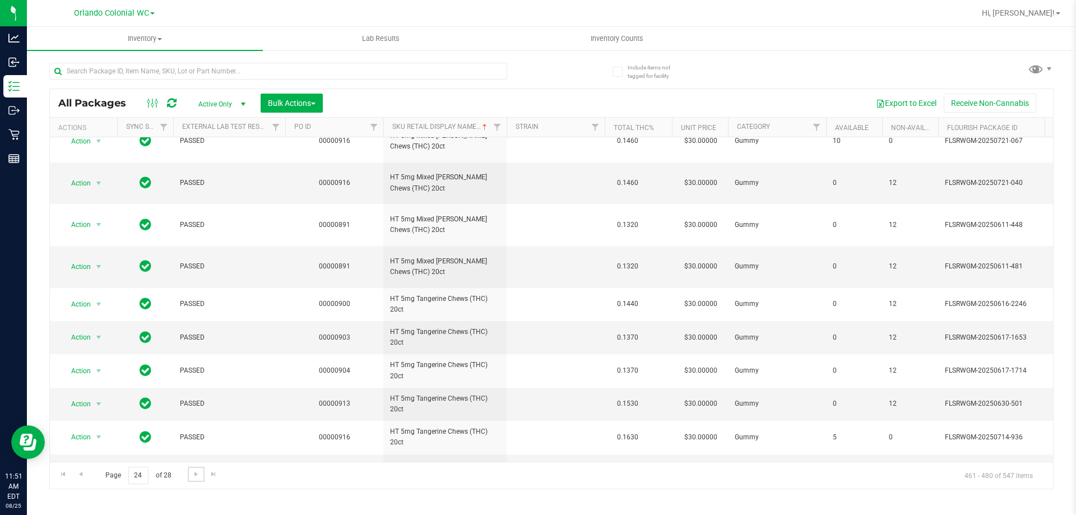
scroll to position [394, 0]
click at [199, 472] on span "Go to the next page" at bounding box center [196, 474] width 9 height 9
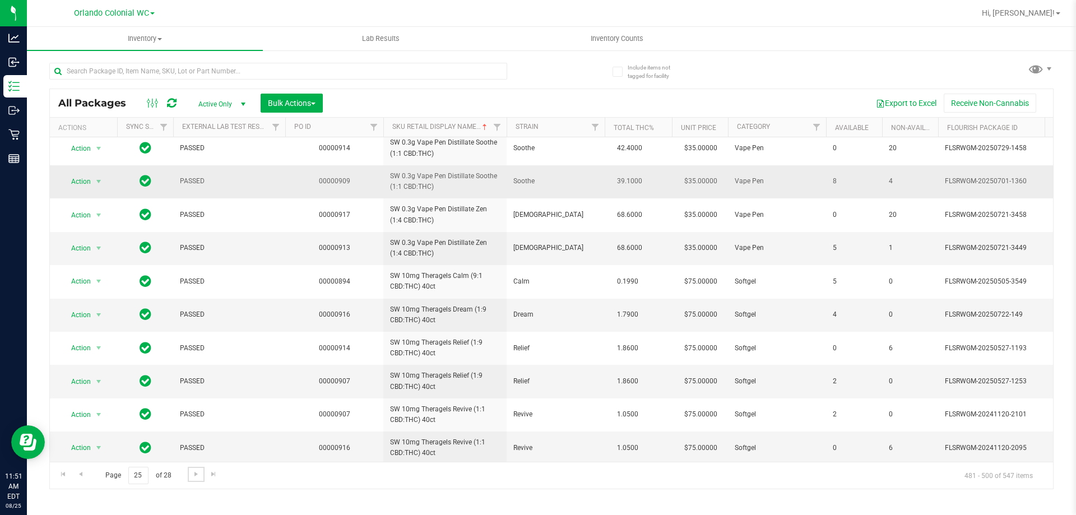
scroll to position [371, 0]
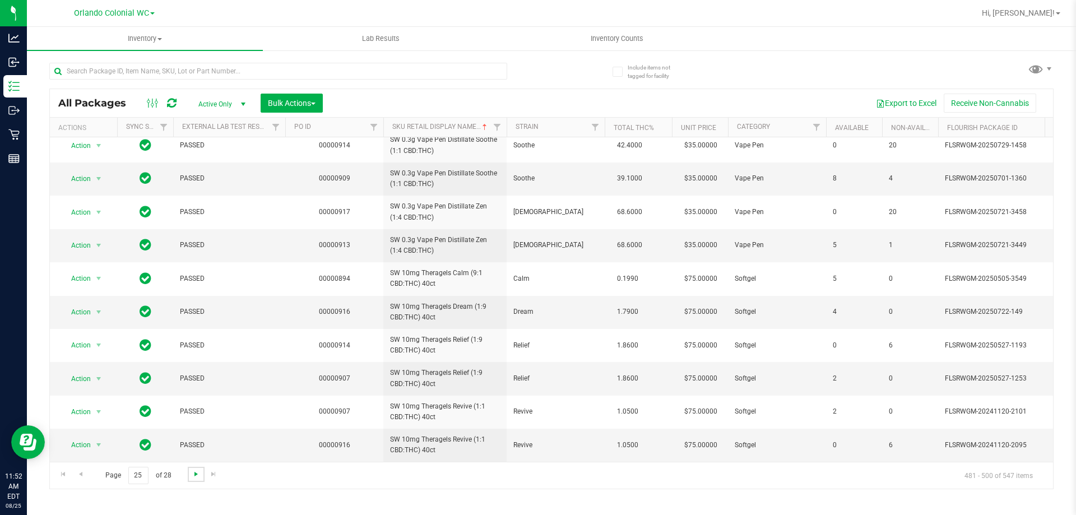
click at [196, 474] on span "Go to the next page" at bounding box center [196, 474] width 9 height 9
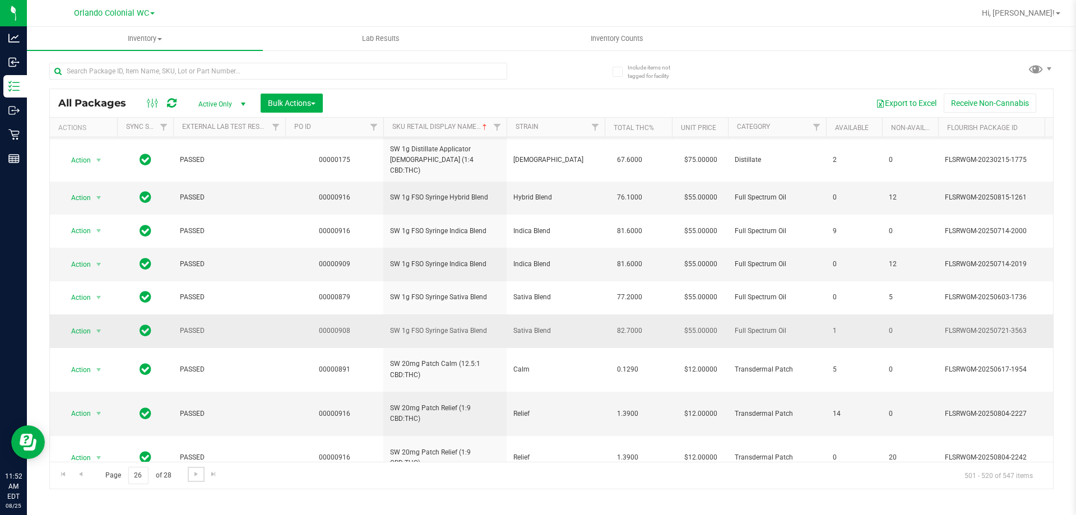
scroll to position [224, 0]
click at [438, 191] on span "SW 1g FSO Syringe Hybrid Blend" at bounding box center [445, 196] width 110 height 11
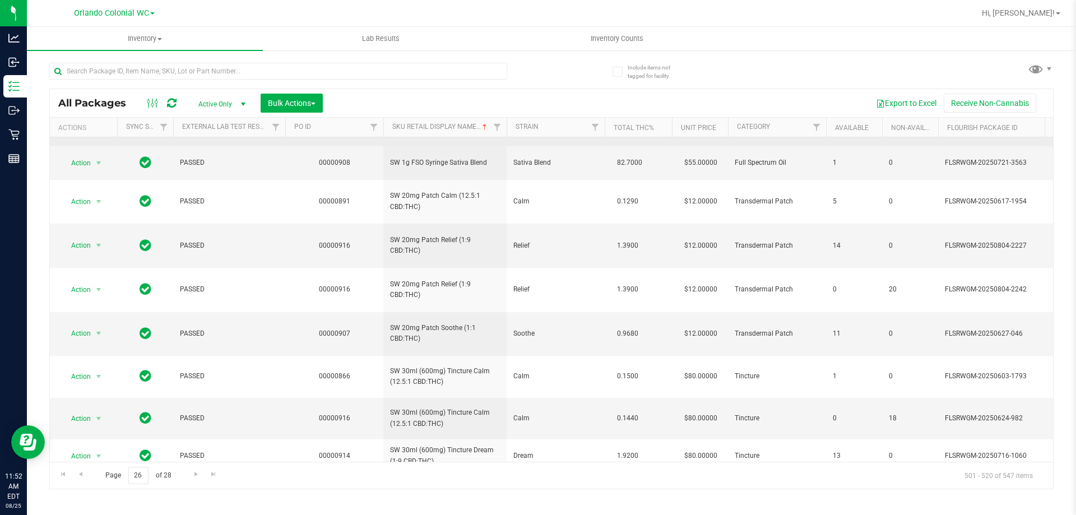
scroll to position [392, 0]
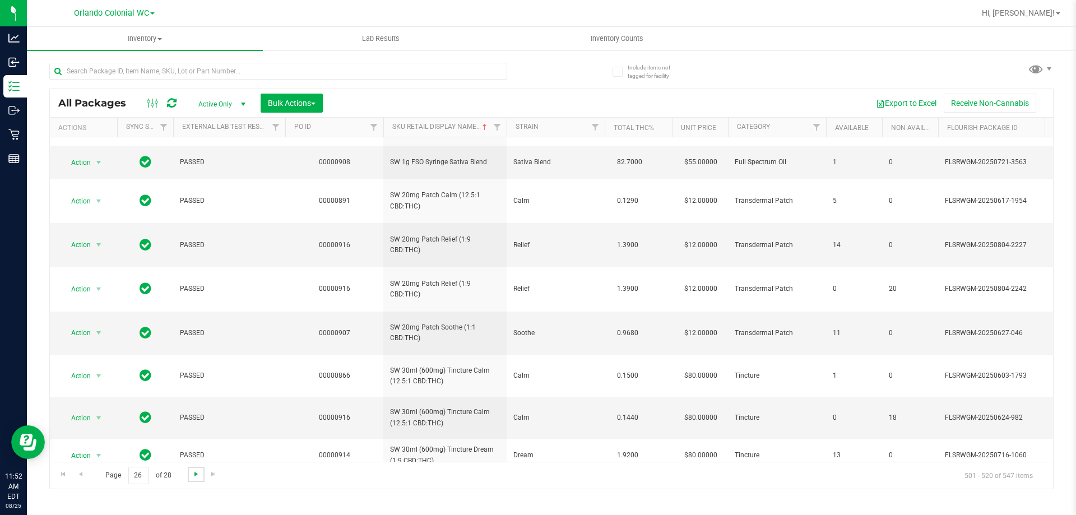
click at [194, 473] on span "Go to the next page" at bounding box center [196, 474] width 9 height 9
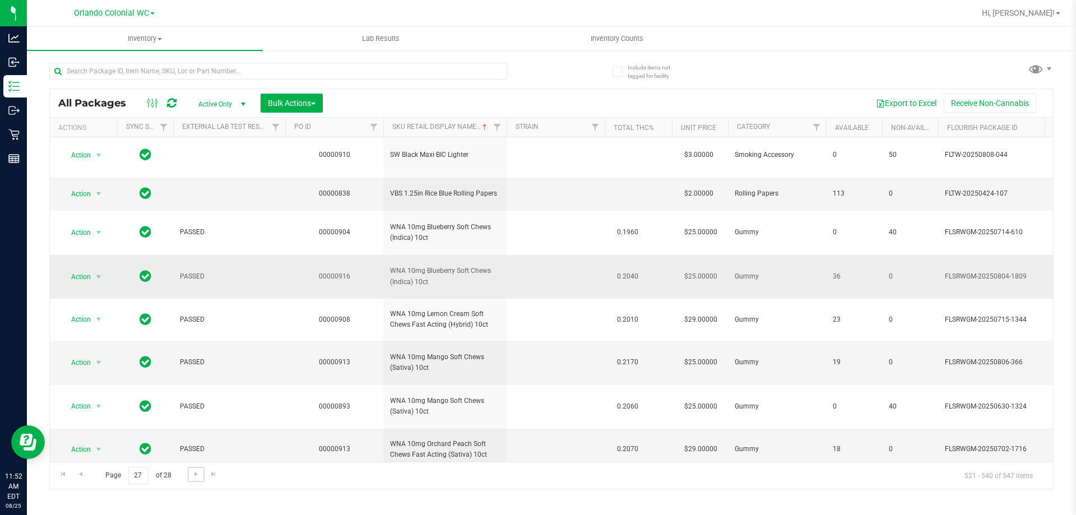
scroll to position [465, 0]
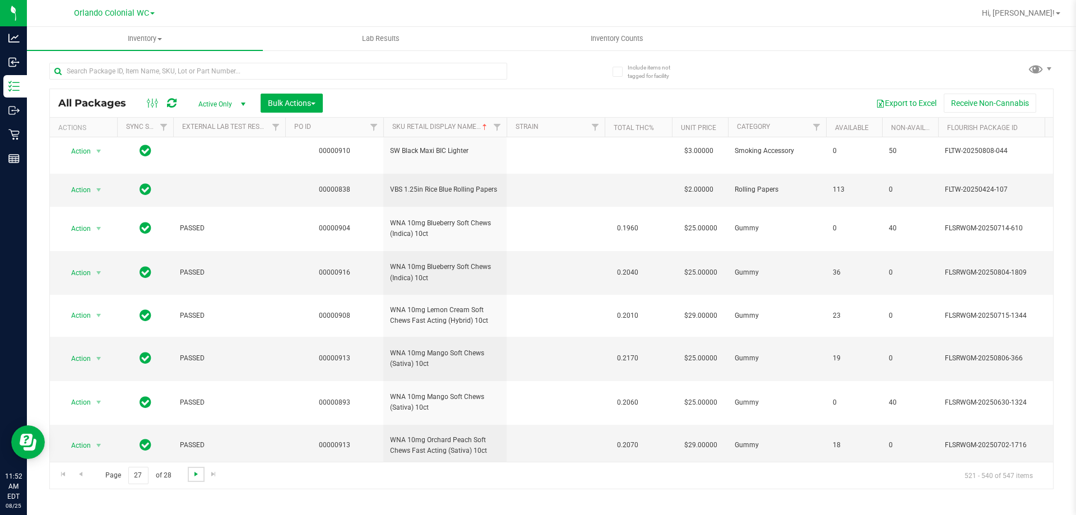
click at [192, 475] on span "Go to the next page" at bounding box center [196, 474] width 9 height 9
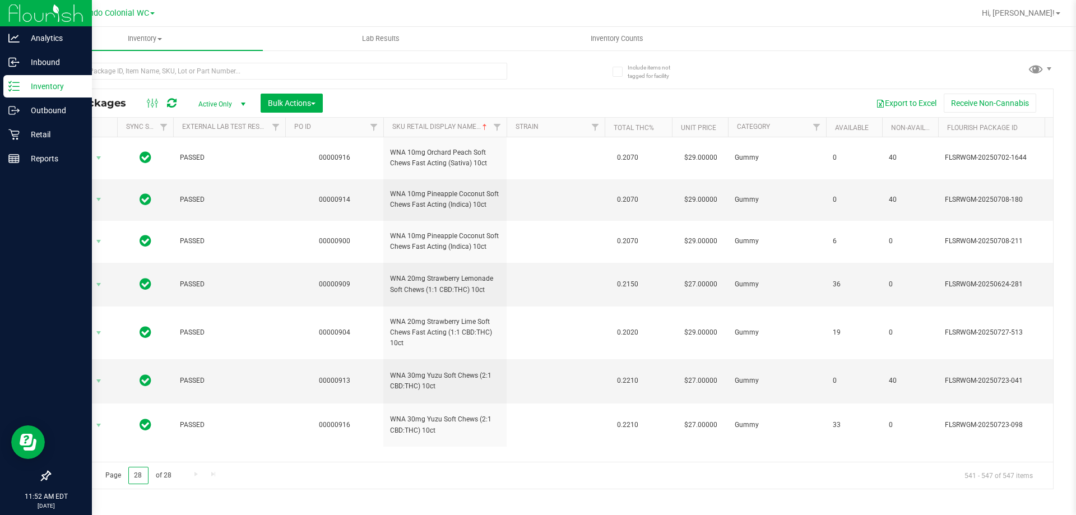
drag, startPoint x: 142, startPoint y: 477, endPoint x: 3, endPoint y: 470, distance: 139.7
click at [44, 471] on div "Inventory All packages All inventory Waste log Create inventory Lab Results Inv…" at bounding box center [551, 271] width 1049 height 488
type input "1"
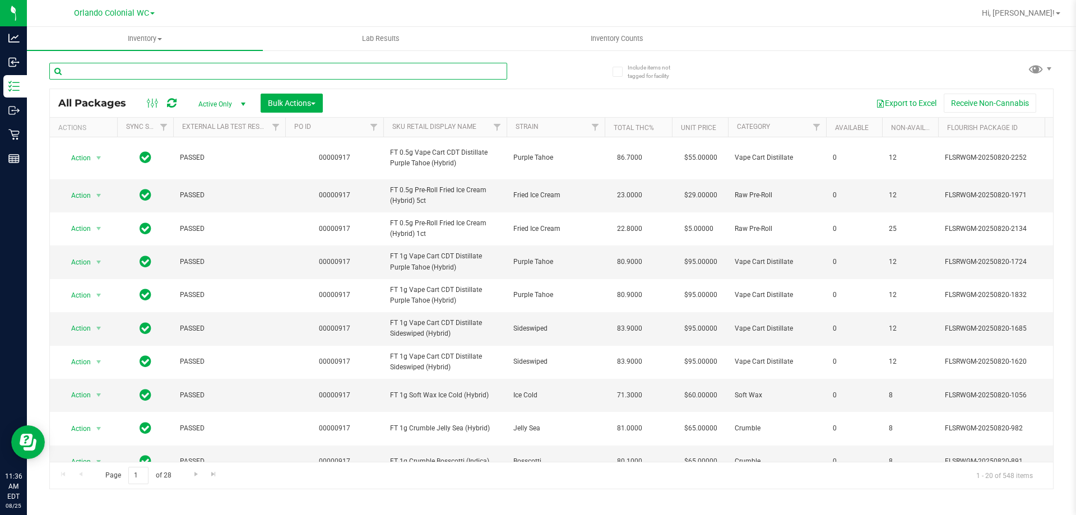
click at [229, 68] on input "text" at bounding box center [278, 71] width 458 height 17
paste input "FD 3.5g Flower Greenhouse [GEOGRAPHIC_DATA] (Hybrid-Indica)"
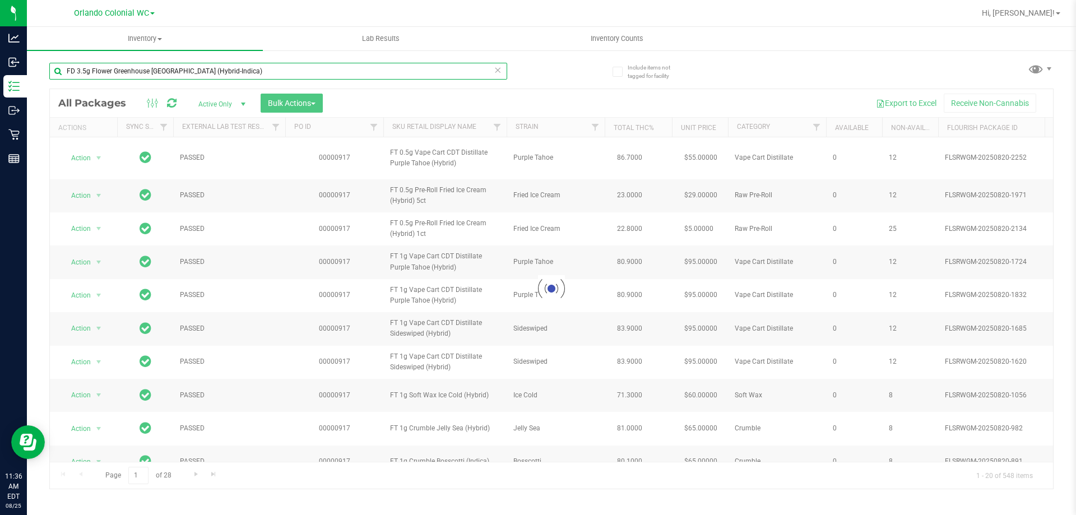
type input "FD 3.5g Flower Greenhouse [GEOGRAPHIC_DATA] (Hybrid-Indica)"
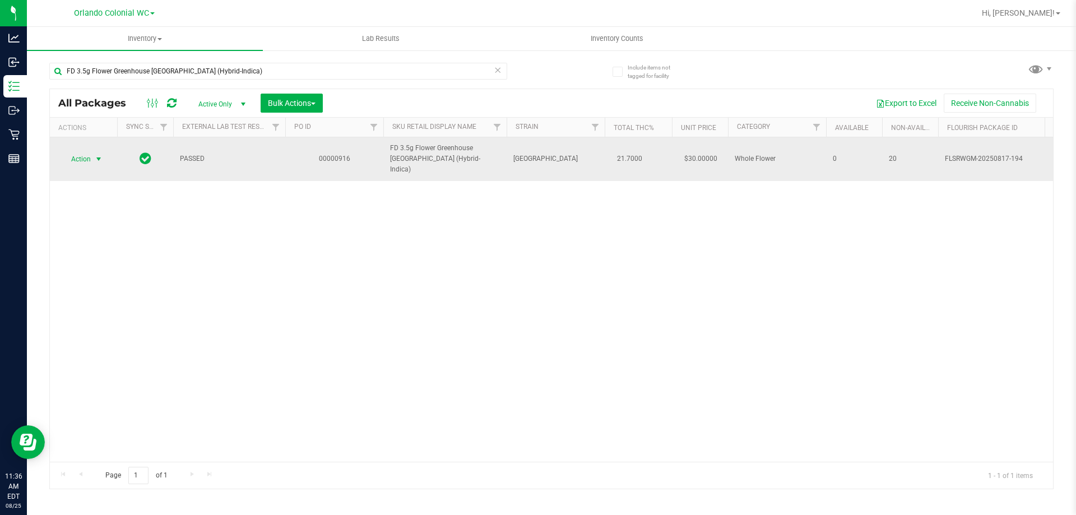
click at [96, 155] on span "select" at bounding box center [98, 159] width 9 height 9
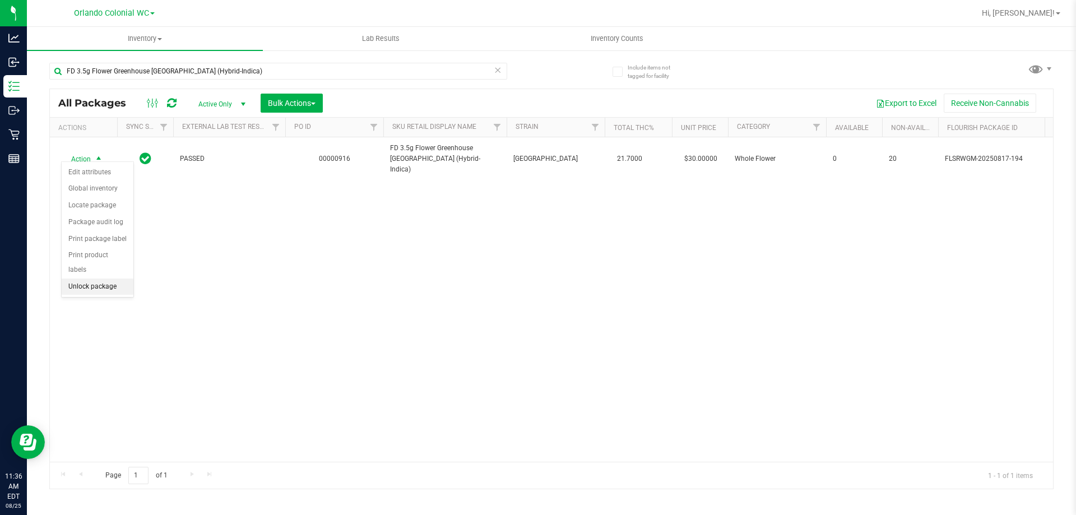
click at [127, 278] on li "Unlock package" at bounding box center [98, 286] width 72 height 17
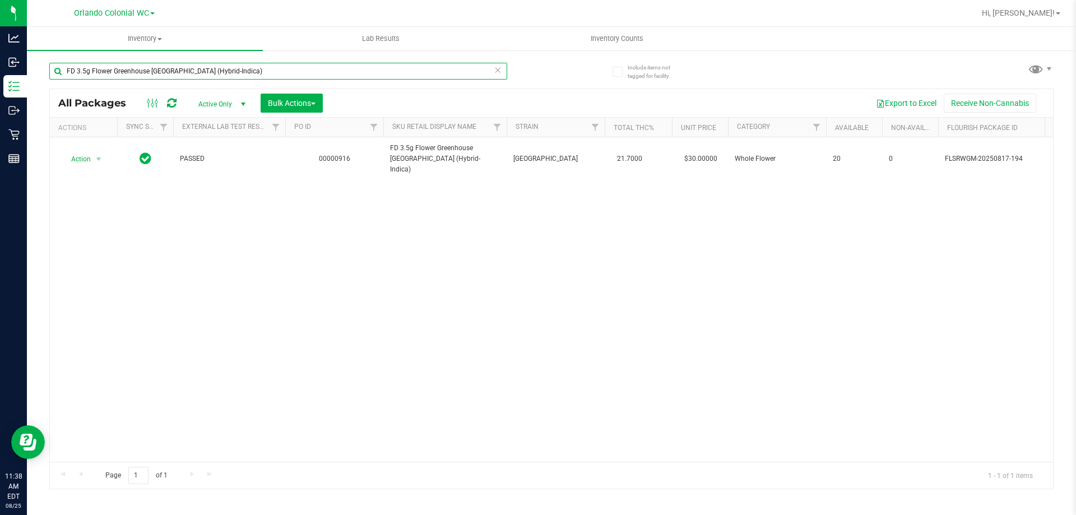
click at [193, 77] on input "FD 3.5g Flower Greenhouse Rainbow Harbor (Hybrid-Indica)" at bounding box center [278, 71] width 458 height 17
paste input "T 0.5g Pre-Roll Deluxe Sugar Cane (Indica) 1ct"
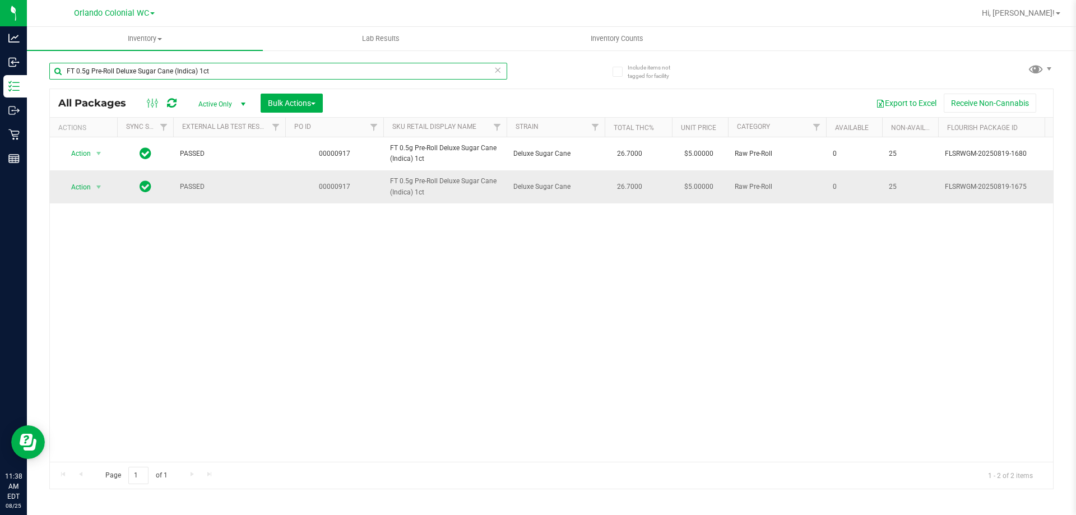
type input "FT 0.5g Pre-Roll Deluxe Sugar Cane (Indica) 1ct"
click at [86, 188] on span "Action" at bounding box center [76, 187] width 30 height 16
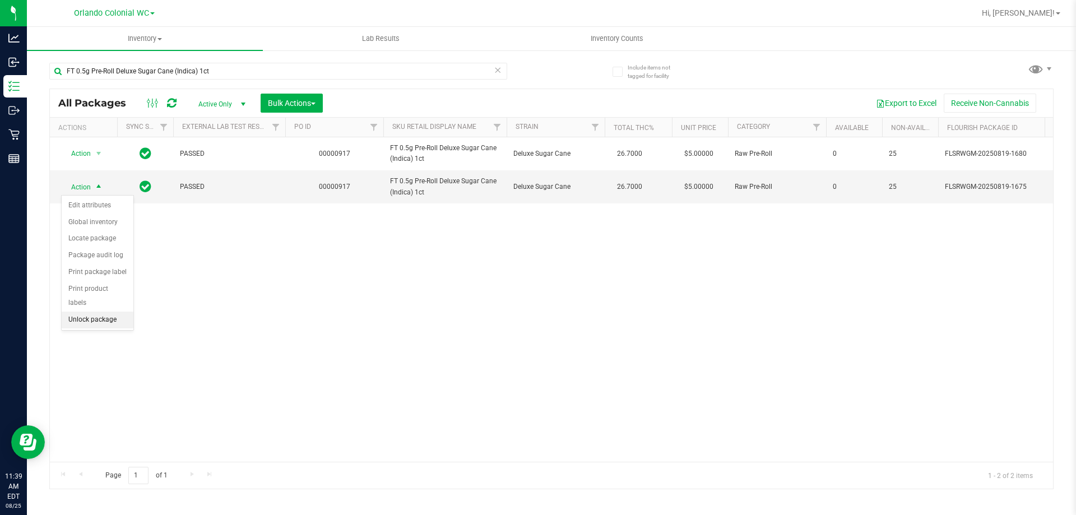
click at [98, 312] on li "Unlock package" at bounding box center [98, 320] width 72 height 17
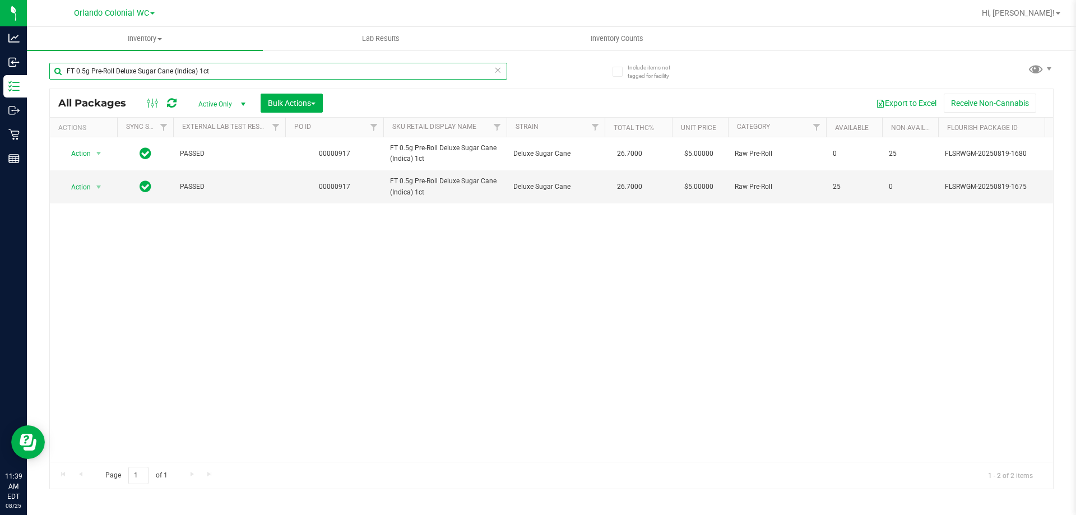
click at [169, 72] on input "FT 0.5g Pre-Roll Deluxe Sugar Cane (Indica) 1ct" at bounding box center [278, 71] width 458 height 17
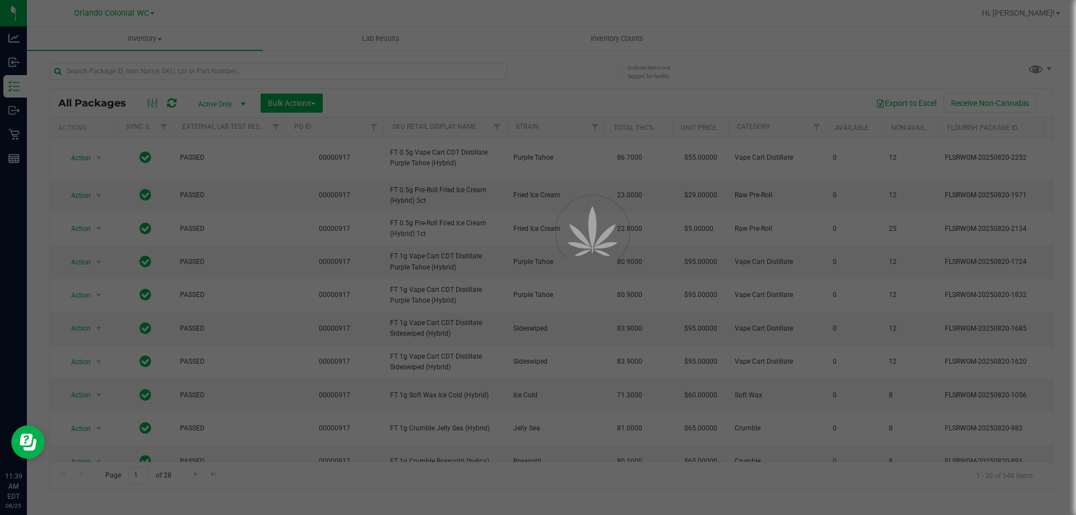
click at [188, 71] on div at bounding box center [538, 257] width 1076 height 515
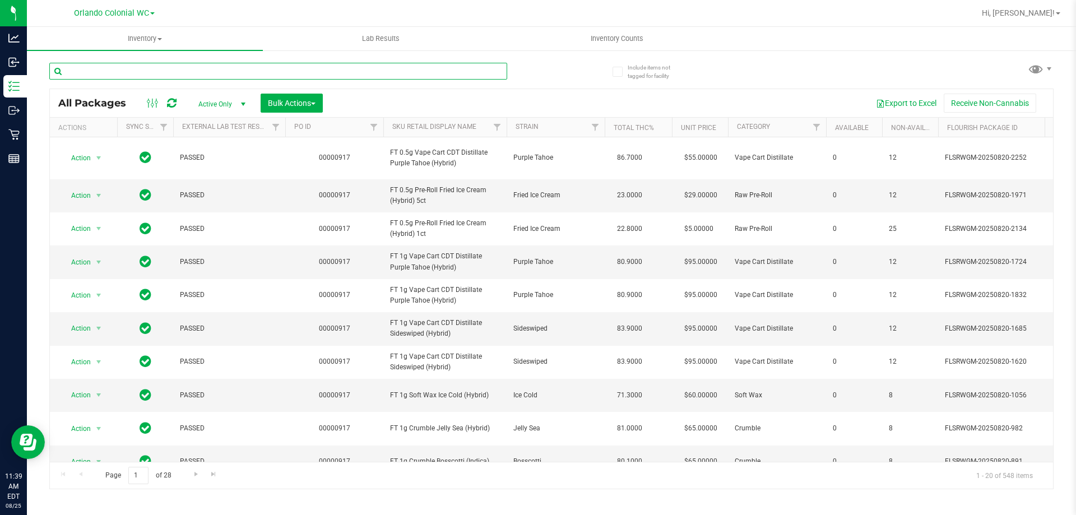
click at [188, 71] on input "text" at bounding box center [278, 71] width 458 height 17
paste input "FT 0.5g Pre-Roll Deluxe Sugar Cane (Indica) 5ct"
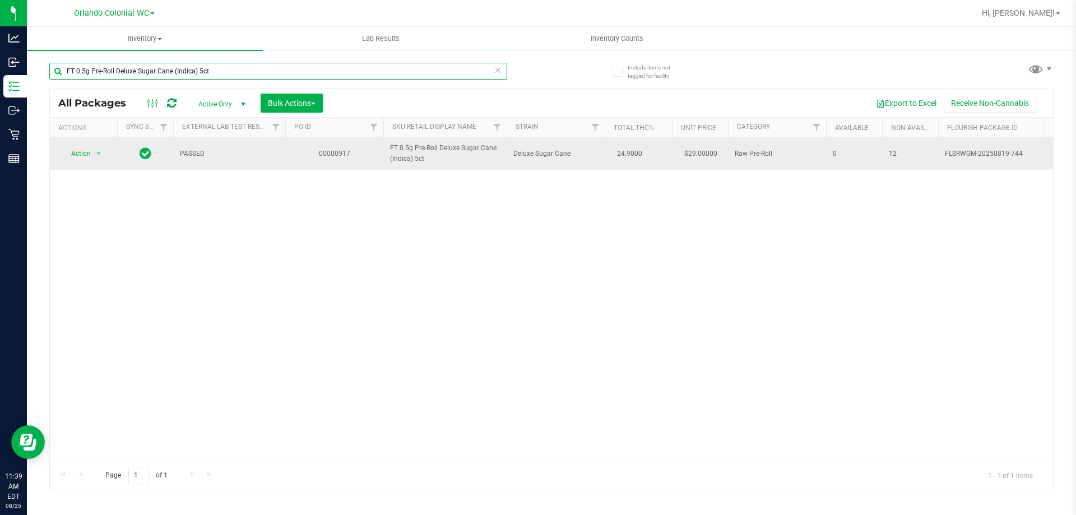
type input "FT 0.5g Pre-Roll Deluxe Sugar Cane (Indica) 5ct"
click at [81, 156] on span "Action" at bounding box center [76, 154] width 30 height 16
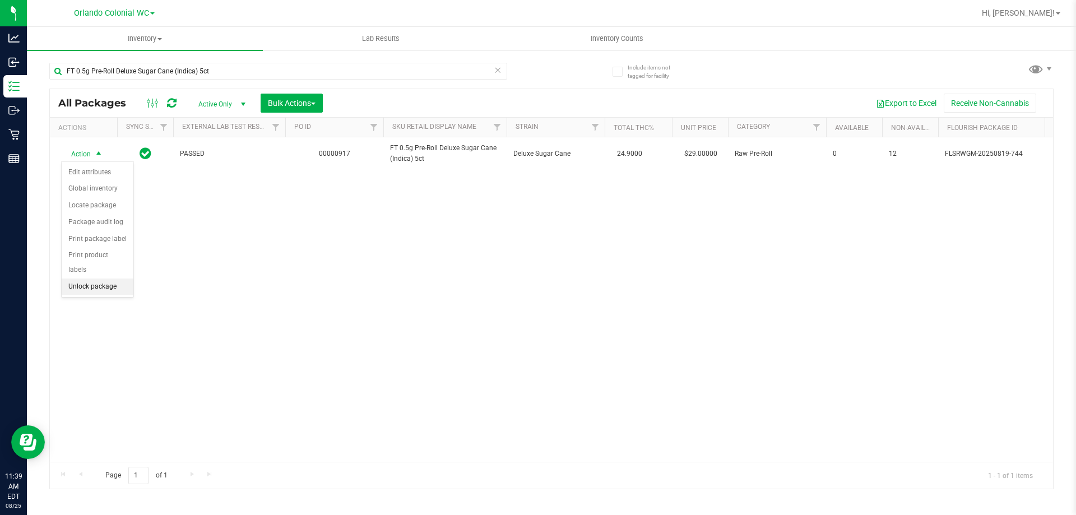
click at [96, 278] on li "Unlock package" at bounding box center [98, 286] width 72 height 17
drag, startPoint x: 220, startPoint y: 59, endPoint x: 224, endPoint y: 67, distance: 9.5
click at [221, 59] on div "FT 0.5g Pre-Roll Deluxe Sugar Cane (Indica) 5ct" at bounding box center [300, 71] width 502 height 36
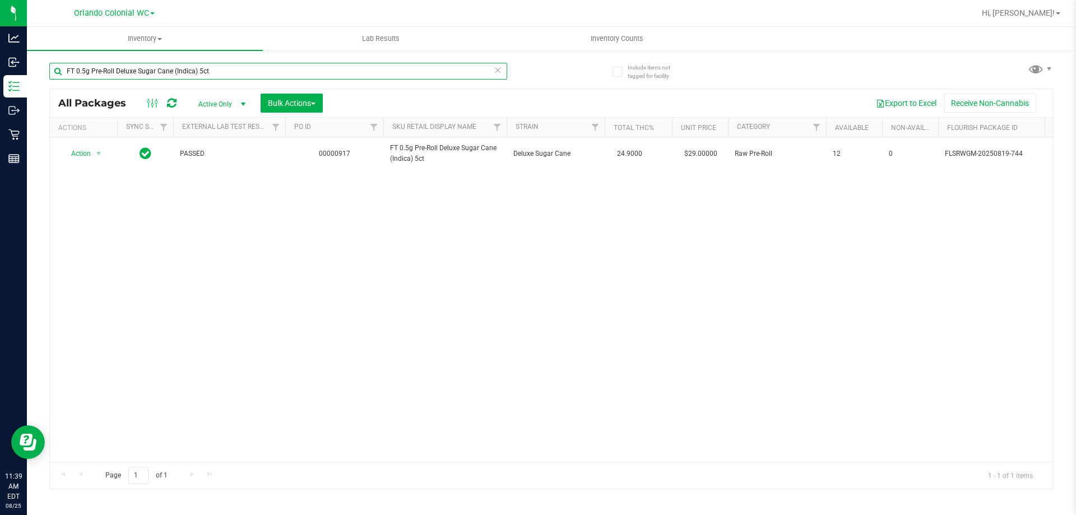
click at [225, 67] on input "FT 0.5g Pre-Roll Deluxe Sugar Cane (Indica) 5ct" at bounding box center [278, 71] width 458 height 17
paste input "Fried Ice Cream (Hybrid) 1"
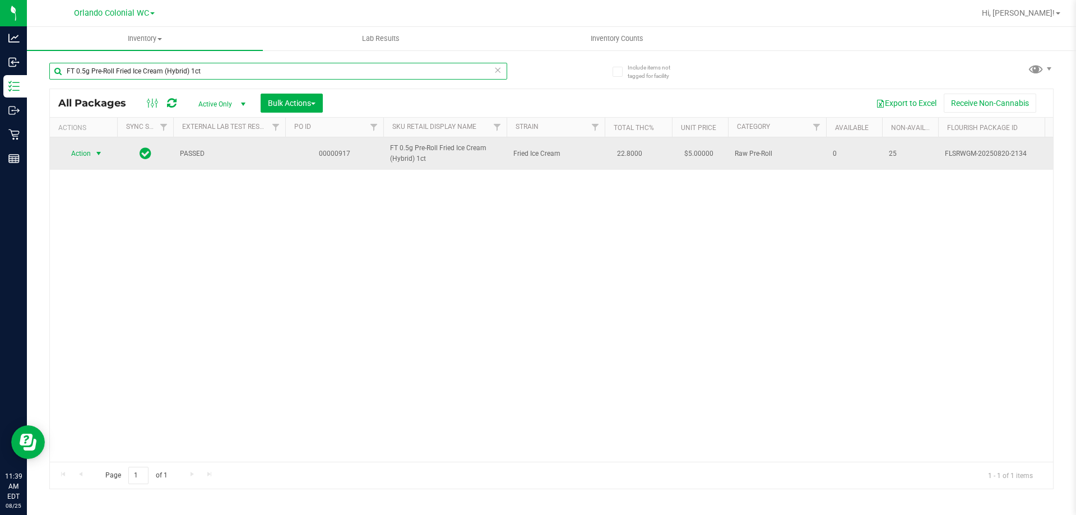
type input "FT 0.5g Pre-Roll Fried Ice Cream (Hybrid) 1ct"
click at [86, 152] on span "Action" at bounding box center [76, 154] width 30 height 16
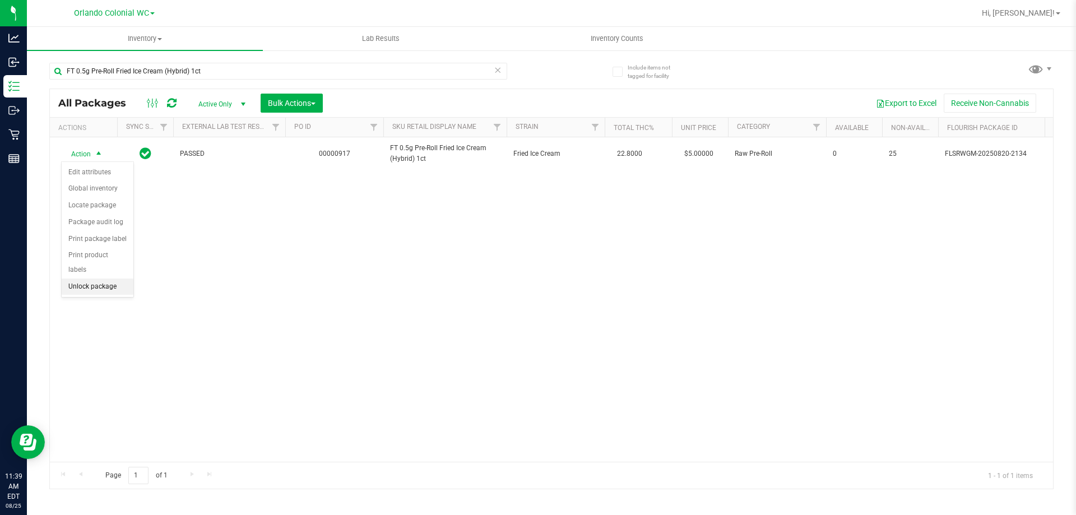
click at [113, 278] on li "Unlock package" at bounding box center [98, 286] width 72 height 17
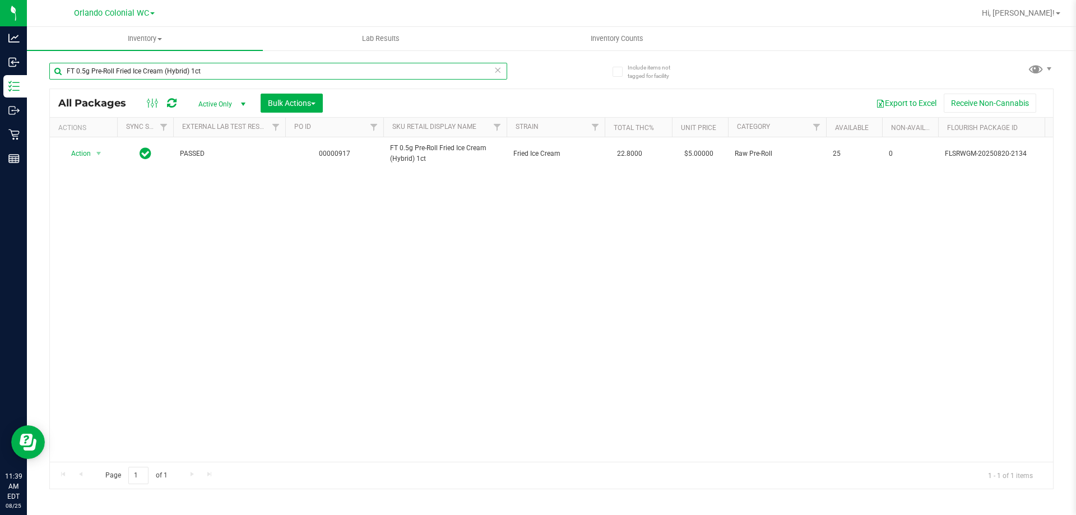
click at [215, 69] on input "FT 0.5g Pre-Roll Fried Ice Cream (Hybrid) 1ct" at bounding box center [278, 71] width 458 height 17
paste input "5"
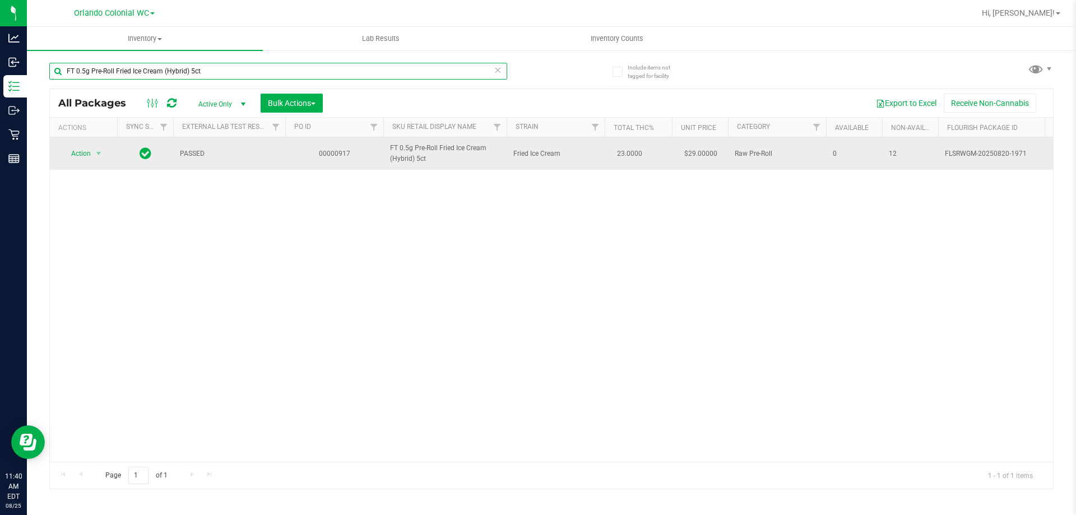
type input "FT 0.5g Pre-Roll Fried Ice Cream (Hybrid) 5ct"
click at [92, 150] on span "select" at bounding box center [99, 154] width 14 height 16
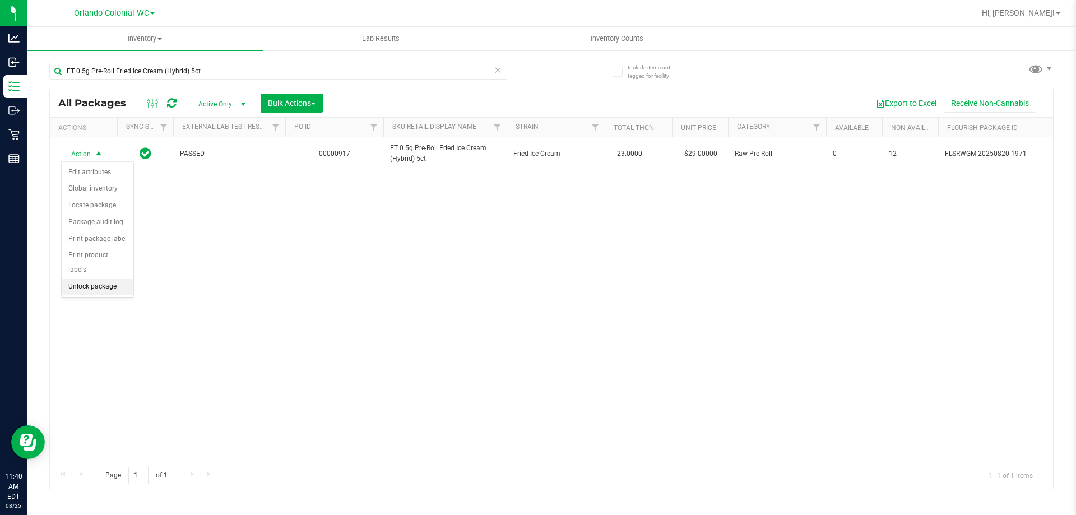
click at [109, 278] on li "Unlock package" at bounding box center [98, 286] width 72 height 17
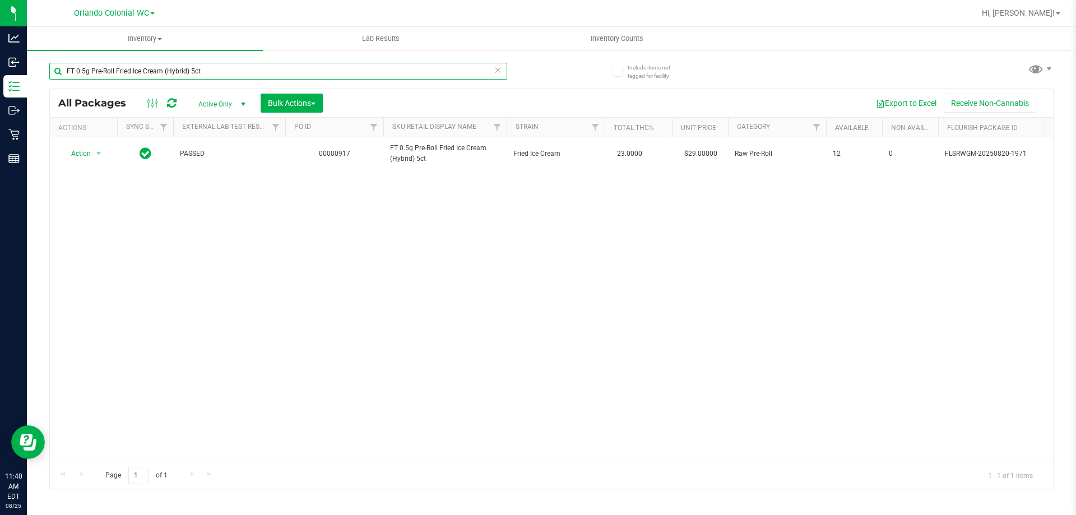
click at [181, 68] on input "FT 0.5g Pre-Roll Fried Ice Cream (Hybrid) 5ct" at bounding box center [278, 71] width 458 height 17
paste input "Vape Cart CDT Distillate Cookie Popz (Hybrid)"
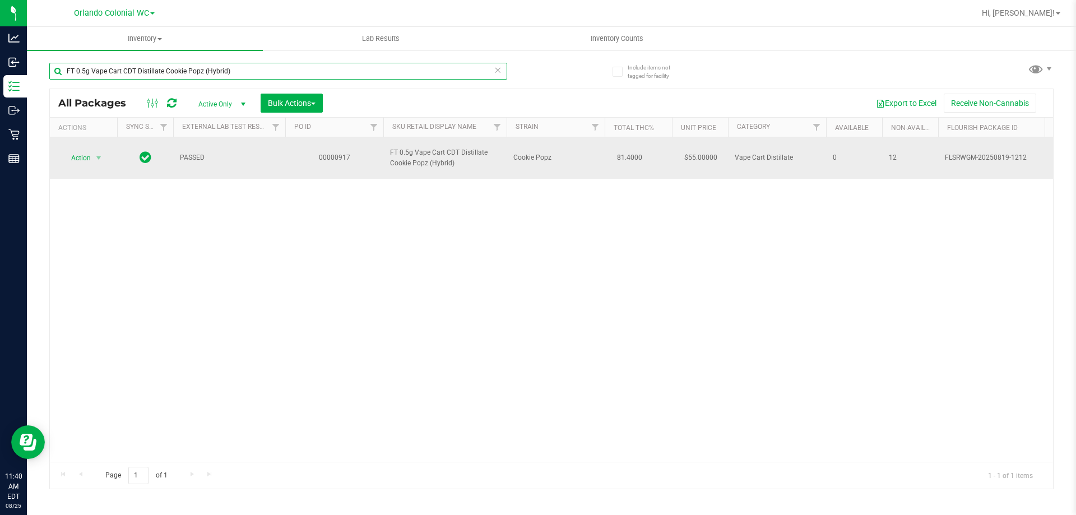
type input "FT 0.5g Vape Cart CDT Distillate Cookie Popz (Hybrid)"
click at [90, 150] on span "Action" at bounding box center [76, 158] width 30 height 16
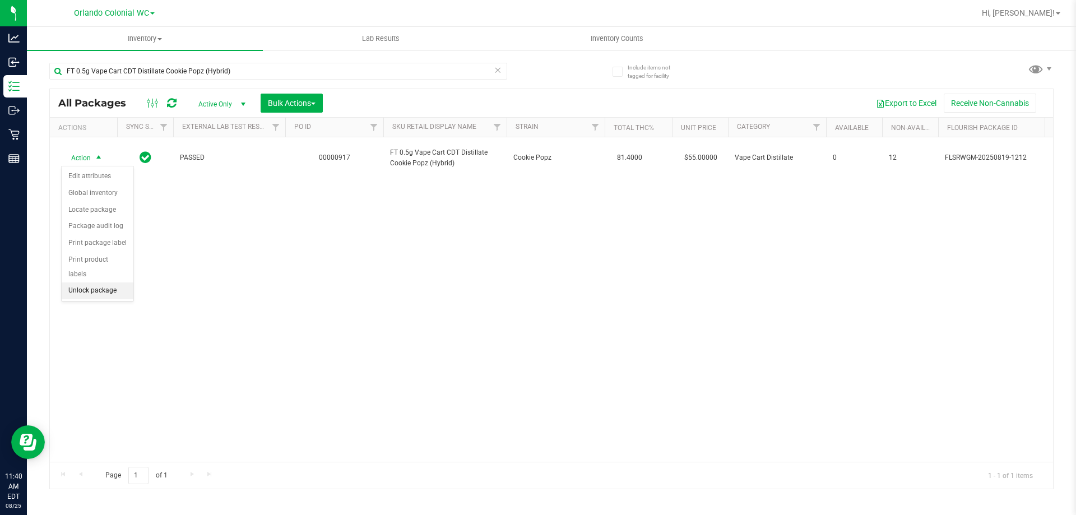
click at [92, 282] on li "Unlock package" at bounding box center [98, 290] width 72 height 17
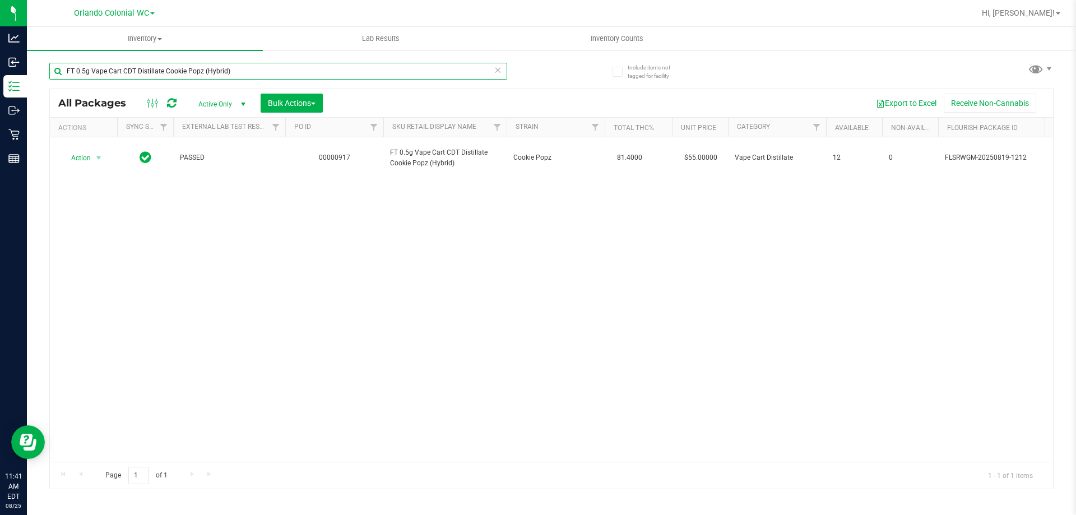
click at [234, 70] on input "FT 0.5g Vape Cart CDT Distillate Cookie Popz (Hybrid)" at bounding box center [278, 71] width 458 height 17
paste input "Purple Tahoe"
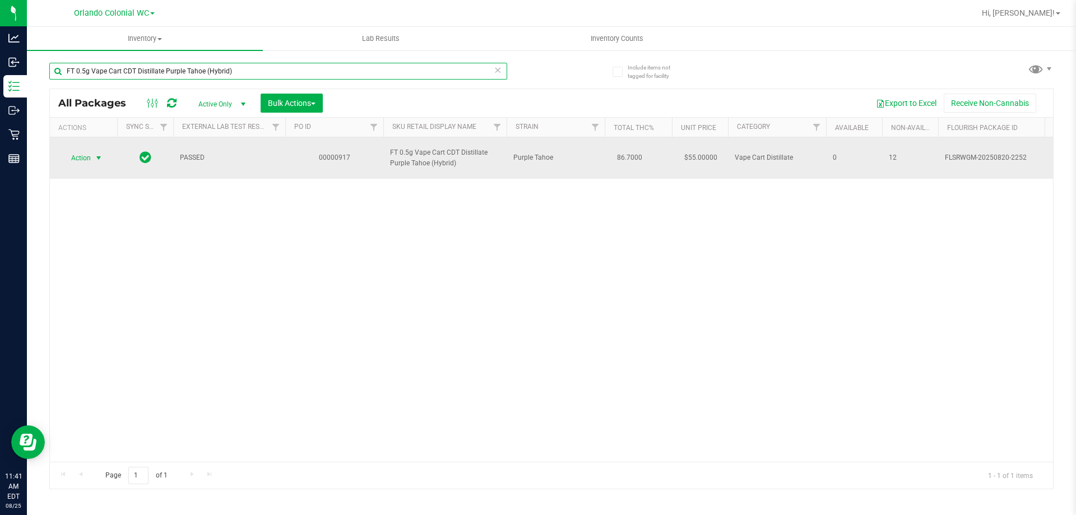
type input "FT 0.5g Vape Cart CDT Distillate Purple Tahoe (Hybrid)"
click at [80, 161] on span "Action" at bounding box center [76, 158] width 30 height 16
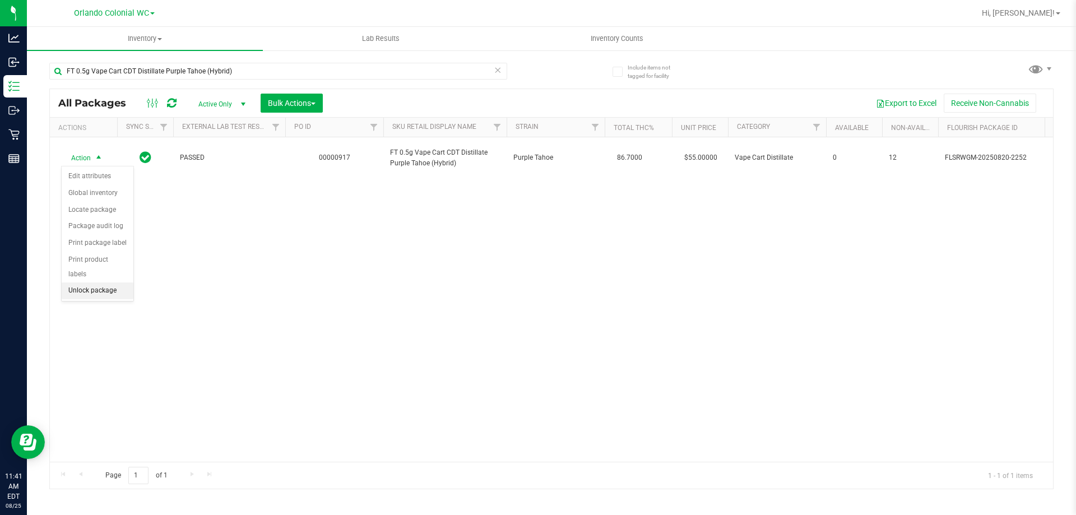
click at [85, 282] on li "Unlock package" at bounding box center [98, 290] width 72 height 17
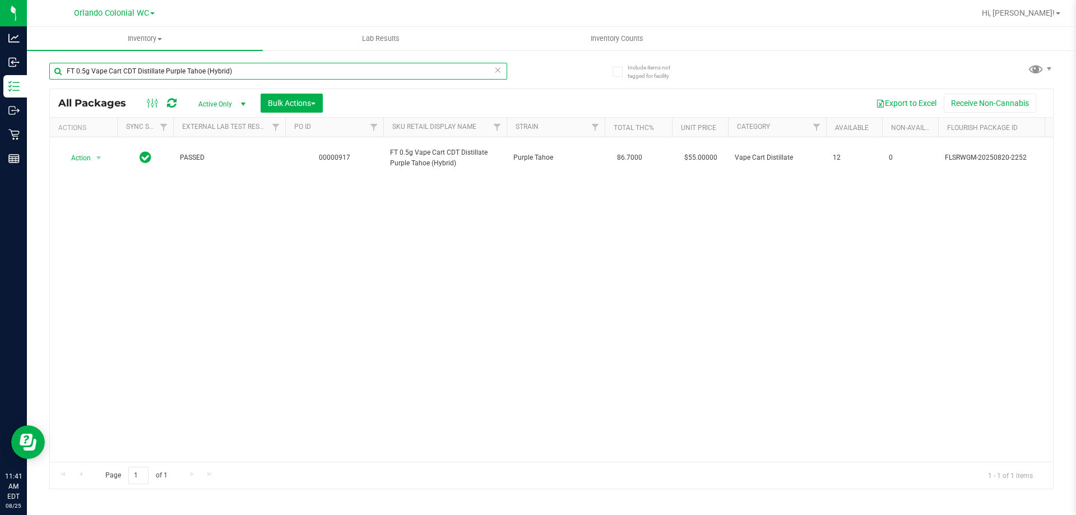
click at [215, 75] on input "FT 0.5g Vape Cart CDT Distillate Purple Tahoe (Hybrid)" at bounding box center [278, 71] width 458 height 17
paste input "1g Crumble Bosscotti (Indica"
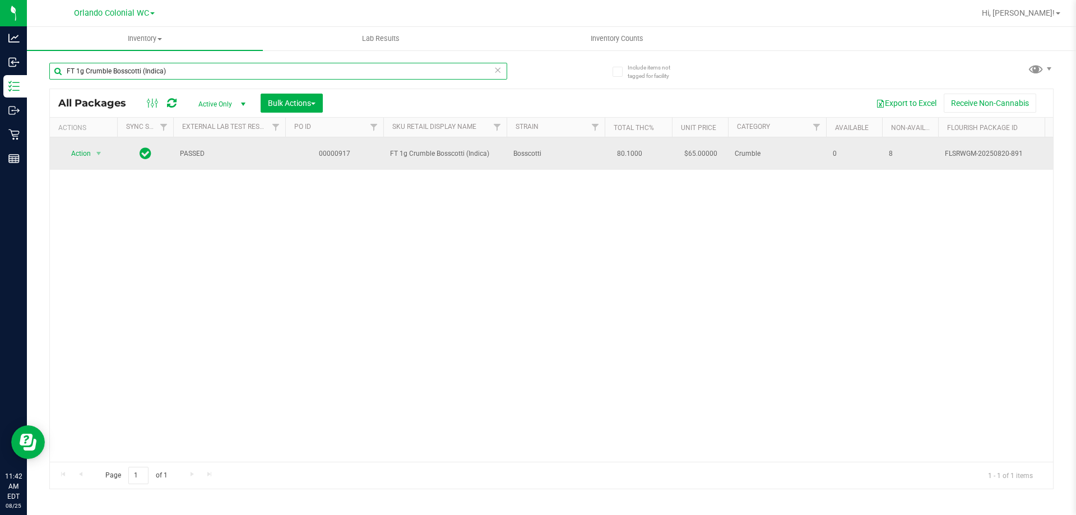
type input "FT 1g Crumble Bosscotti (Indica)"
click at [105, 145] on td "Action Action Edit attributes Global inventory Locate package Package audit log…" at bounding box center [83, 153] width 67 height 33
click at [57, 163] on td "Action Action Edit attributes Global inventory Locate package Package audit log…" at bounding box center [83, 153] width 67 height 33
click at [72, 155] on span "Action" at bounding box center [76, 154] width 30 height 16
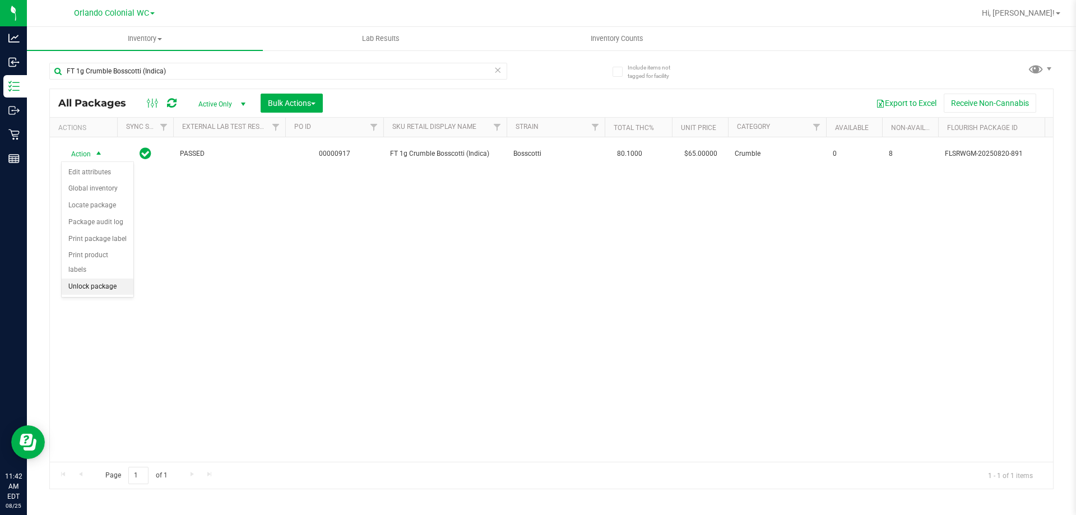
click at [96, 278] on li "Unlock package" at bounding box center [98, 286] width 72 height 17
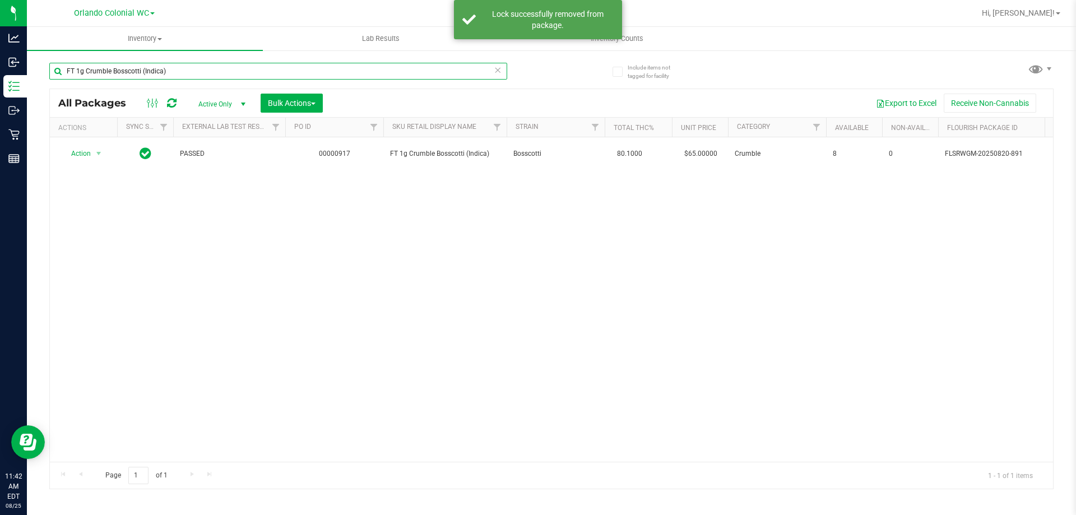
click at [224, 68] on input "FT 1g Crumble Bosscotti (Indica)" at bounding box center [278, 71] width 458 height 17
paste input "Jelly Sea (Hybrid"
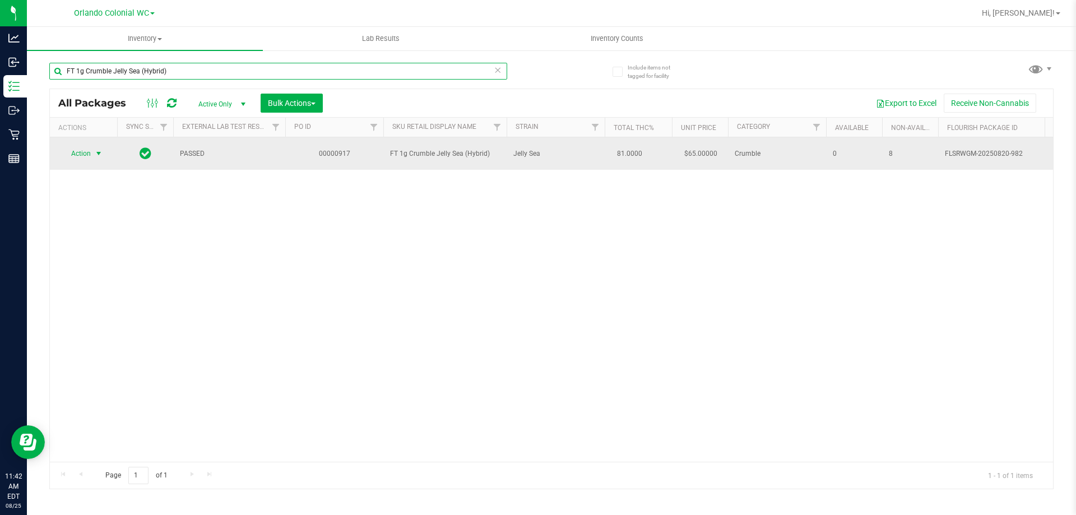
type input "FT 1g Crumble Jelly Sea (Hybrid)"
click at [75, 150] on span "Action" at bounding box center [76, 154] width 30 height 16
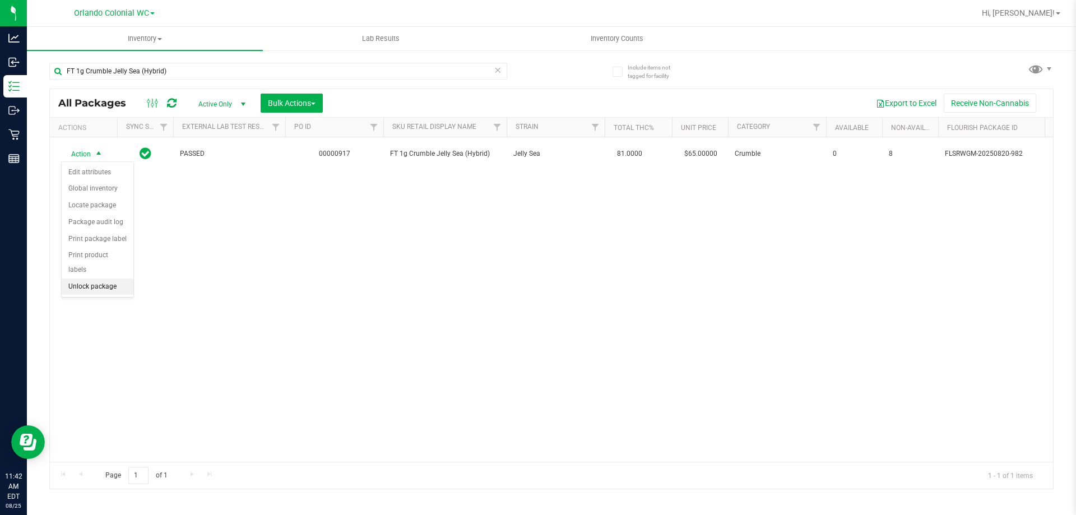
drag, startPoint x: 105, startPoint y: 276, endPoint x: 111, endPoint y: 273, distance: 6.0
click at [106, 278] on li "Unlock package" at bounding box center [98, 286] width 72 height 17
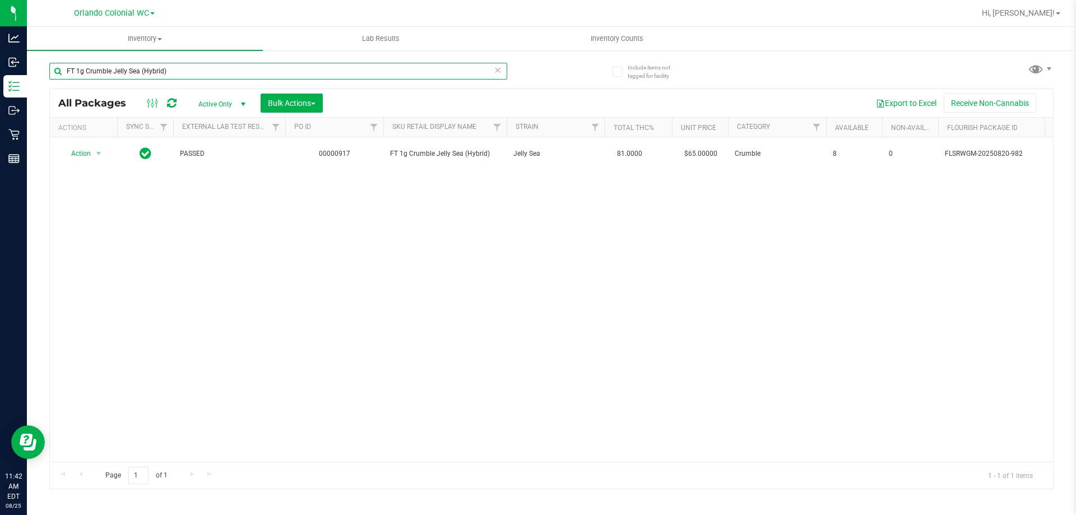
click at [219, 73] on input "FT 1g Crumble Jelly Sea (Hybrid)" at bounding box center [278, 71] width 458 height 17
paste input "Pine Zap F2"
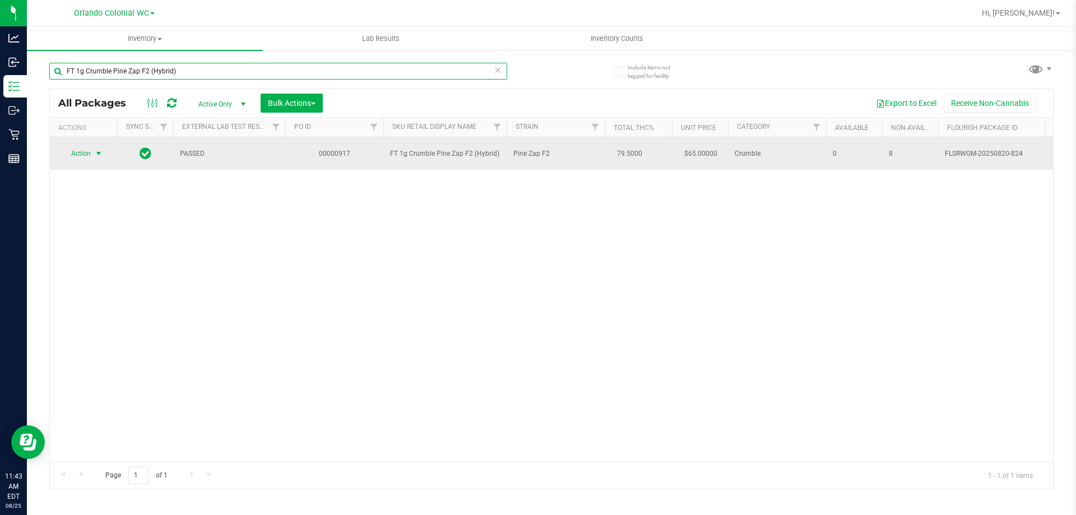
type input "FT 1g Crumble Pine Zap F2 (Hybrid)"
click at [81, 153] on span "Action" at bounding box center [76, 154] width 30 height 16
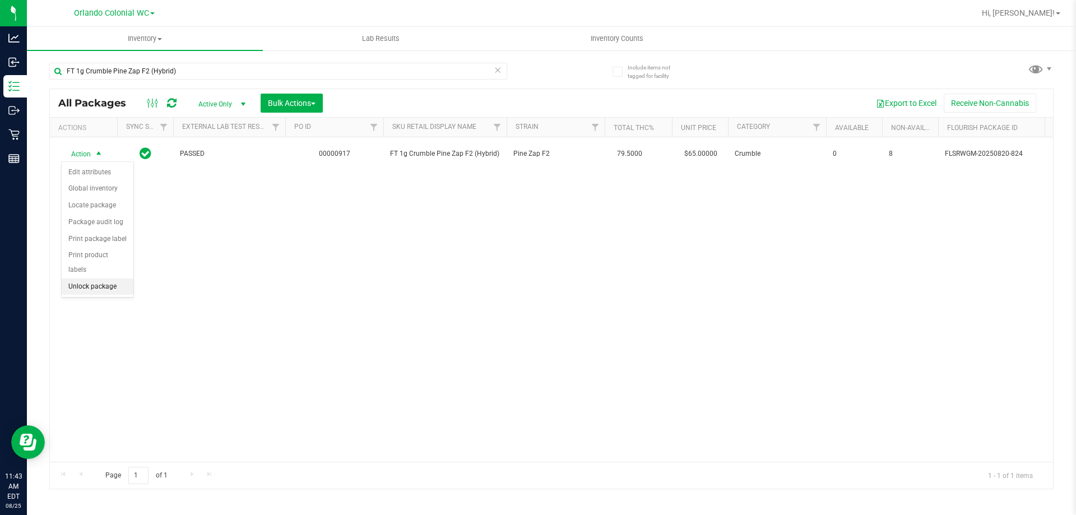
click at [114, 278] on li "Unlock package" at bounding box center [98, 286] width 72 height 17
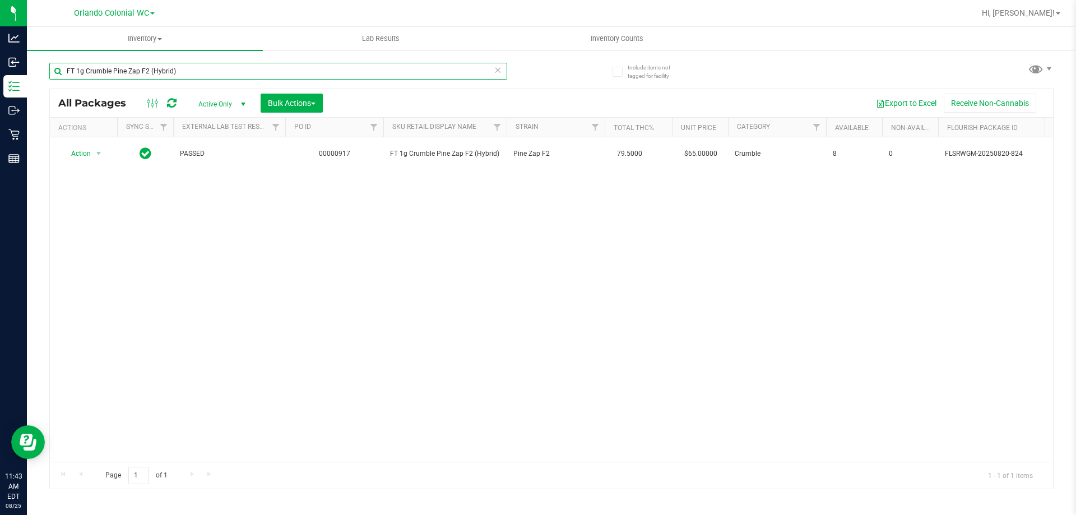
click at [262, 69] on input "FT 1g Crumble Pine Zap F2 (Hybrid)" at bounding box center [278, 71] width 458 height 17
paste input "Kief Grape Essence"
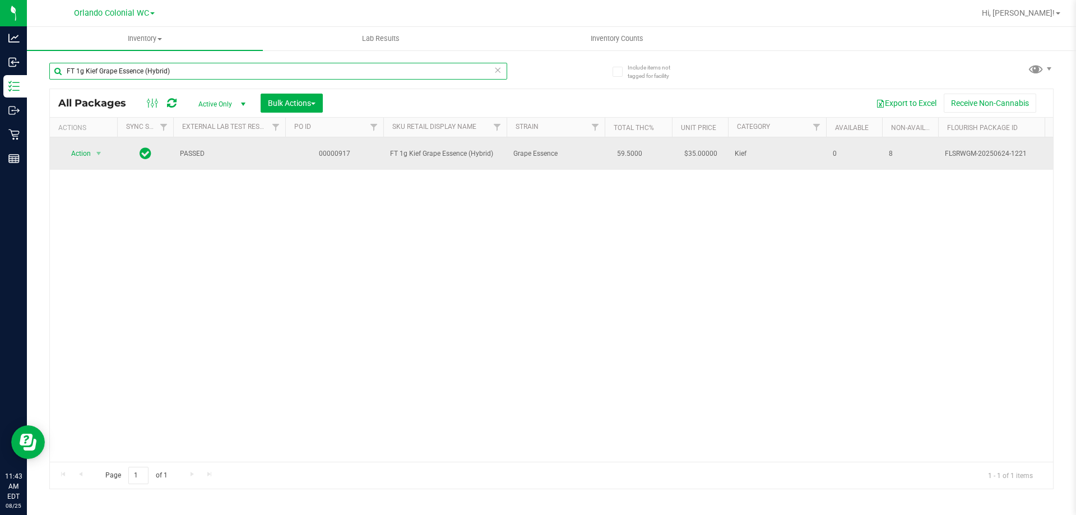
type input "FT 1g Kief Grape Essence (Hybrid)"
click at [87, 142] on td "Action Action Edit attributes Global inventory Locate package Package audit log…" at bounding box center [83, 153] width 67 height 33
click at [86, 148] on span "Action" at bounding box center [76, 154] width 30 height 16
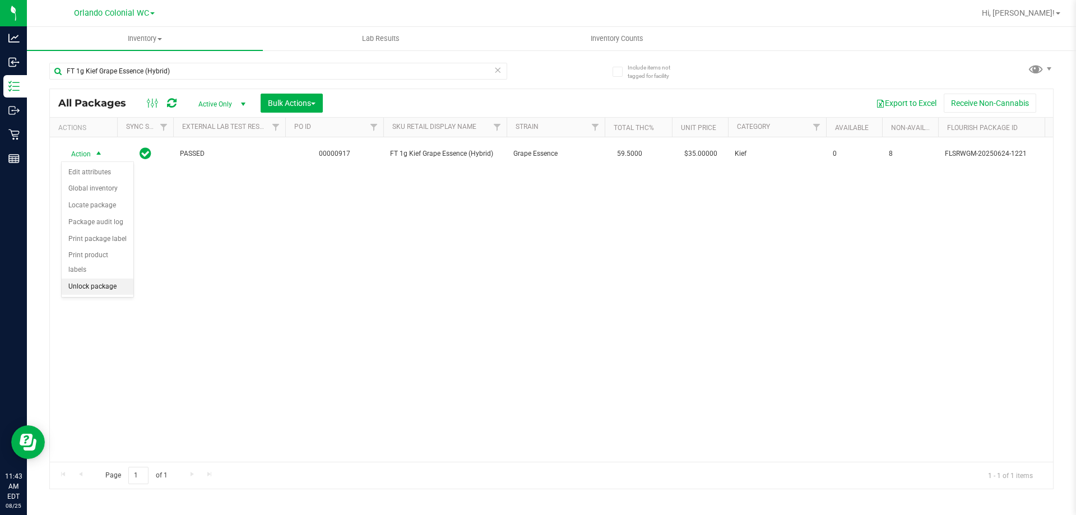
click at [117, 278] on li "Unlock package" at bounding box center [98, 286] width 72 height 17
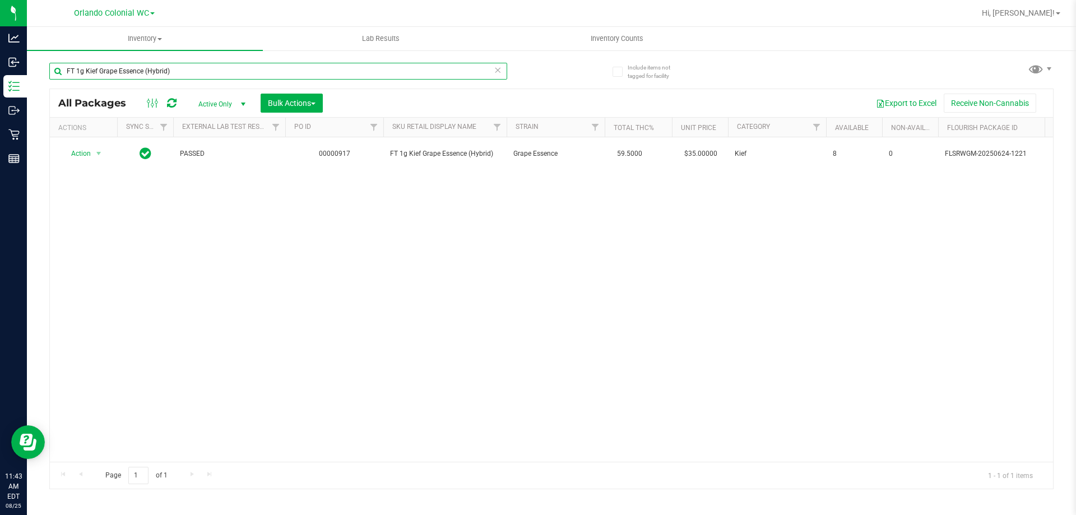
click at [205, 64] on input "FT 1g Kief Grape Essence (Hybrid)" at bounding box center [278, 71] width 458 height 17
paste input "Soft Wax Ice Cold"
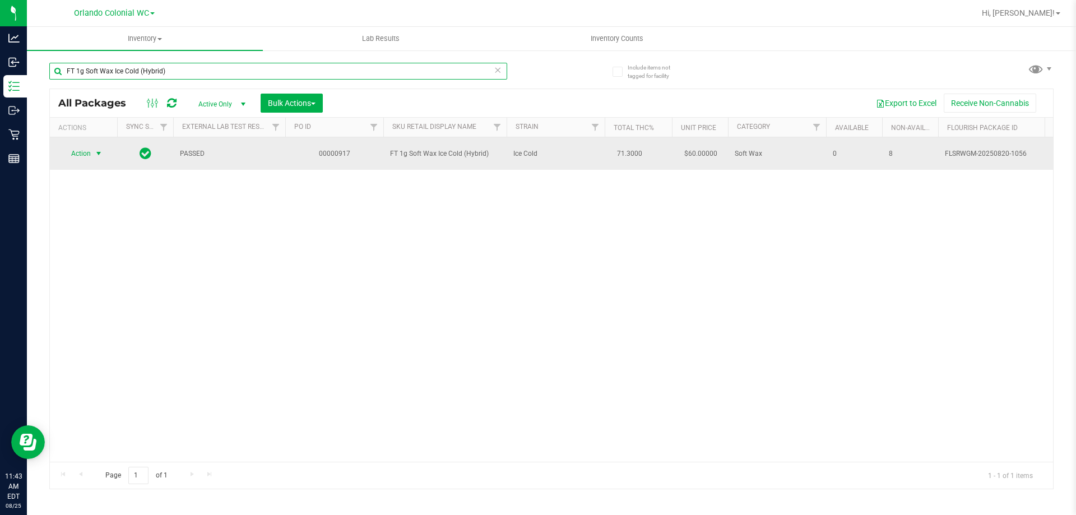
type input "FT 1g Soft Wax Ice Cold (Hybrid)"
click at [93, 156] on span "select" at bounding box center [99, 154] width 14 height 16
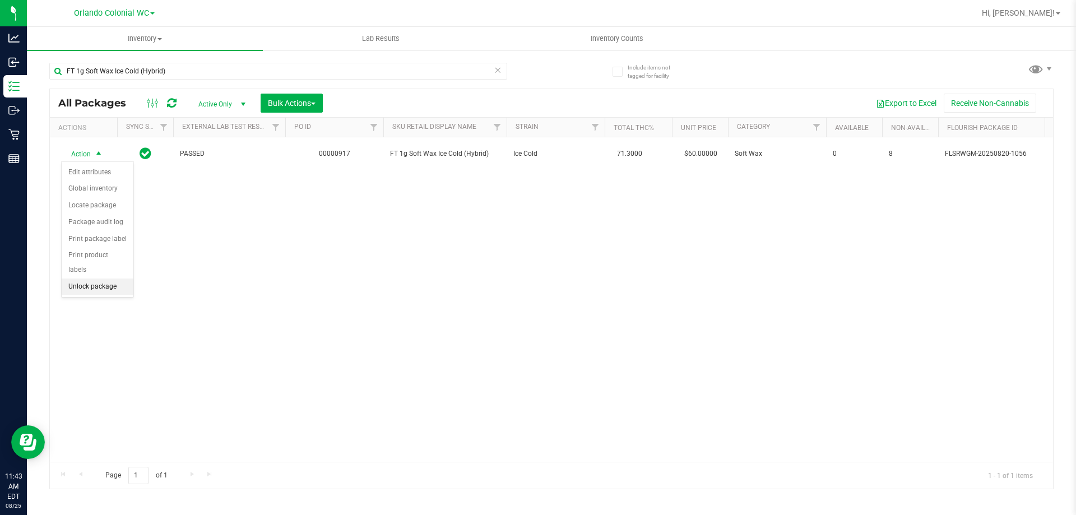
click at [100, 278] on li "Unlock package" at bounding box center [98, 286] width 72 height 17
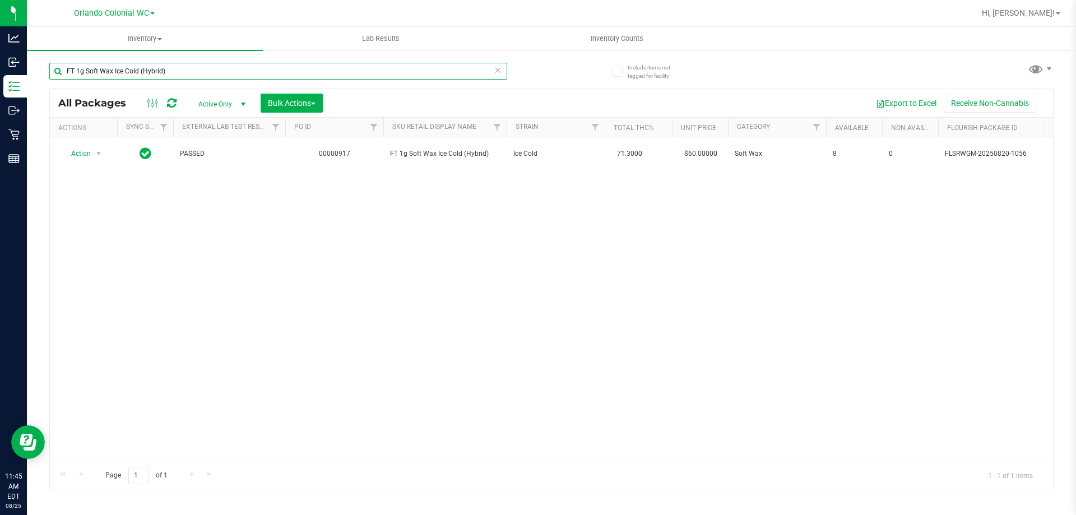
drag, startPoint x: 245, startPoint y: 71, endPoint x: 0, endPoint y: -14, distance: 259.3
click at [0, 0] on html "Analytics Inbound Inventory Outbound Retail Reports 11:45 AM EDT 08/25/2025 08/…" at bounding box center [538, 257] width 1076 height 515
paste input "Vape Cart CDT Distillate Purple Tahoe"
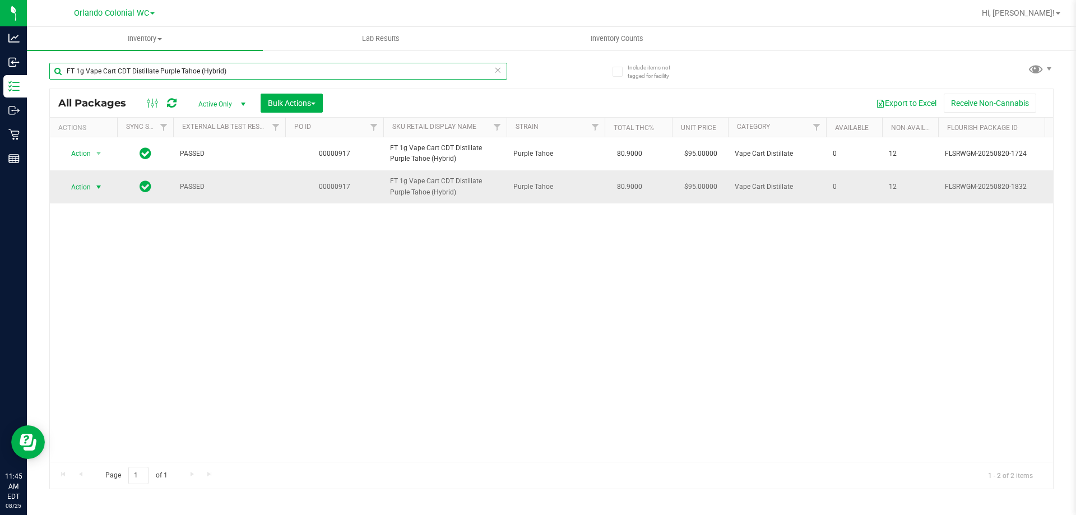
type input "FT 1g Vape Cart CDT Distillate Purple Tahoe (Hybrid)"
click at [88, 195] on span "Action" at bounding box center [76, 187] width 30 height 16
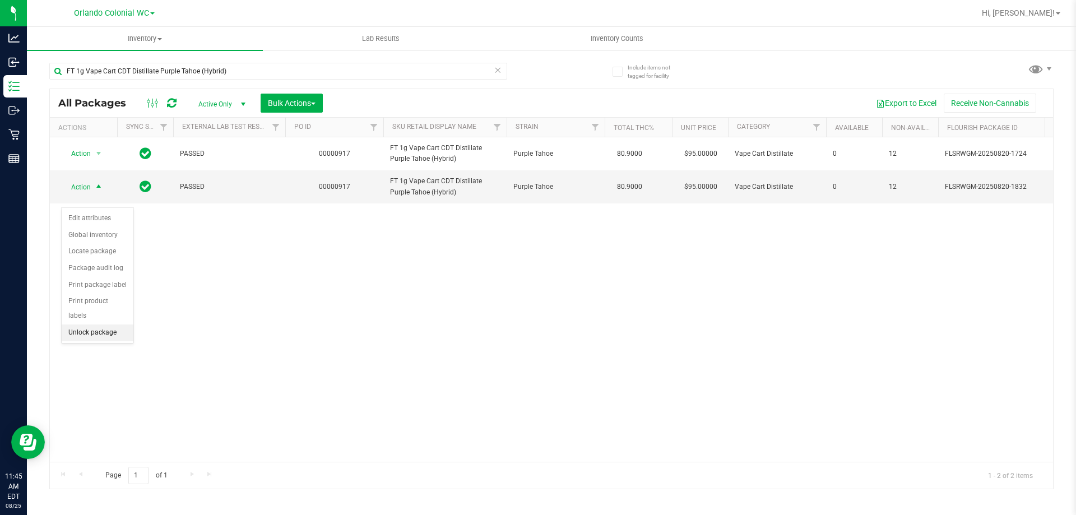
click at [100, 324] on li "Unlock package" at bounding box center [98, 332] width 72 height 17
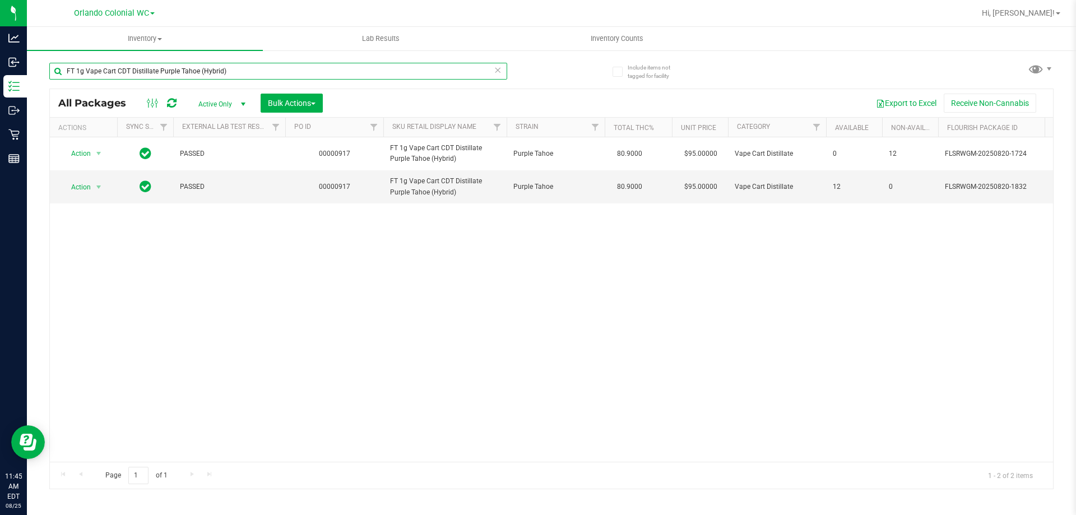
click at [232, 71] on input "FT 1g Vape Cart CDT Distillate Purple Tahoe (Hybrid)" at bounding box center [278, 71] width 458 height 17
paste input "Sideswiped"
type input "FT 1g Vape Cart CDT Distillate Sideswiped (Hybrid)"
click at [92, 195] on span "select" at bounding box center [99, 187] width 14 height 16
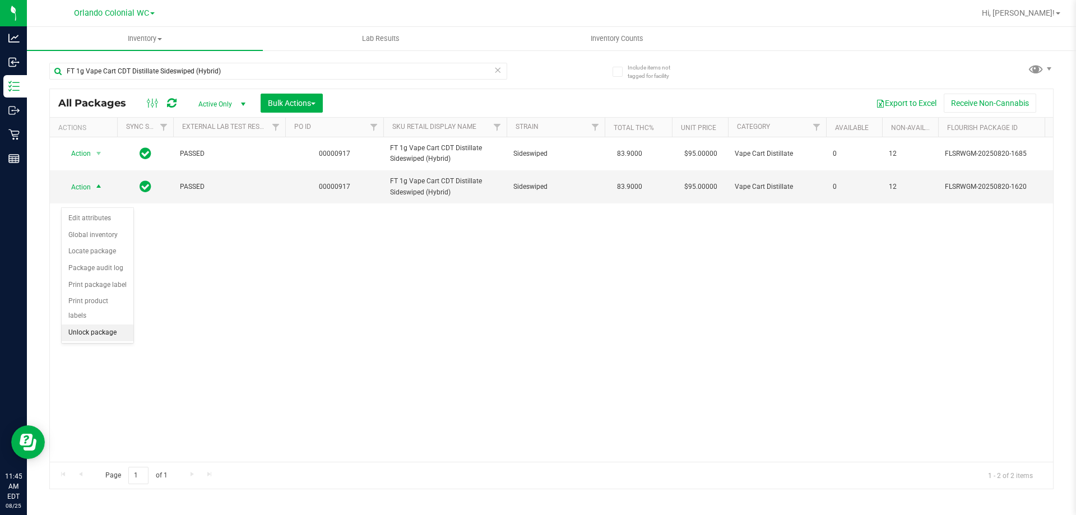
click at [107, 324] on li "Unlock package" at bounding box center [98, 332] width 72 height 17
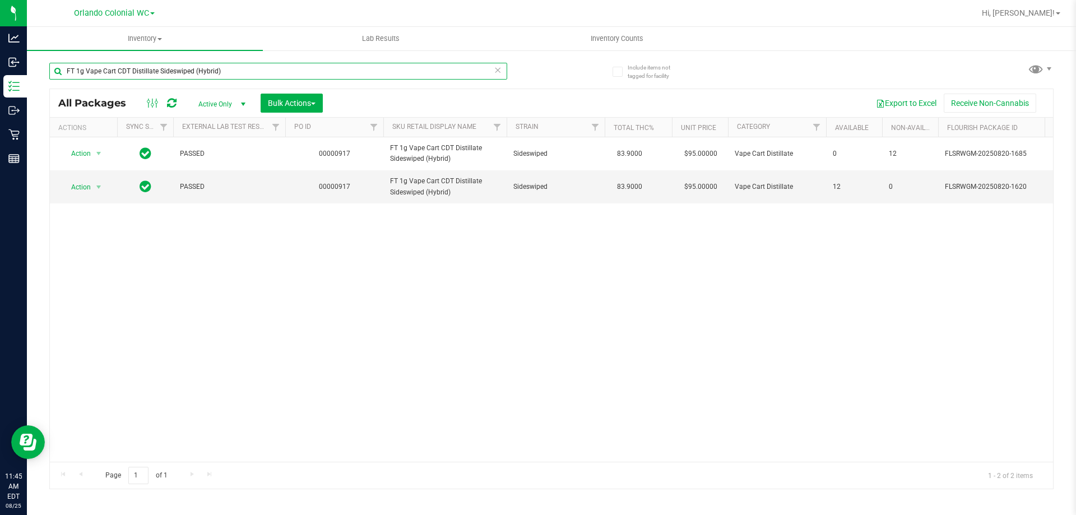
click at [252, 71] on input "FT 1g Vape Cart CDT Distillate Sideswiped (Hybrid)" at bounding box center [278, 71] width 458 height 17
paste input "Truffle Two Step"
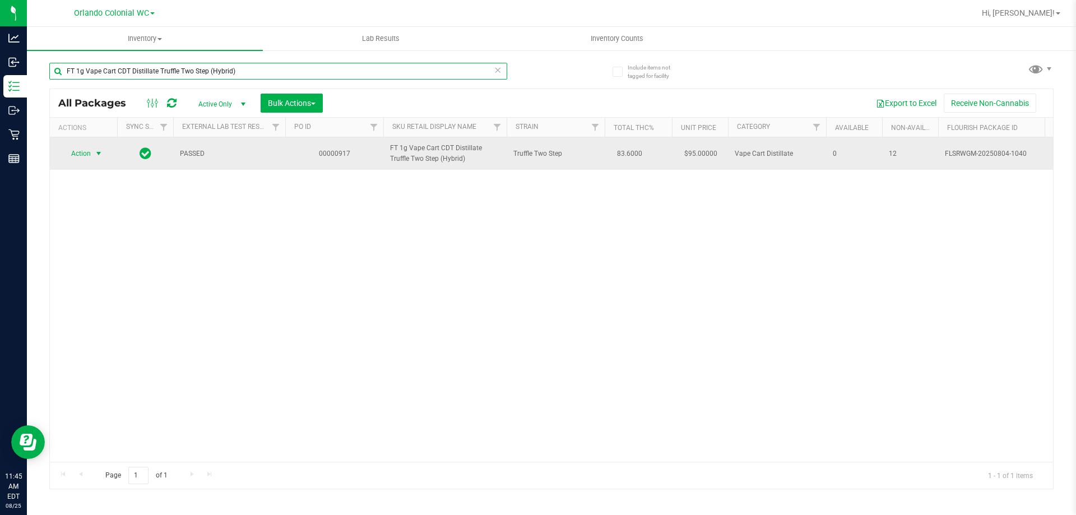
type input "FT 1g Vape Cart CDT Distillate Truffle Two Step (Hybrid)"
click at [93, 161] on span "select" at bounding box center [99, 154] width 14 height 16
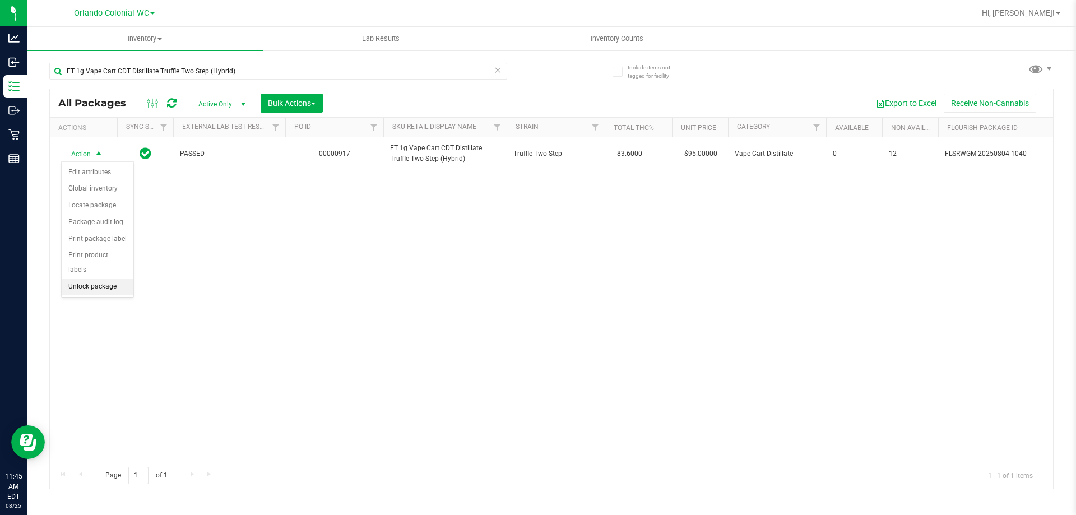
click at [99, 278] on li "Unlock package" at bounding box center [98, 286] width 72 height 17
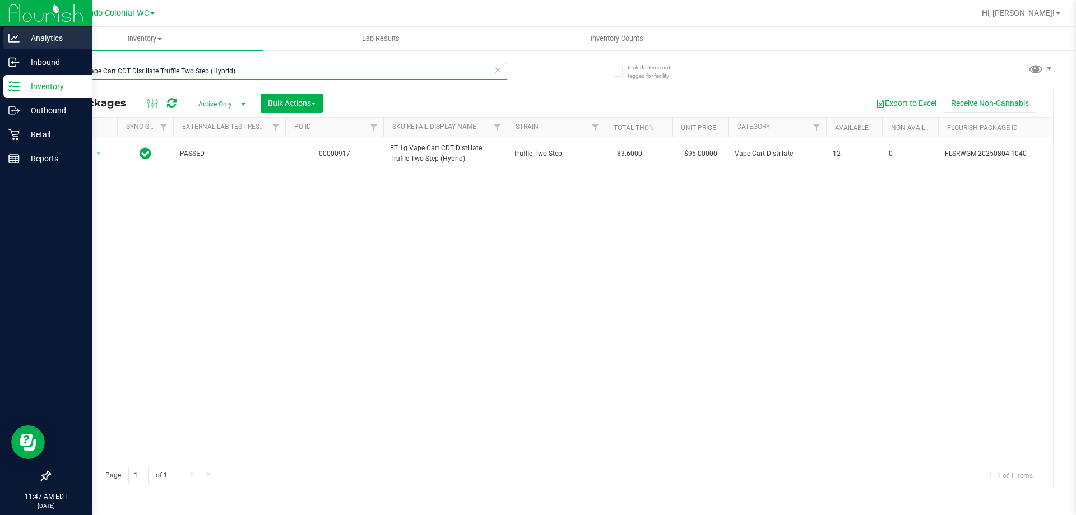
drag, startPoint x: 272, startPoint y: 64, endPoint x: 0, endPoint y: 47, distance: 272.9
click at [0, 56] on div "Analytics Inbound Inventory Outbound Retail Reports 11:47 AM EDT 08/25/2025 08/…" at bounding box center [538, 257] width 1076 height 515
paste input "3.5g Cannabis Flower Deluxe Sugar Cane (Indica"
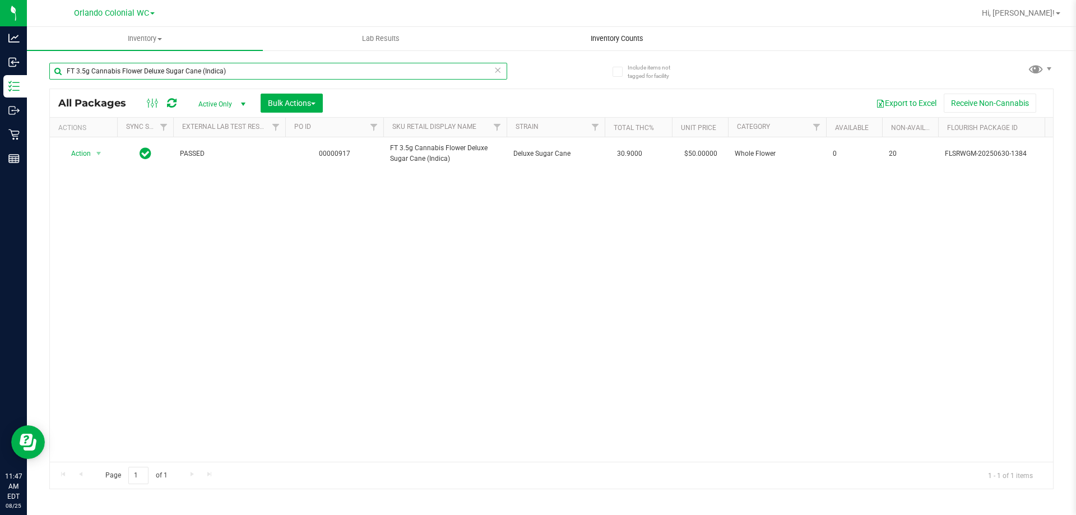
type input "FT 3.5g Cannabis Flower Deluxe Sugar Cane (Indica)"
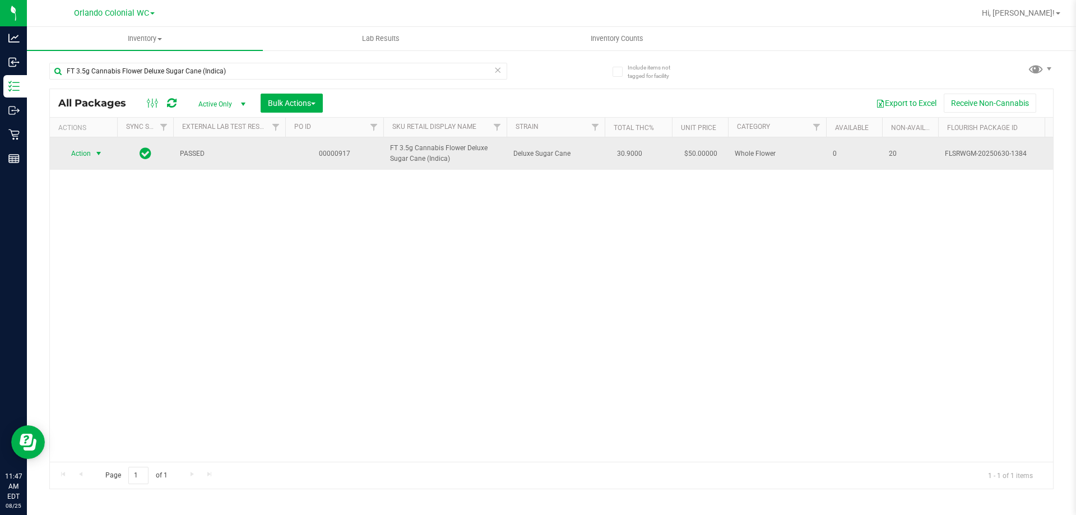
click at [92, 161] on span "select" at bounding box center [99, 154] width 14 height 16
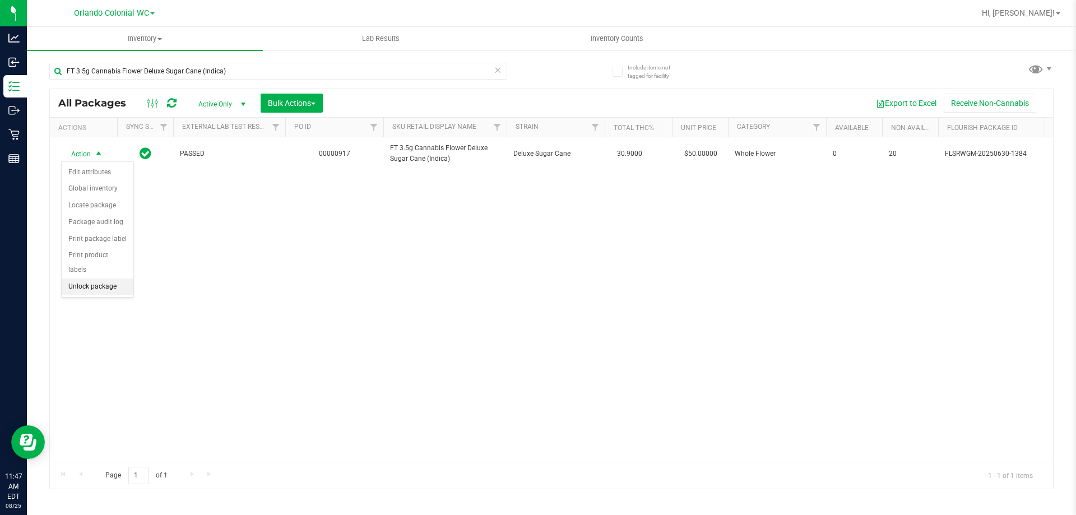
click at [109, 278] on li "Unlock package" at bounding box center [98, 286] width 72 height 17
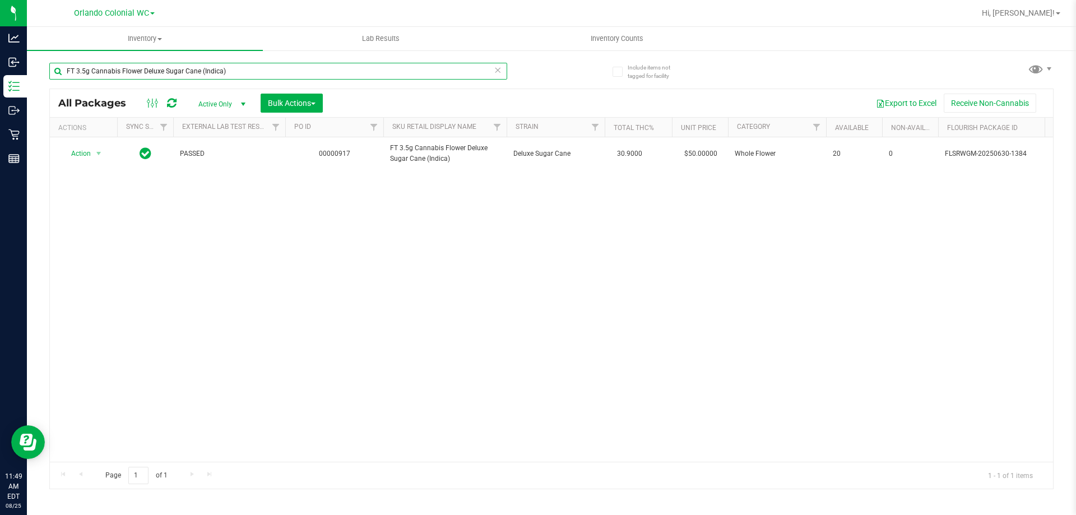
drag, startPoint x: 278, startPoint y: 65, endPoint x: 0, endPoint y: -26, distance: 292.4
click at [0, 0] on html "Analytics Inbound Inventory Outbound Retail Reports 11:49 AM EDT 08/25/2025 08/…" at bounding box center [538, 257] width 1076 height 515
paste input "ulce De Fresa (Hybrid"
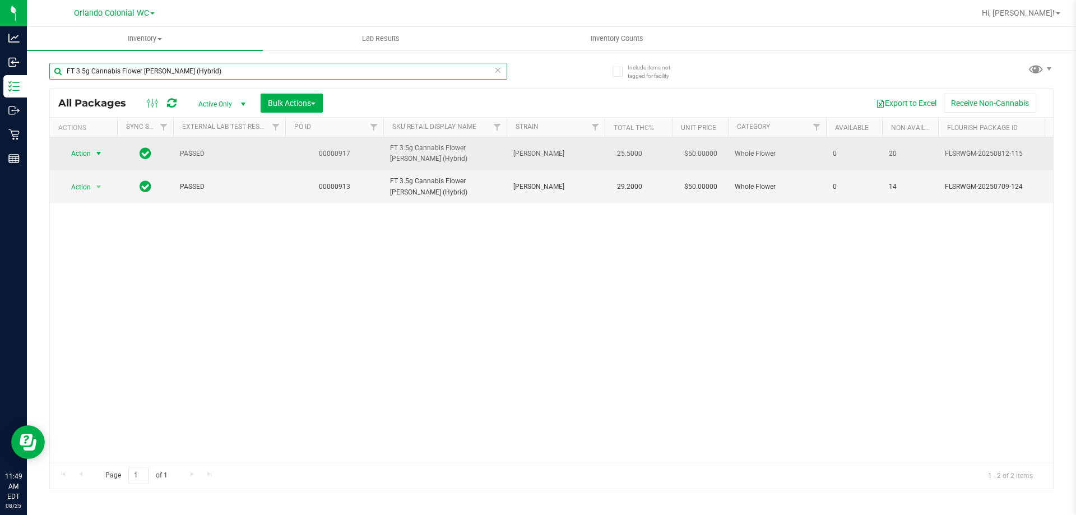
type input "FT 3.5g Cannabis Flower Dulce De Fresa (Hybrid)"
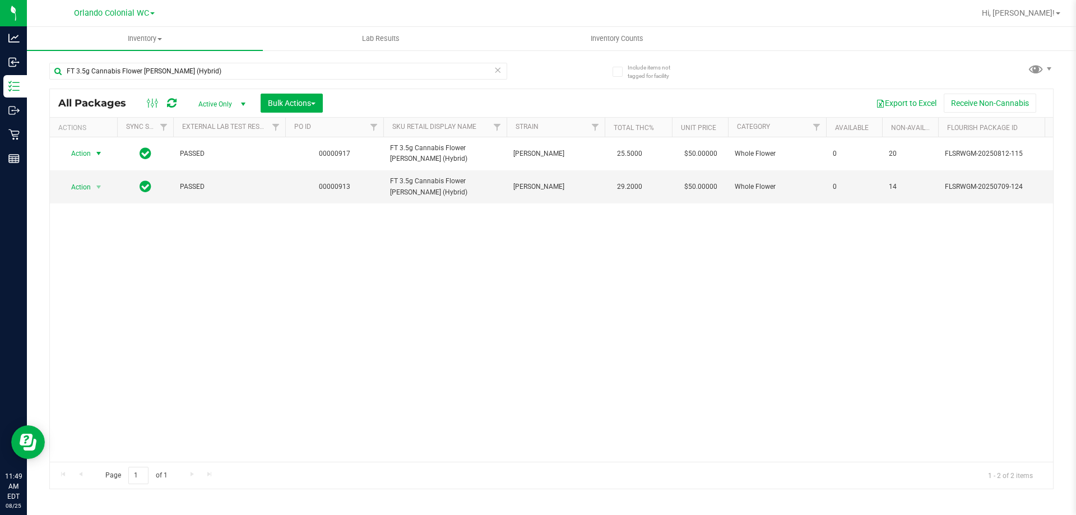
drag, startPoint x: 94, startPoint y: 156, endPoint x: 87, endPoint y: 198, distance: 43.1
click at [94, 156] on span "select" at bounding box center [99, 154] width 14 height 16
click at [100, 278] on li "Unlock package" at bounding box center [98, 286] width 72 height 17
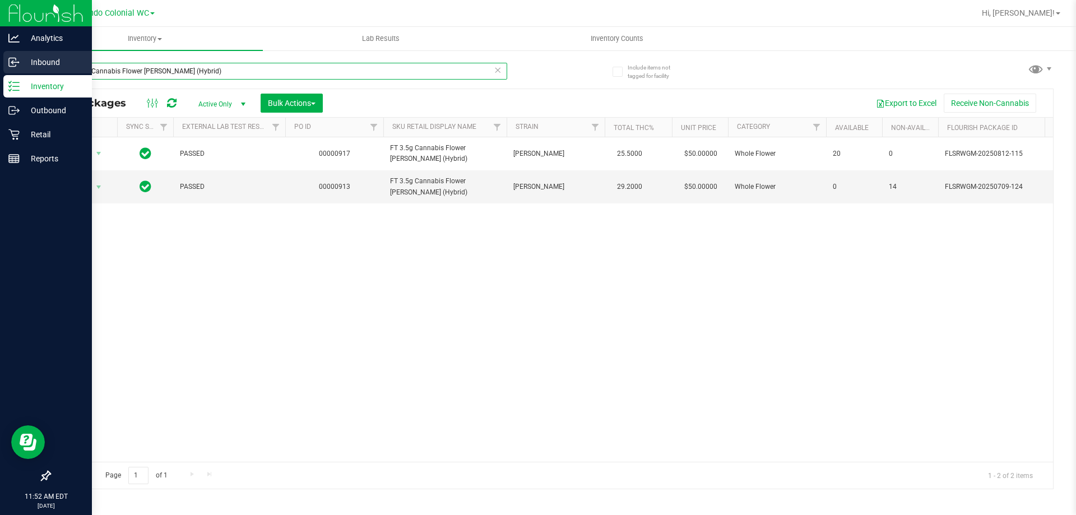
drag, startPoint x: 223, startPoint y: 71, endPoint x: 0, endPoint y: 68, distance: 223.0
click at [0, 70] on div "Analytics Inbound Inventory Outbound Retail Reports 11:52 AM EDT 08/25/2025 08/…" at bounding box center [538, 257] width 1076 height 515
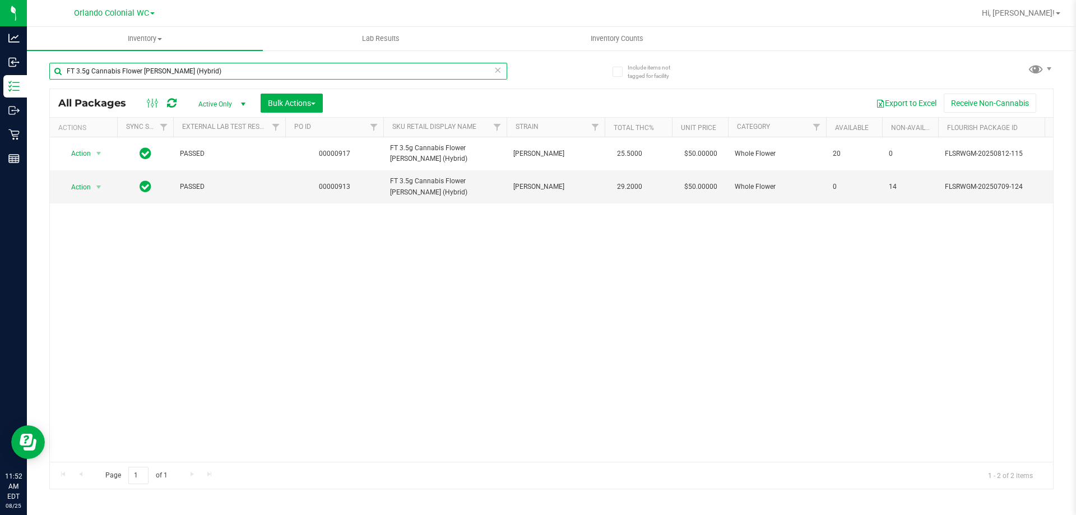
paste input "SW 1g FSO Syringe Hybrid Blend"
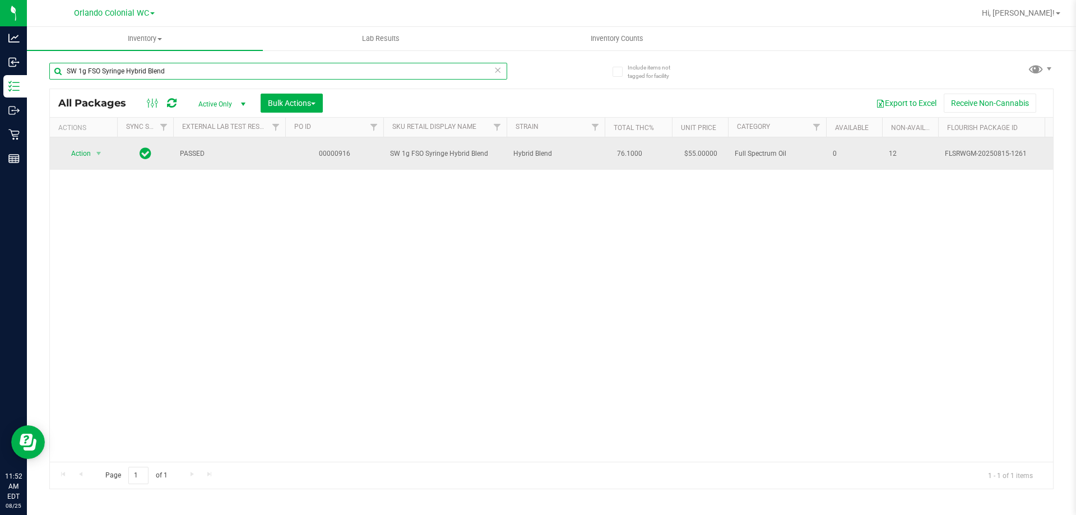
type input "SW 1g FSO Syringe Hybrid Blend"
click at [87, 156] on span "Action" at bounding box center [76, 154] width 30 height 16
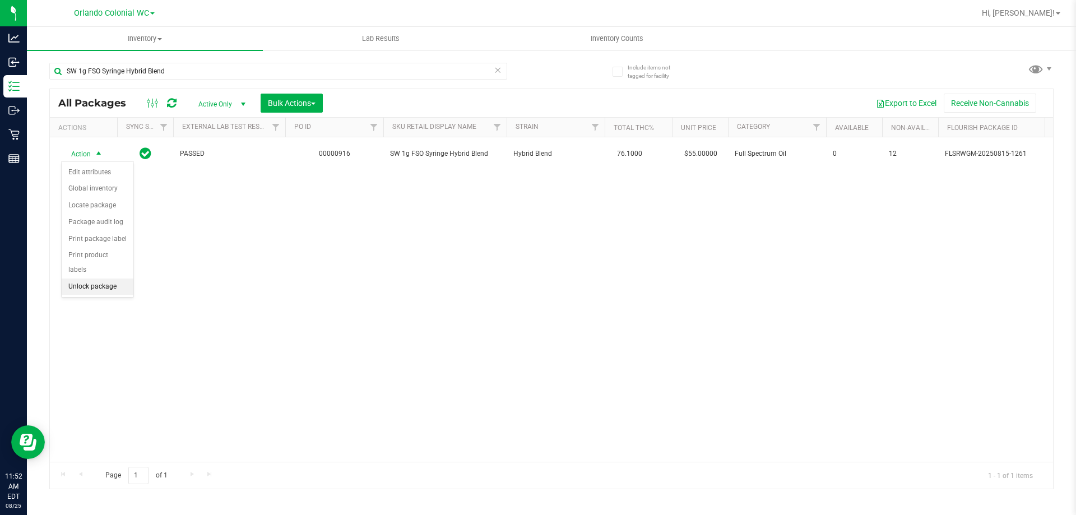
click at [115, 278] on li "Unlock package" at bounding box center [98, 286] width 72 height 17
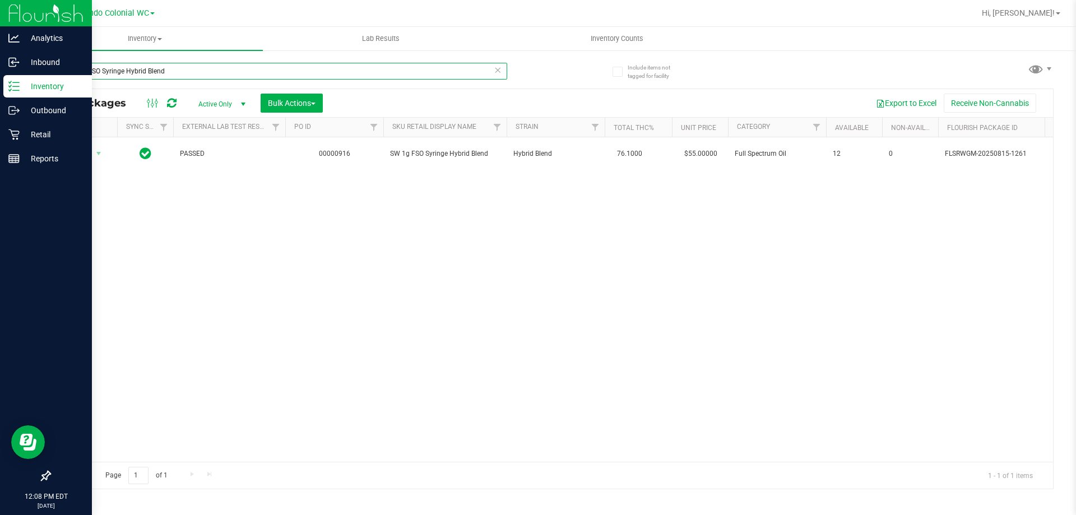
drag, startPoint x: 200, startPoint y: 71, endPoint x: 0, endPoint y: 25, distance: 205.3
click at [0, 25] on div "Analytics Inbound Inventory Outbound Retail Reports 12:08 PM EDT 08/25/2025 08/…" at bounding box center [538, 257] width 1076 height 515
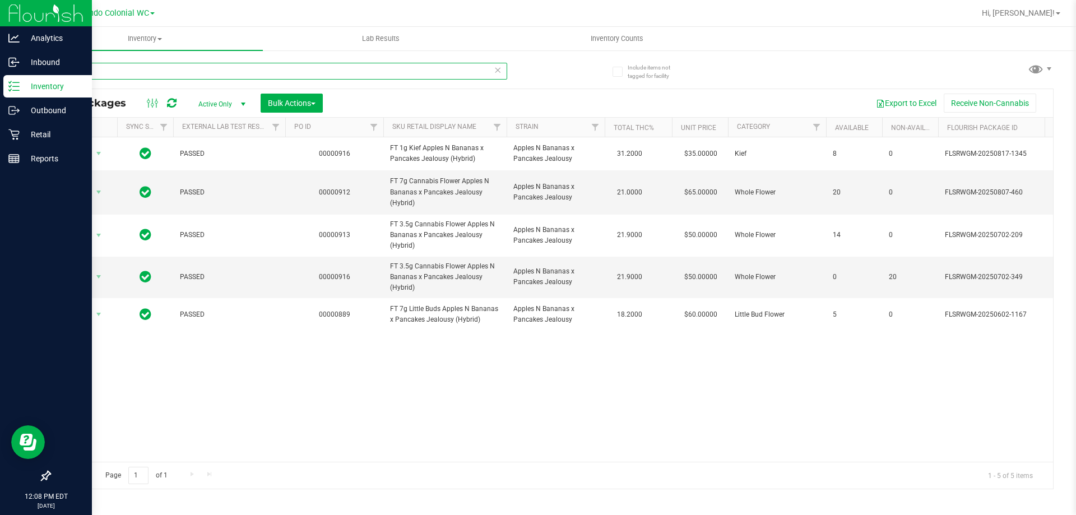
type input "a"
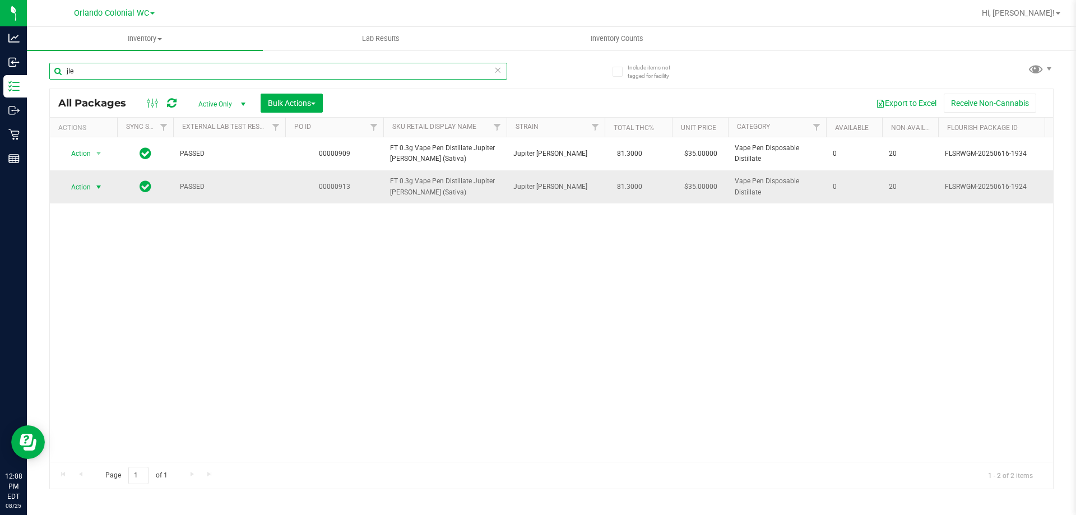
type input "jle"
click at [85, 185] on span "Action" at bounding box center [76, 187] width 30 height 16
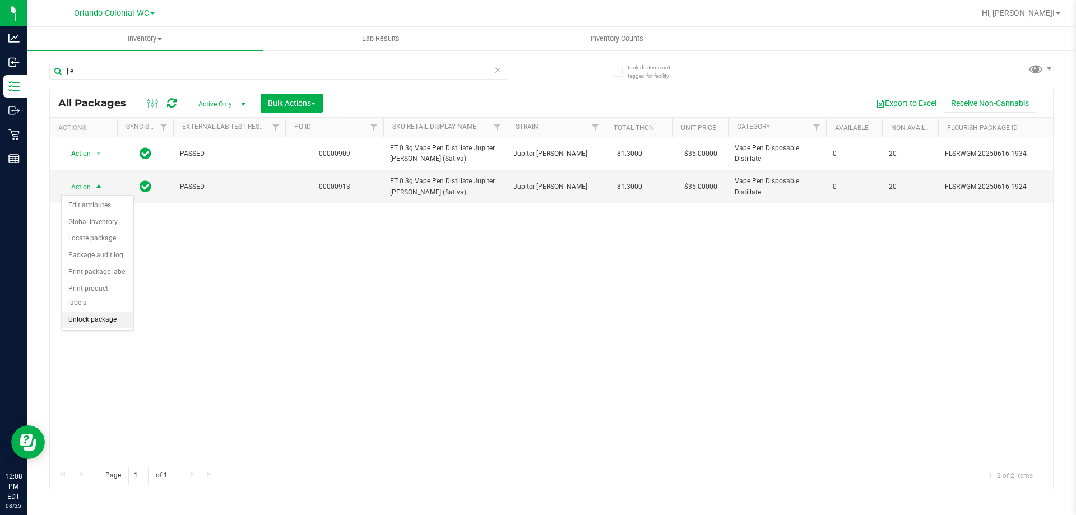
click at [128, 312] on li "Unlock package" at bounding box center [98, 320] width 72 height 17
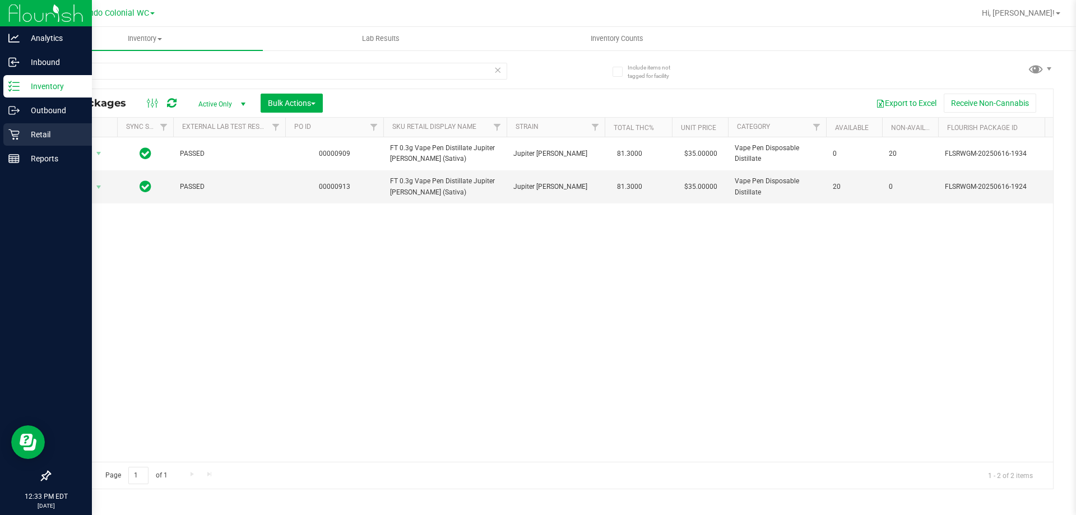
click at [53, 131] on p "Retail" at bounding box center [53, 134] width 67 height 13
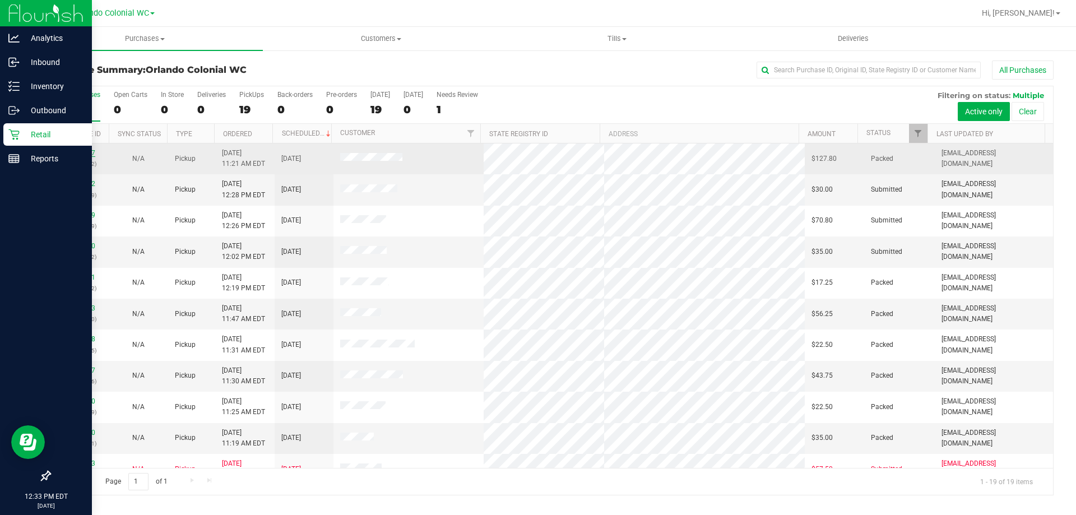
click at [79, 156] on link "11842837" at bounding box center [79, 153] width 31 height 8
